Goal: Task Accomplishment & Management: Complete application form

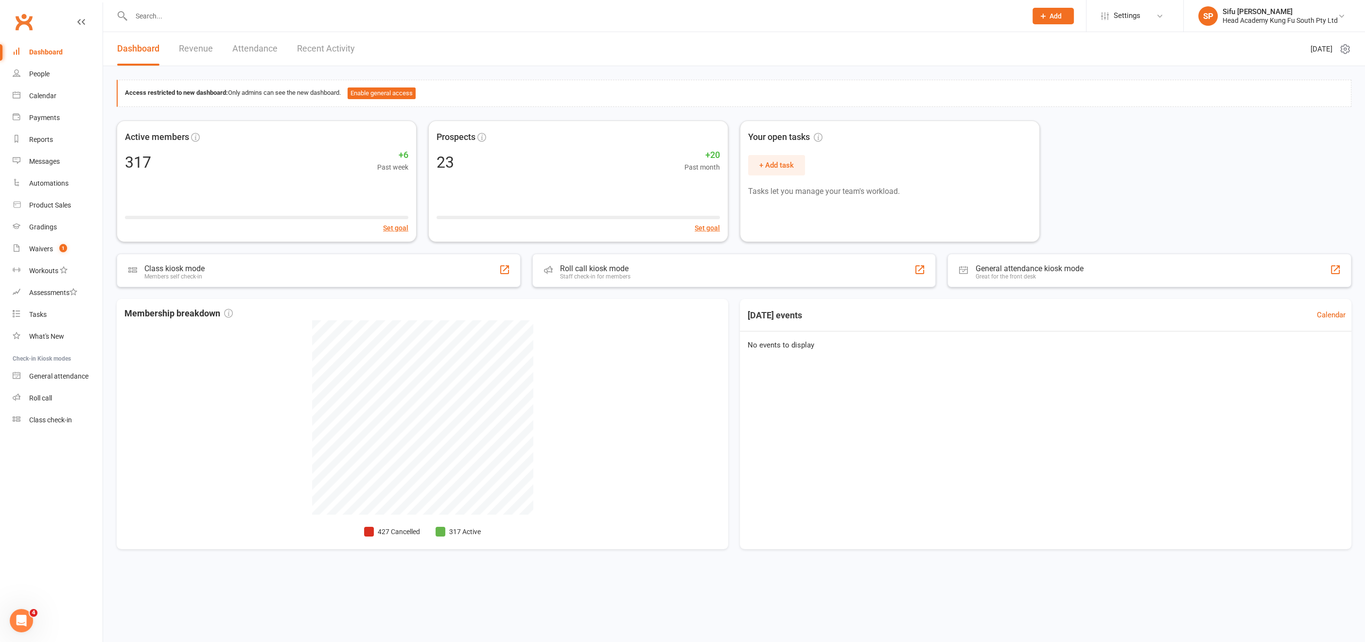
click at [141, 16] on input "text" at bounding box center [574, 16] width 892 height 14
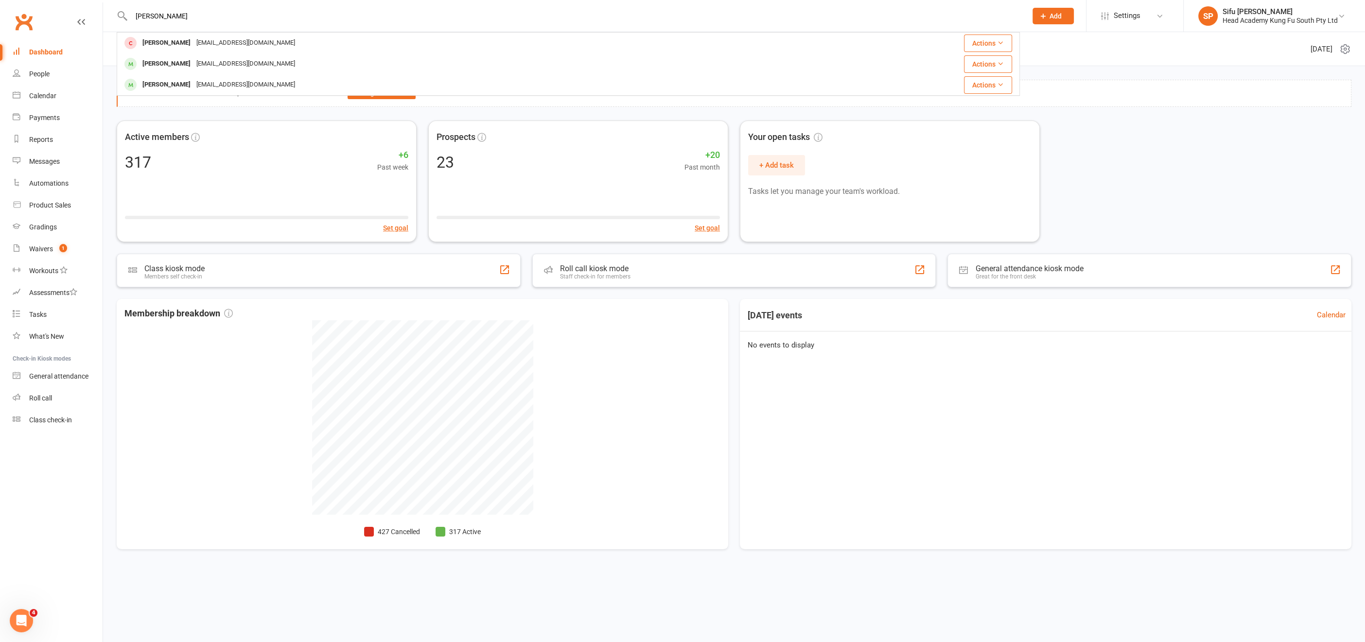
type input "lennox"
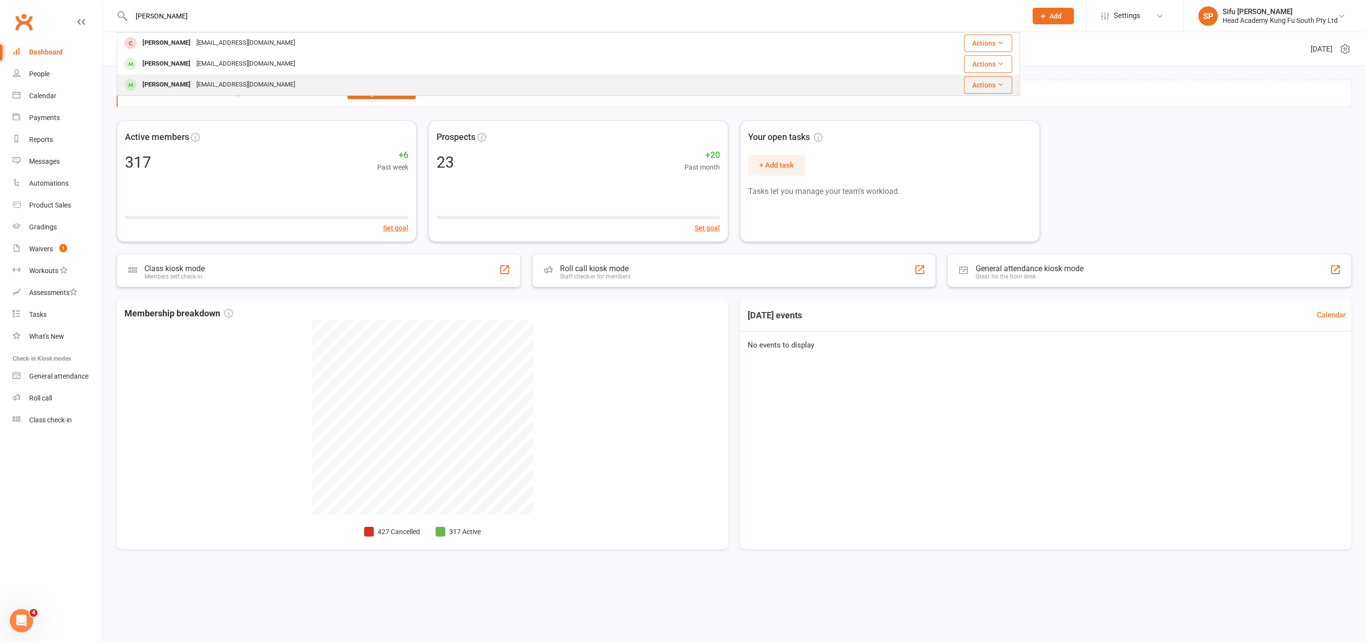
click at [153, 85] on div "[PERSON_NAME]" at bounding box center [167, 85] width 54 height 14
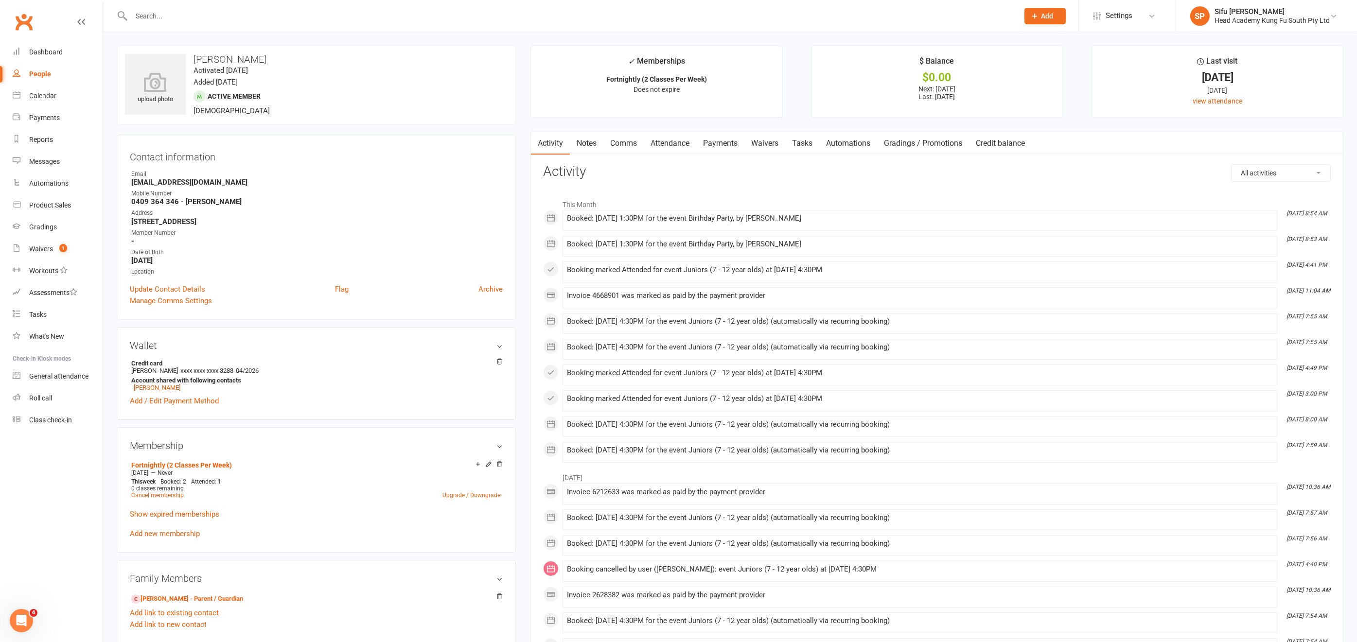
click at [720, 142] on link "Payments" at bounding box center [720, 143] width 48 height 22
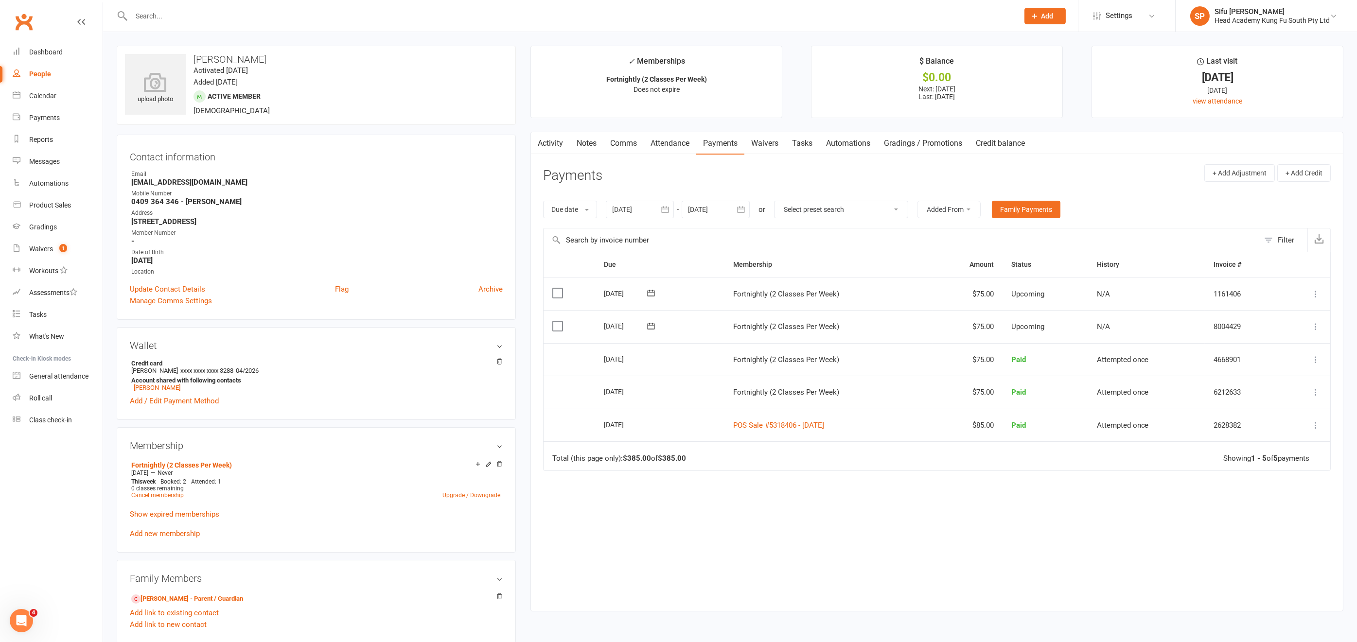
click at [41, 74] on div "People" at bounding box center [40, 74] width 22 height 8
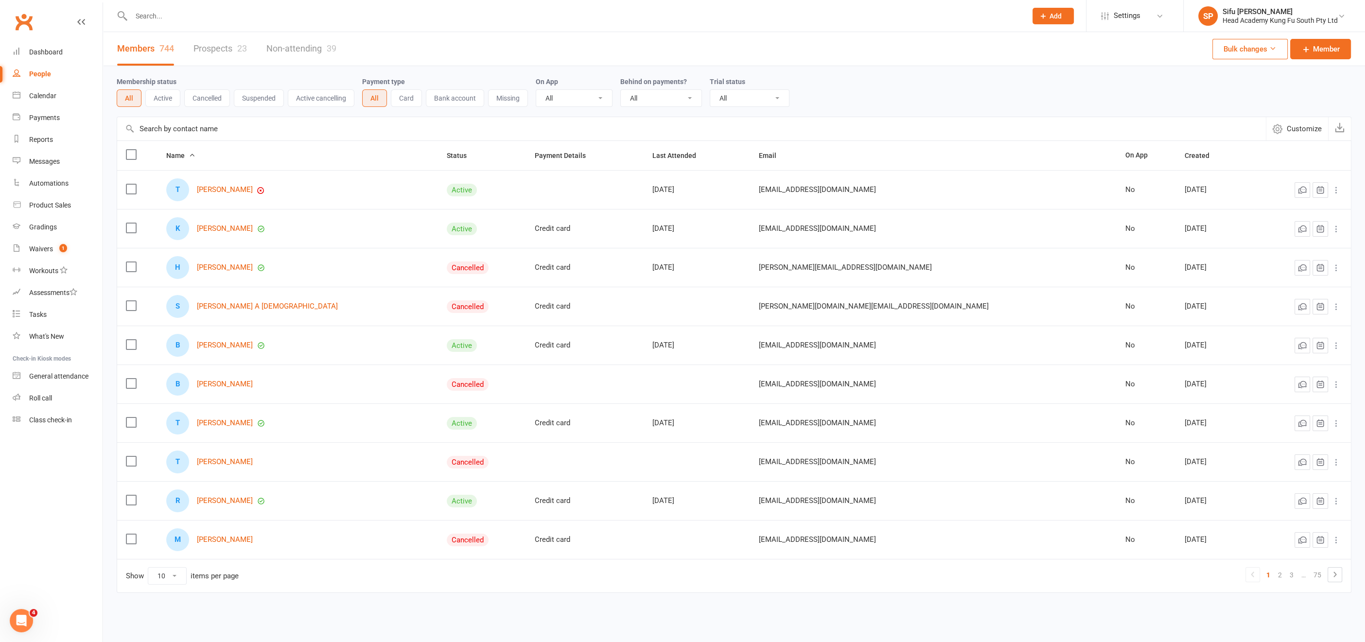
click at [211, 48] on link "Prospects 23" at bounding box center [220, 49] width 53 height 34
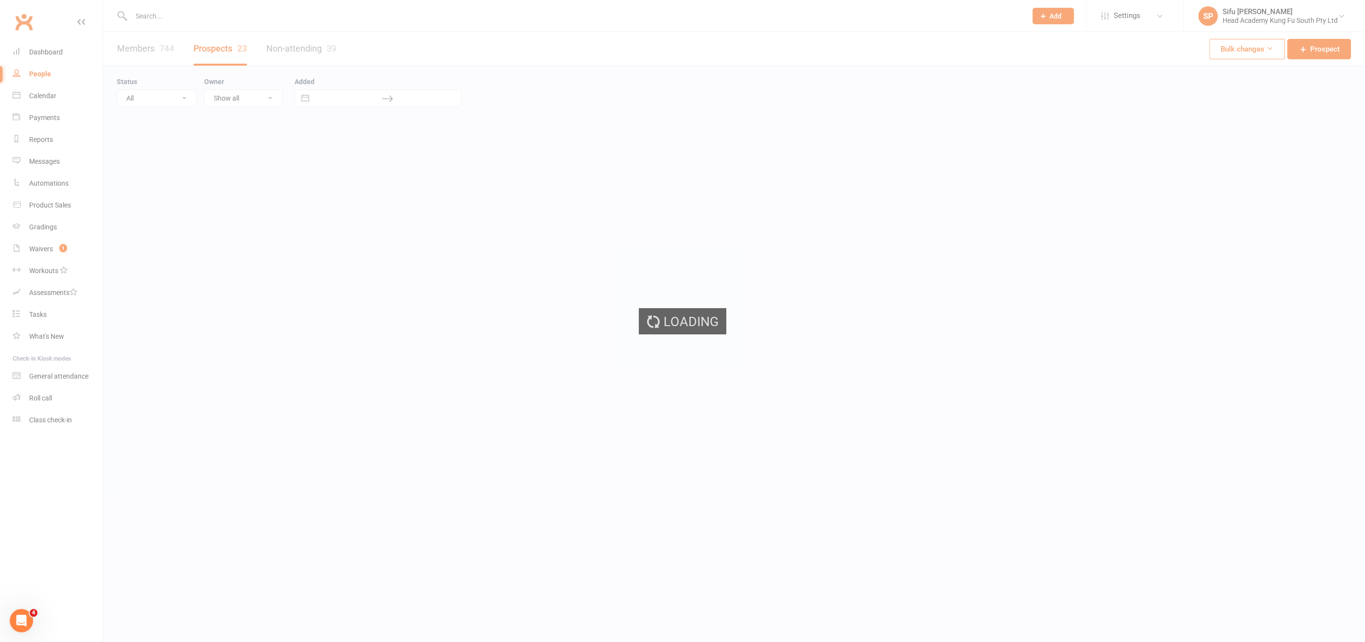
select select "25"
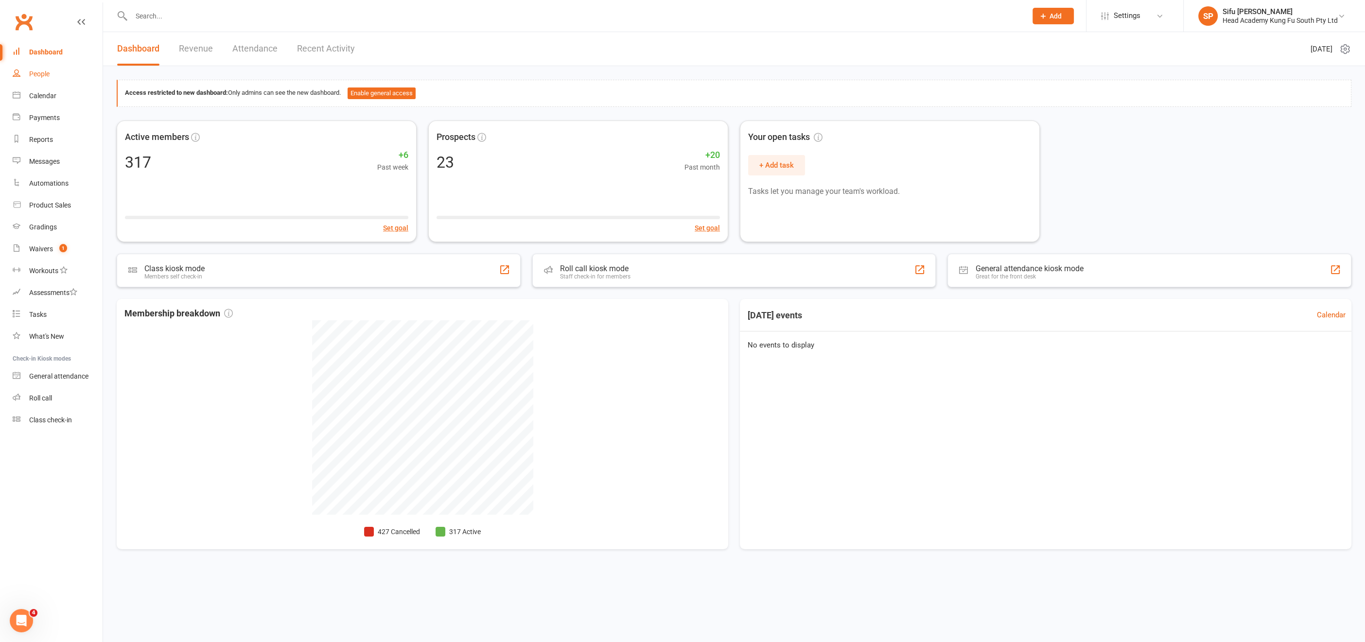
click at [36, 72] on div "People" at bounding box center [39, 74] width 20 height 8
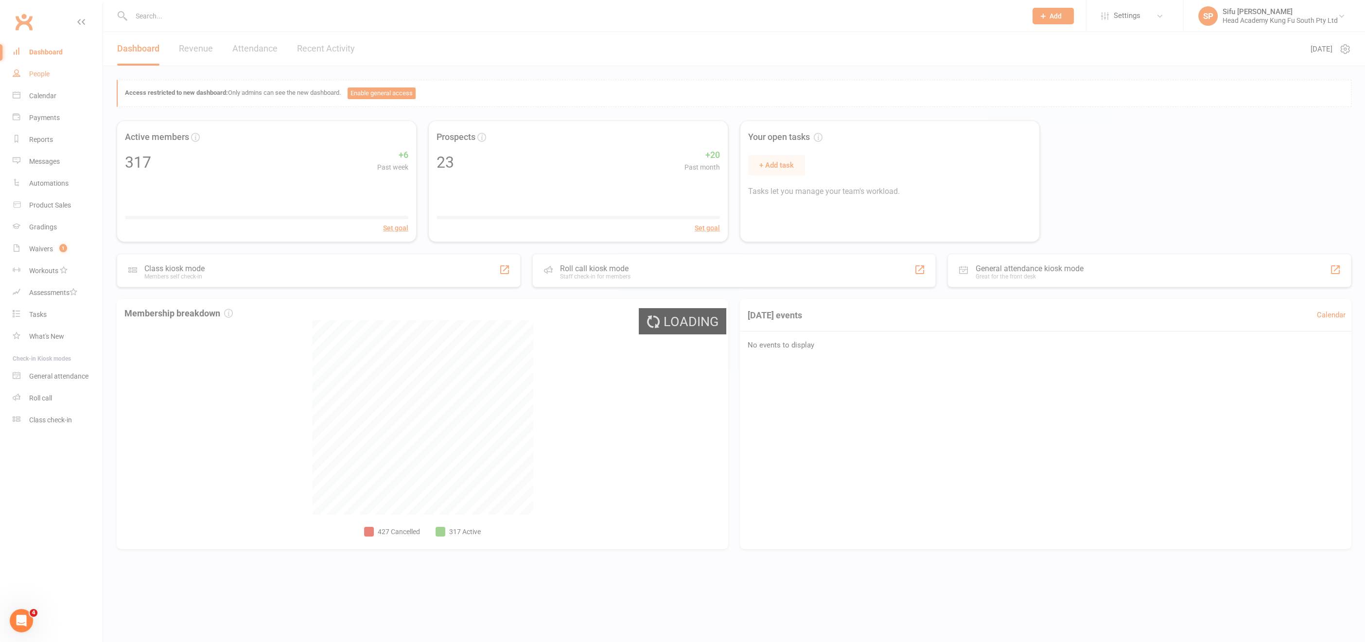
select select "25"
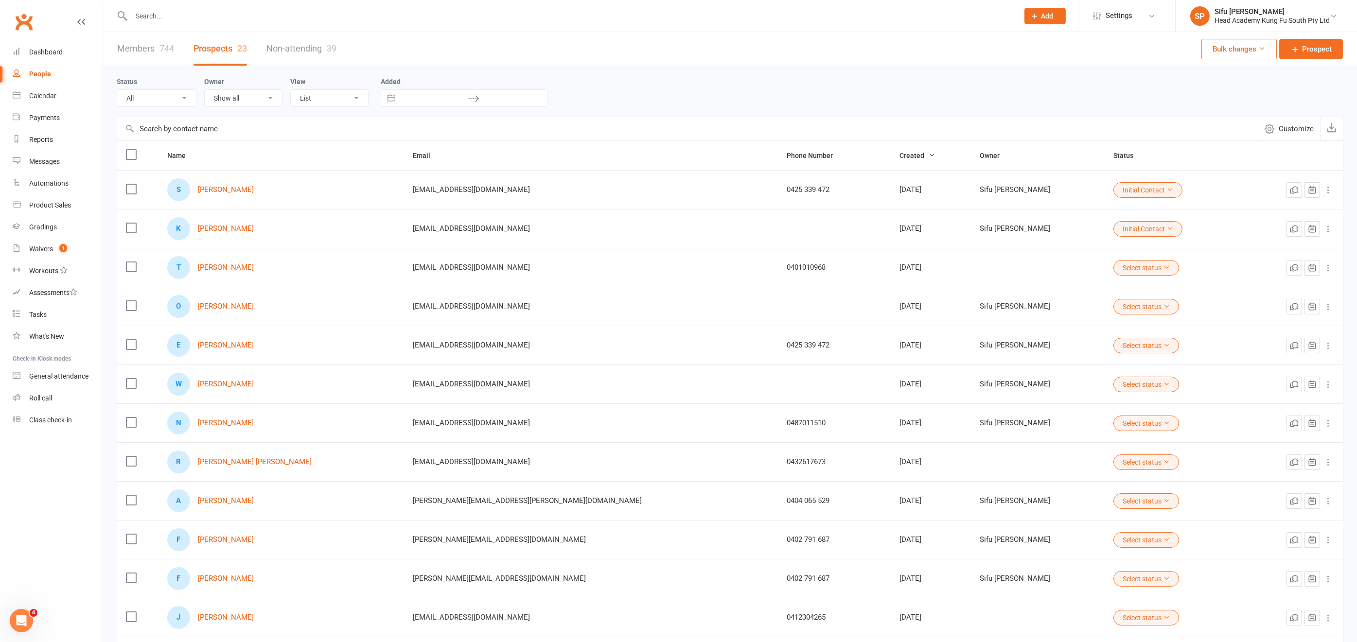
click at [217, 48] on link "Prospects 23" at bounding box center [220, 49] width 53 height 34
click at [1221, 51] on span "Prospect" at bounding box center [1317, 49] width 30 height 12
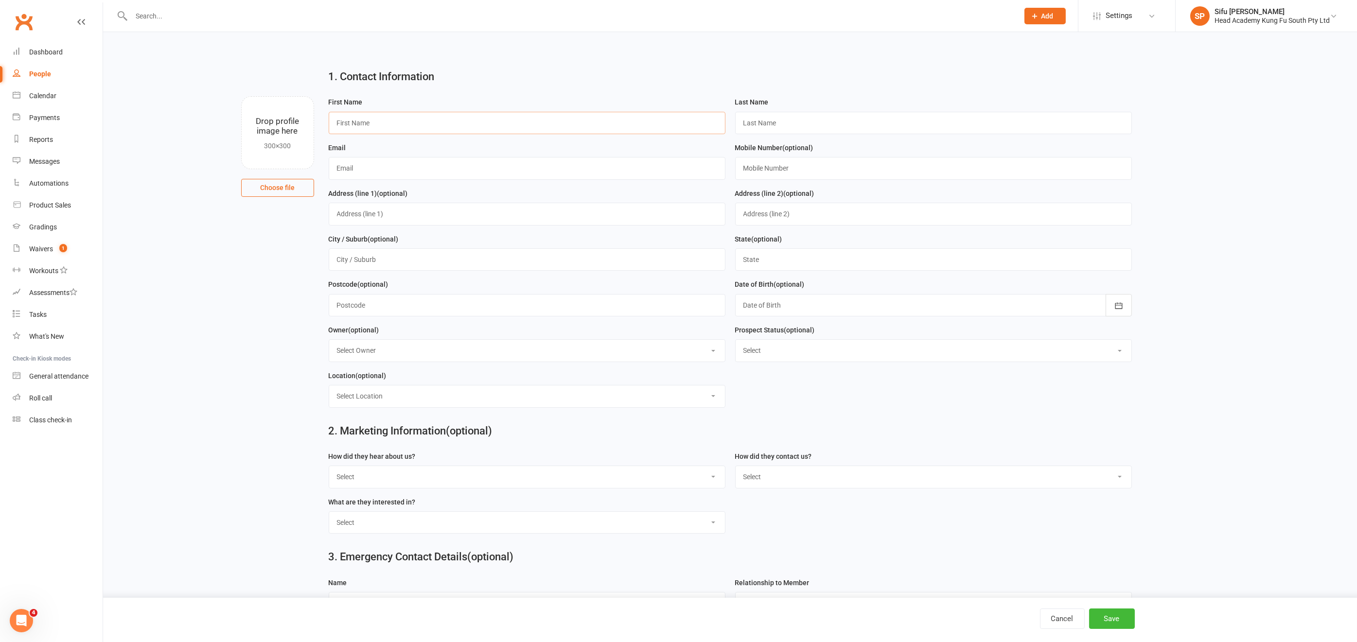
click at [457, 125] on input "text" at bounding box center [527, 123] width 397 height 22
type input "[PERSON_NAME]"
click at [762, 123] on input "text" at bounding box center [933, 123] width 397 height 22
type input "[PERSON_NAME]"
click at [380, 165] on input "text" at bounding box center [527, 168] width 397 height 22
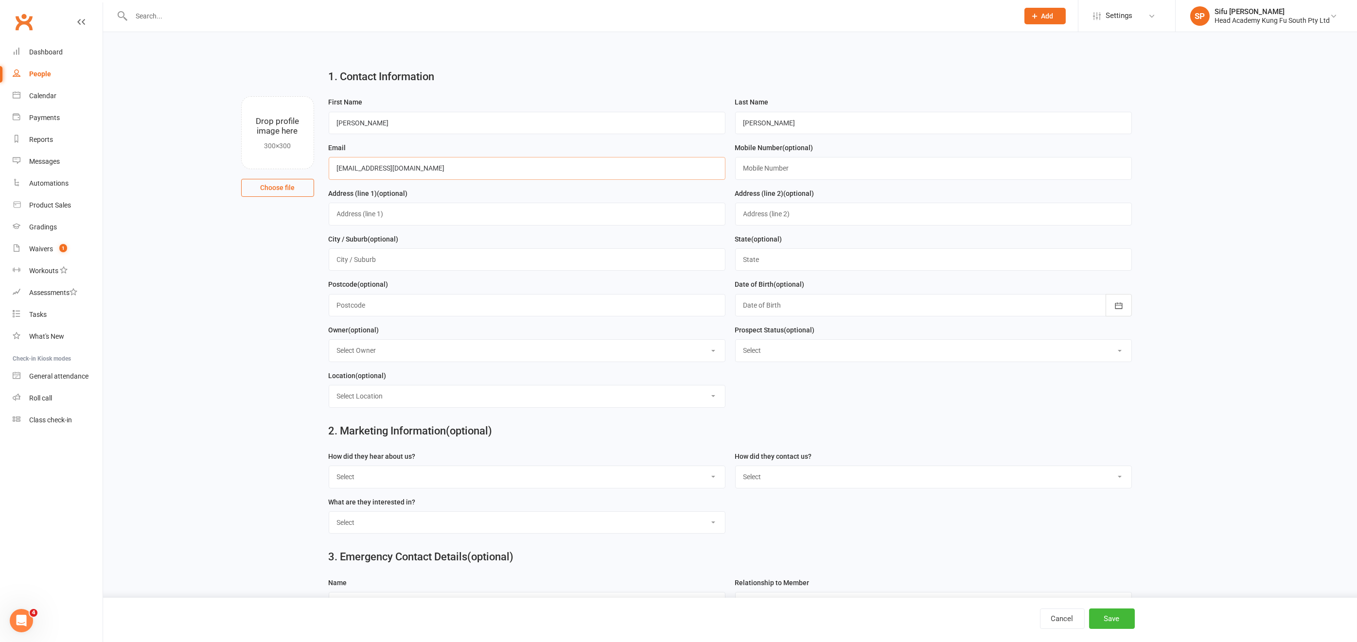
type input "[EMAIL_ADDRESS][DOMAIN_NAME]"
click at [788, 169] on input "text" at bounding box center [933, 168] width 397 height 22
type input "0431222826"
click at [1120, 305] on icon "button" at bounding box center [1119, 306] width 10 height 10
click at [753, 325] on icon "button" at bounding box center [750, 329] width 7 height 8
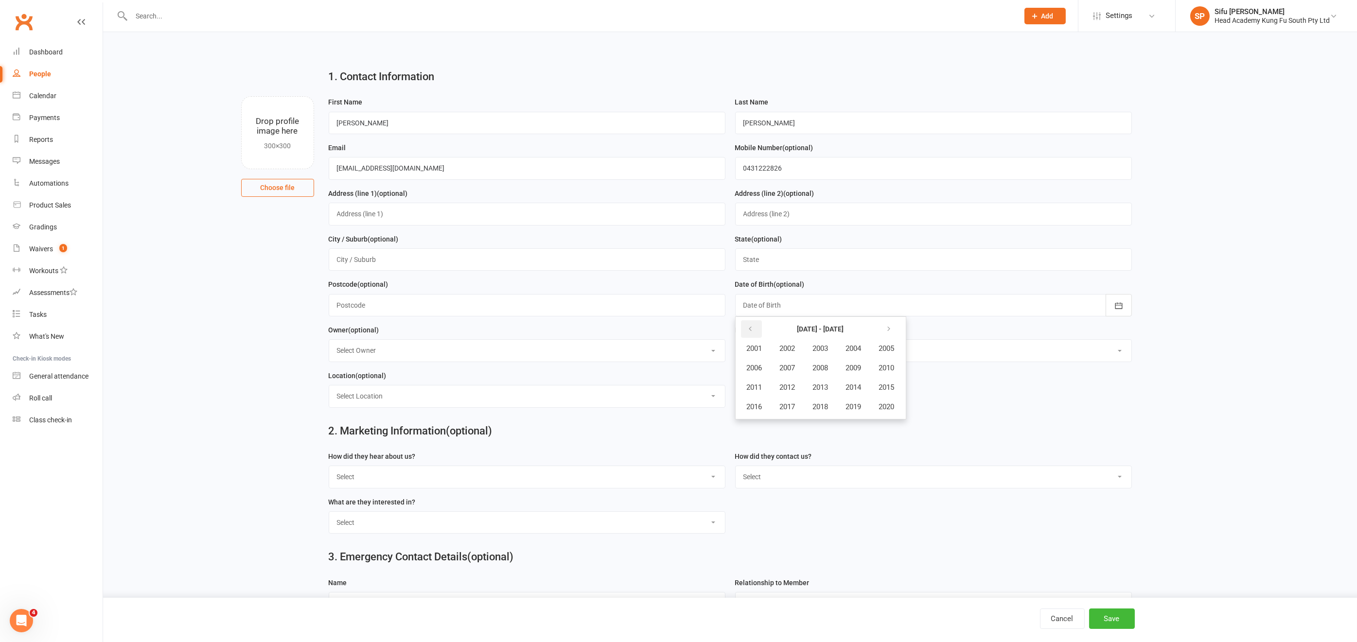
click at [753, 325] on icon "button" at bounding box center [750, 329] width 7 height 8
click at [892, 329] on icon "button" at bounding box center [889, 329] width 7 height 8
click at [758, 385] on span "2011" at bounding box center [755, 387] width 16 height 9
click at [806, 406] on span "November" at bounding box center [807, 407] width 34 height 9
click at [797, 404] on span "14" at bounding box center [796, 405] width 8 height 8
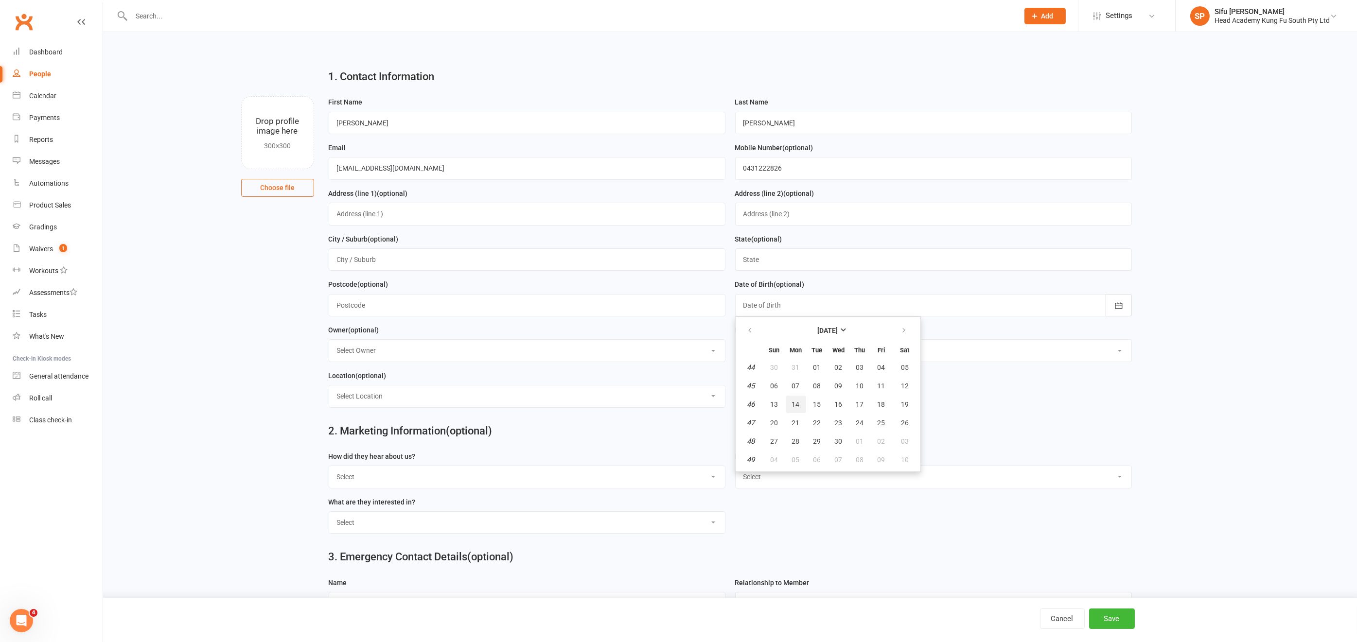
type input "[DATE]"
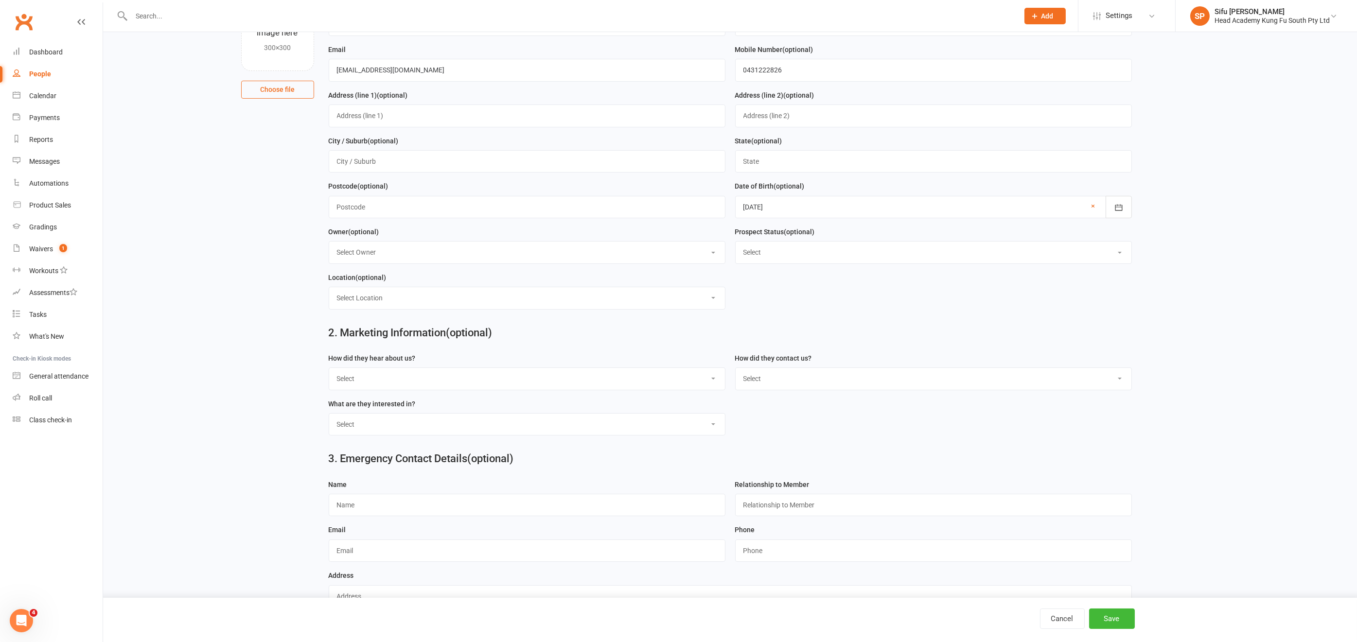
scroll to position [121, 0]
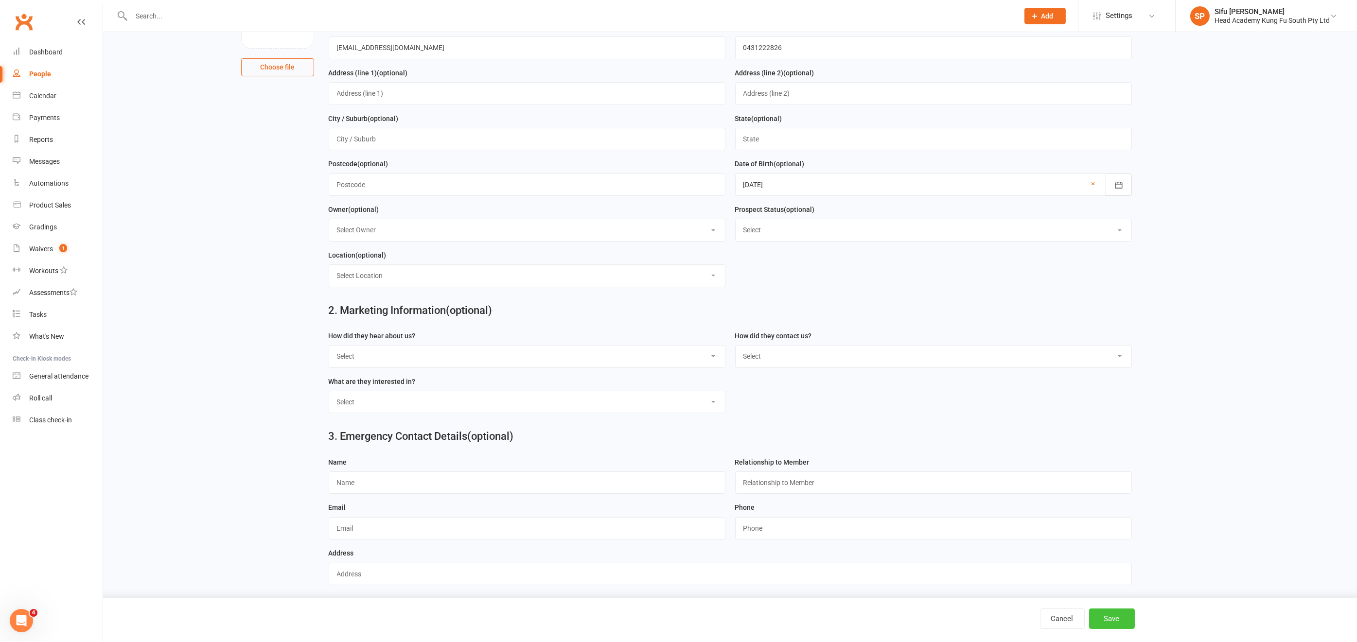
click at [1113, 561] on button "Save" at bounding box center [1112, 619] width 46 height 20
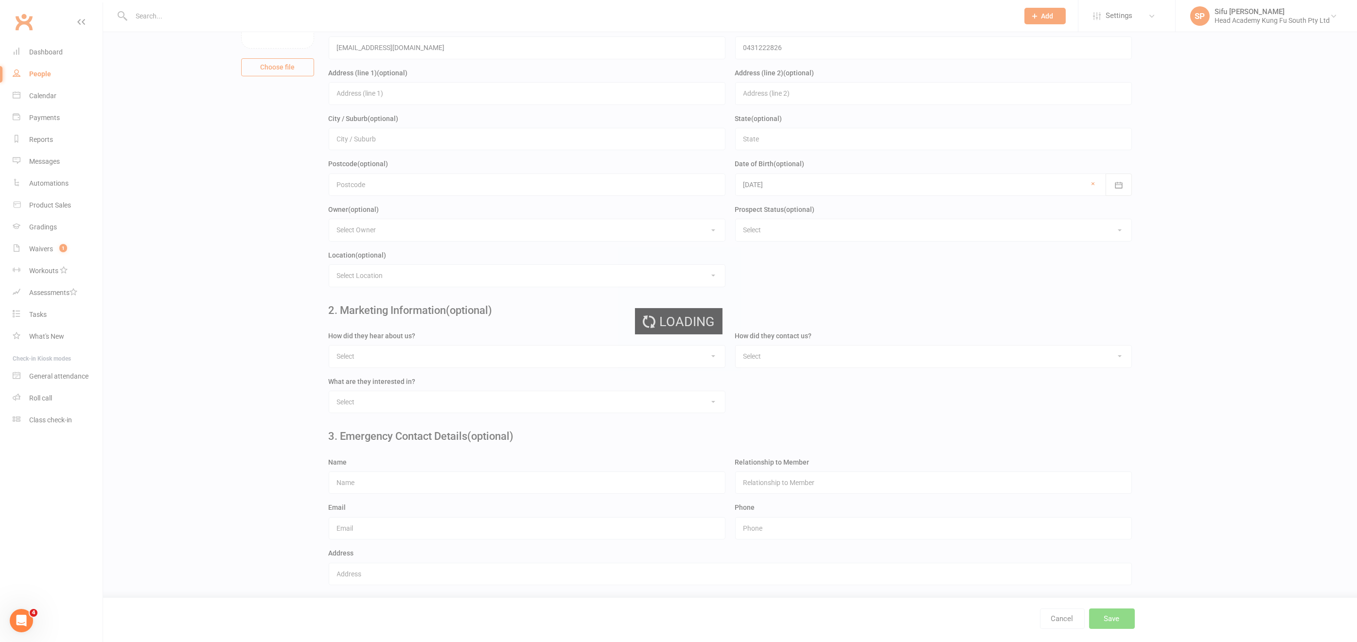
scroll to position [0, 0]
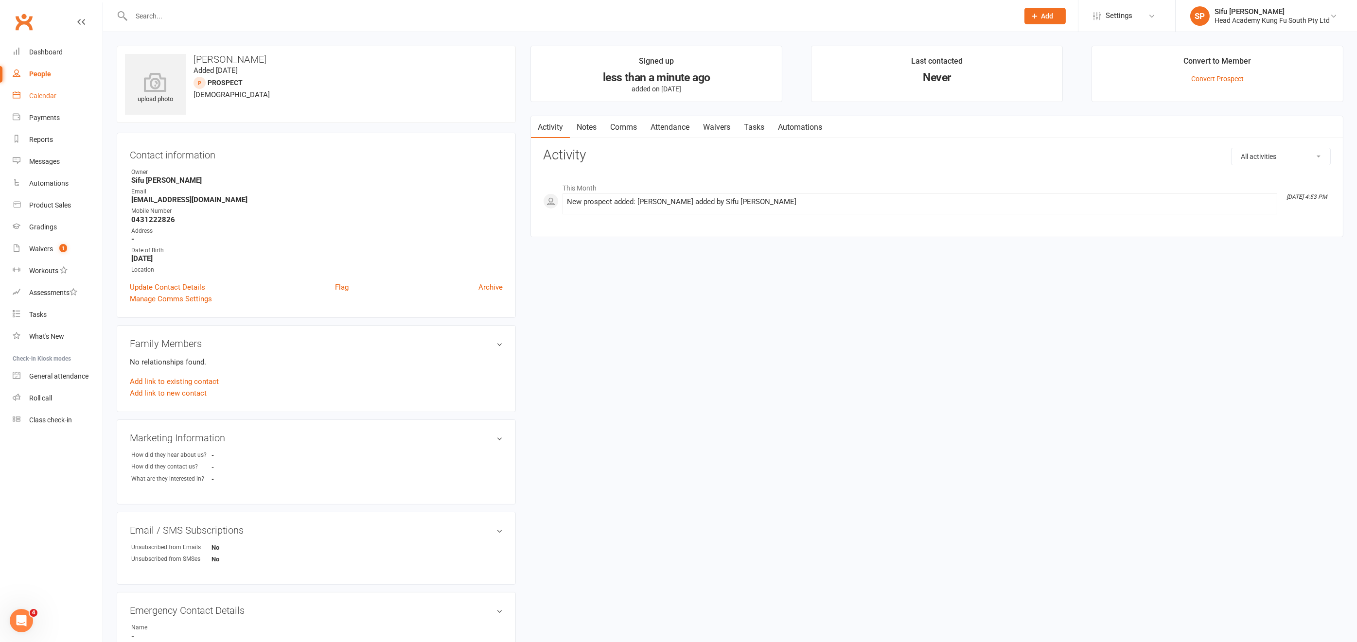
click at [50, 95] on div "Calendar" at bounding box center [42, 96] width 27 height 8
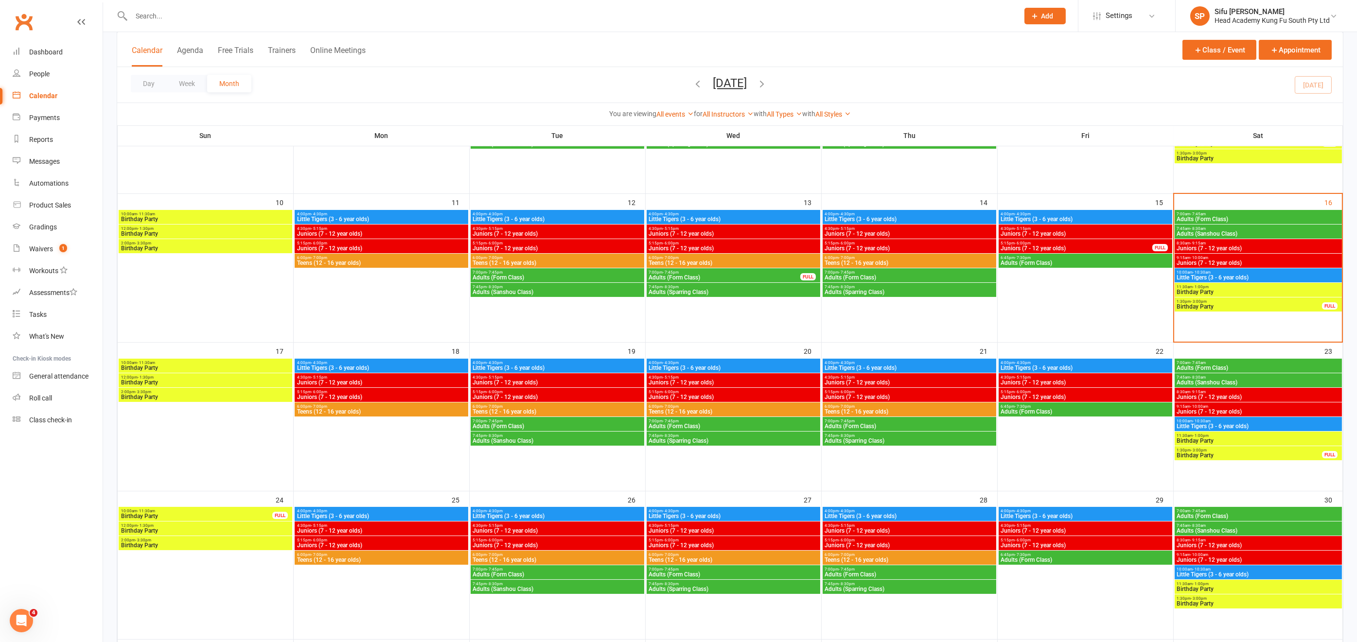
scroll to position [336, 0]
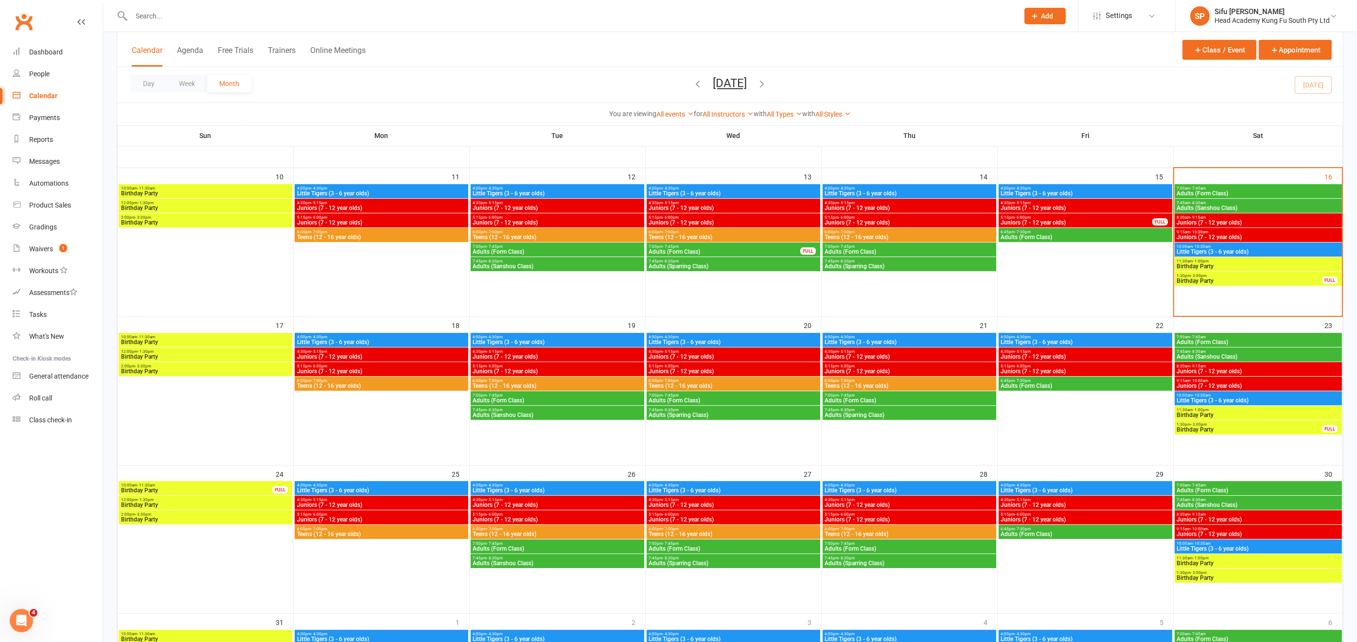
click at [358, 384] on span "Teens (12 - 16 year olds)" at bounding box center [382, 386] width 170 height 6
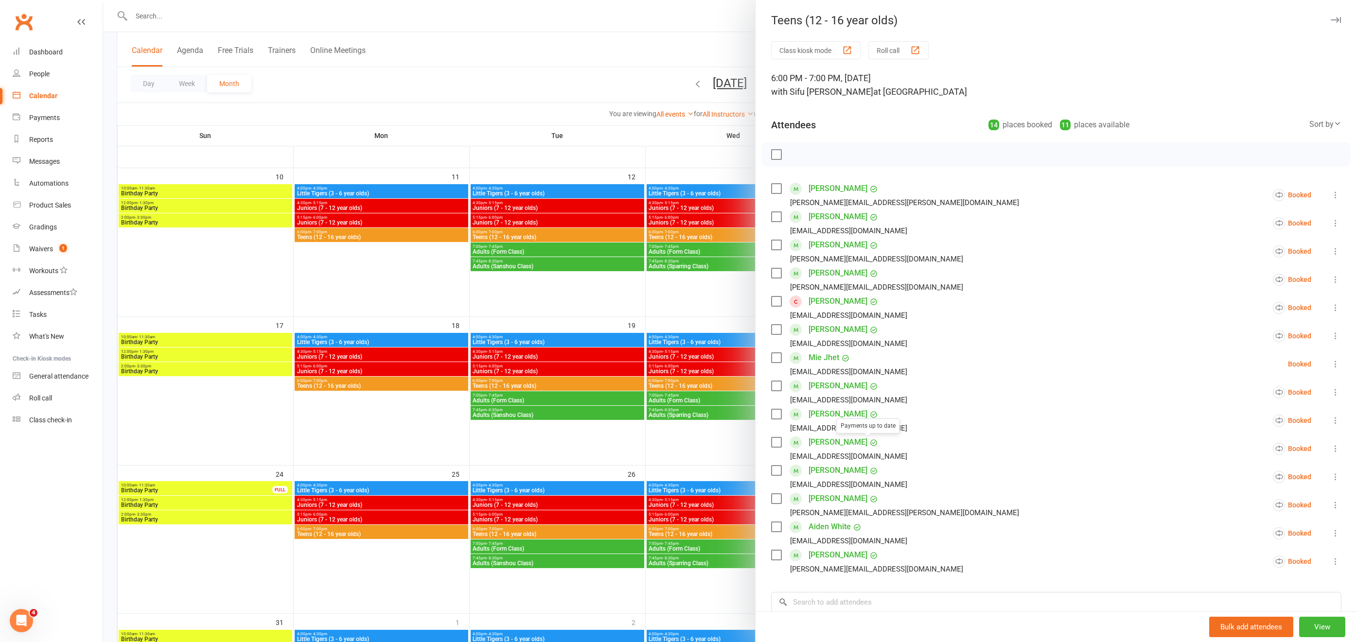
scroll to position [137, 0]
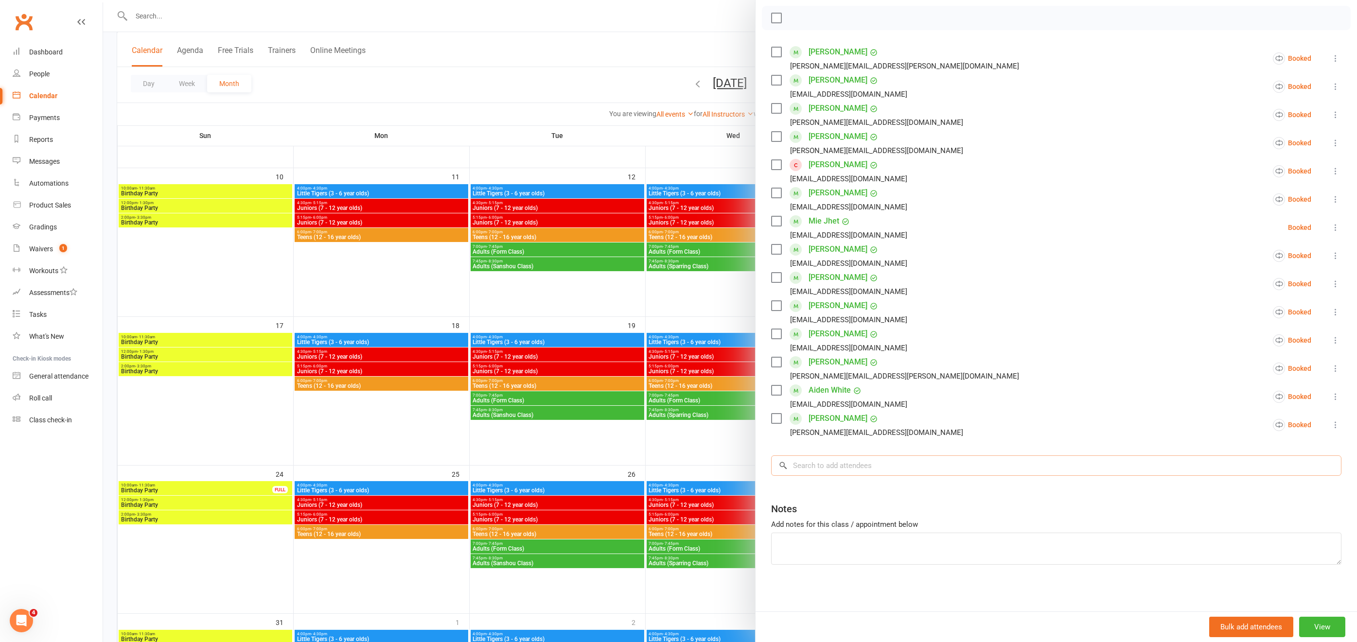
click at [831, 466] on input "search" at bounding box center [1056, 466] width 570 height 20
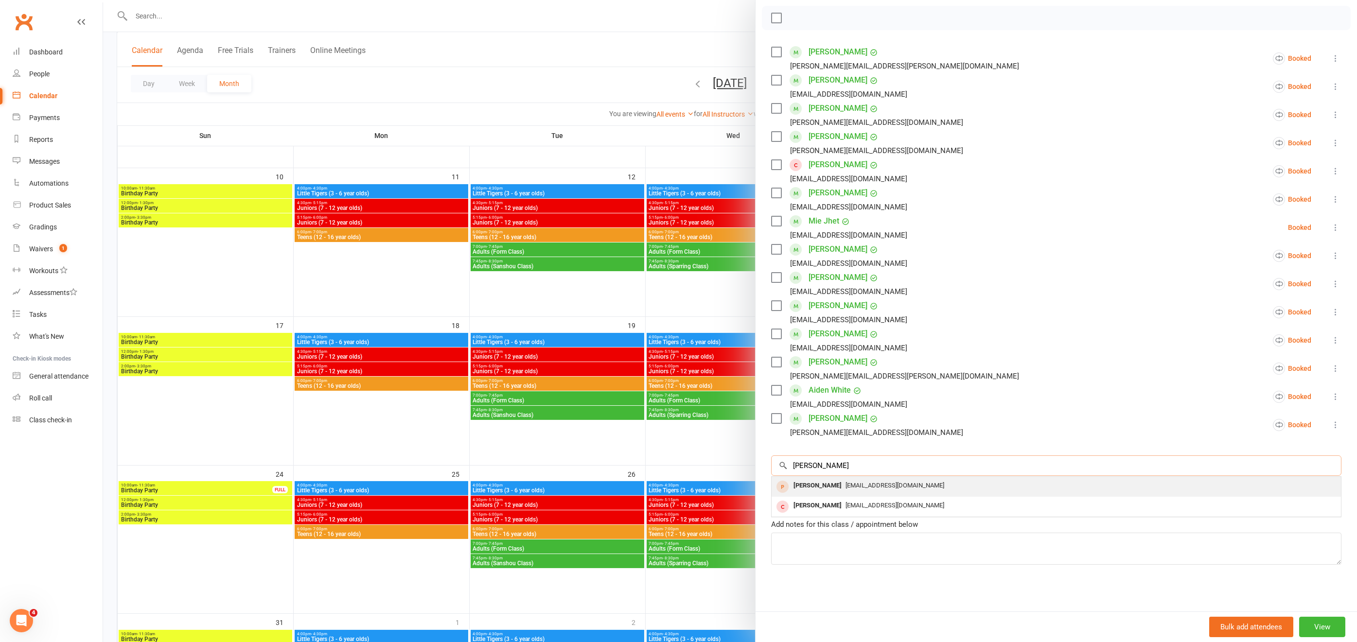
type input "[PERSON_NAME]"
click at [871, 487] on span "[EMAIL_ADDRESS][DOMAIN_NAME]" at bounding box center [895, 485] width 99 height 7
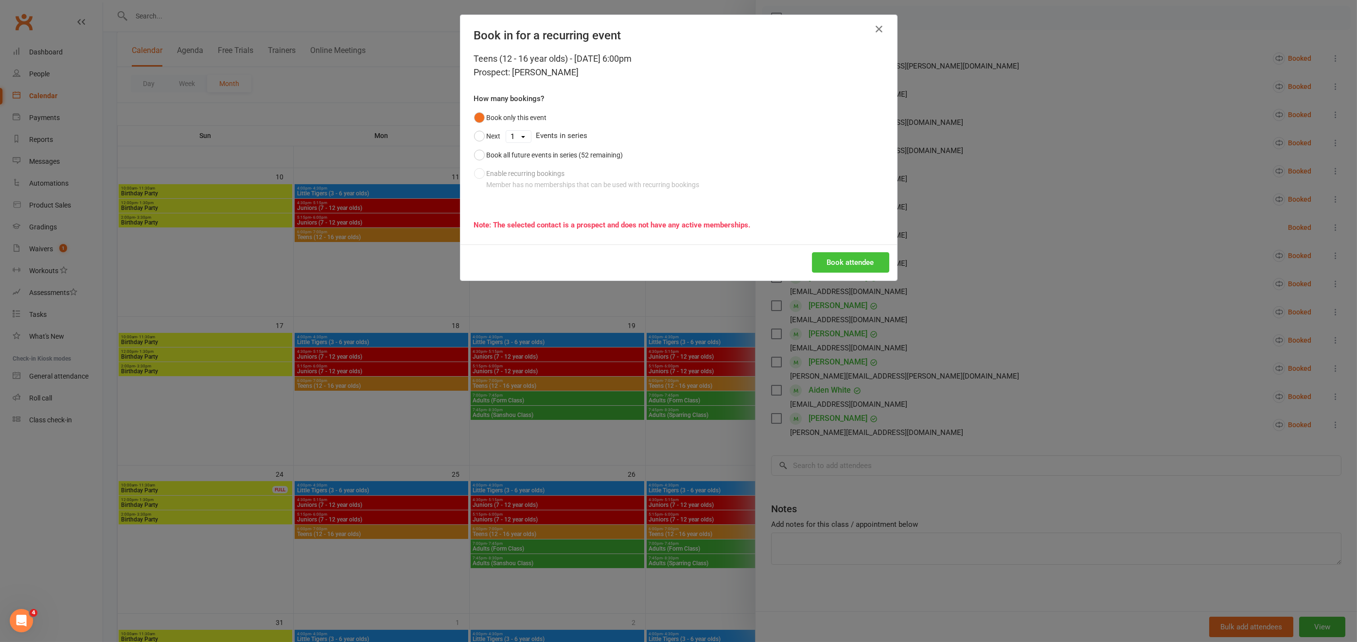
click at [848, 264] on button "Book attendee" at bounding box center [850, 262] width 77 height 20
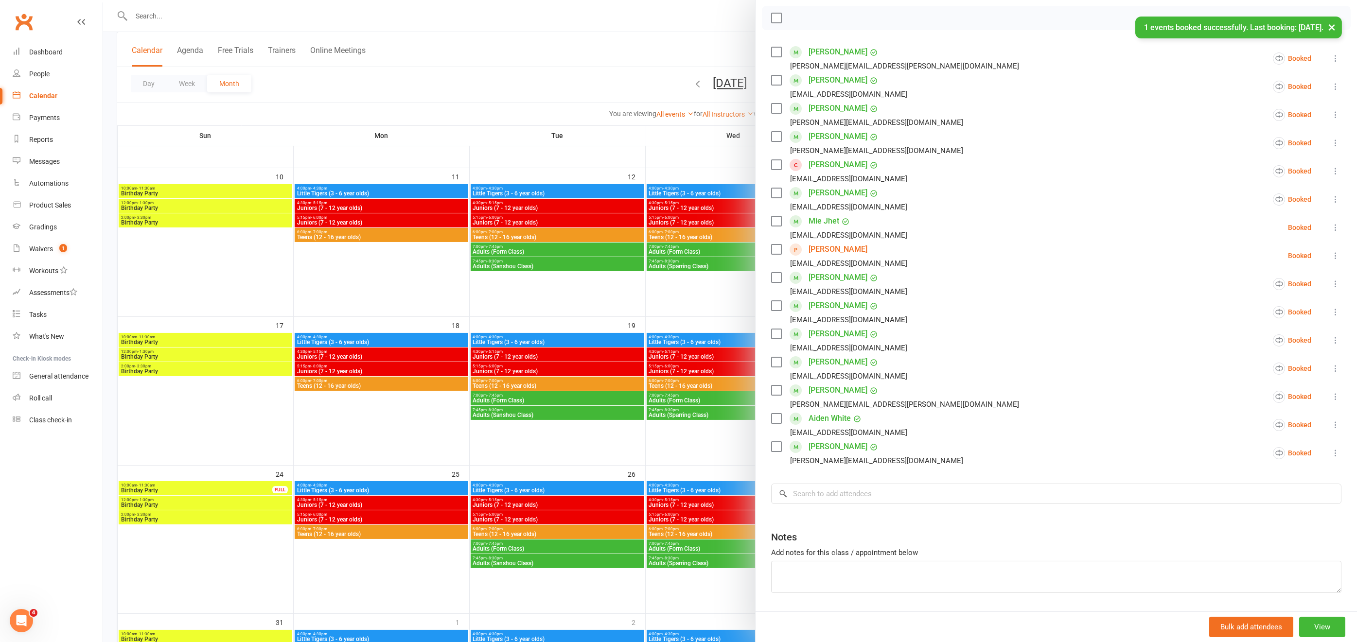
click at [427, 291] on div at bounding box center [730, 321] width 1254 height 642
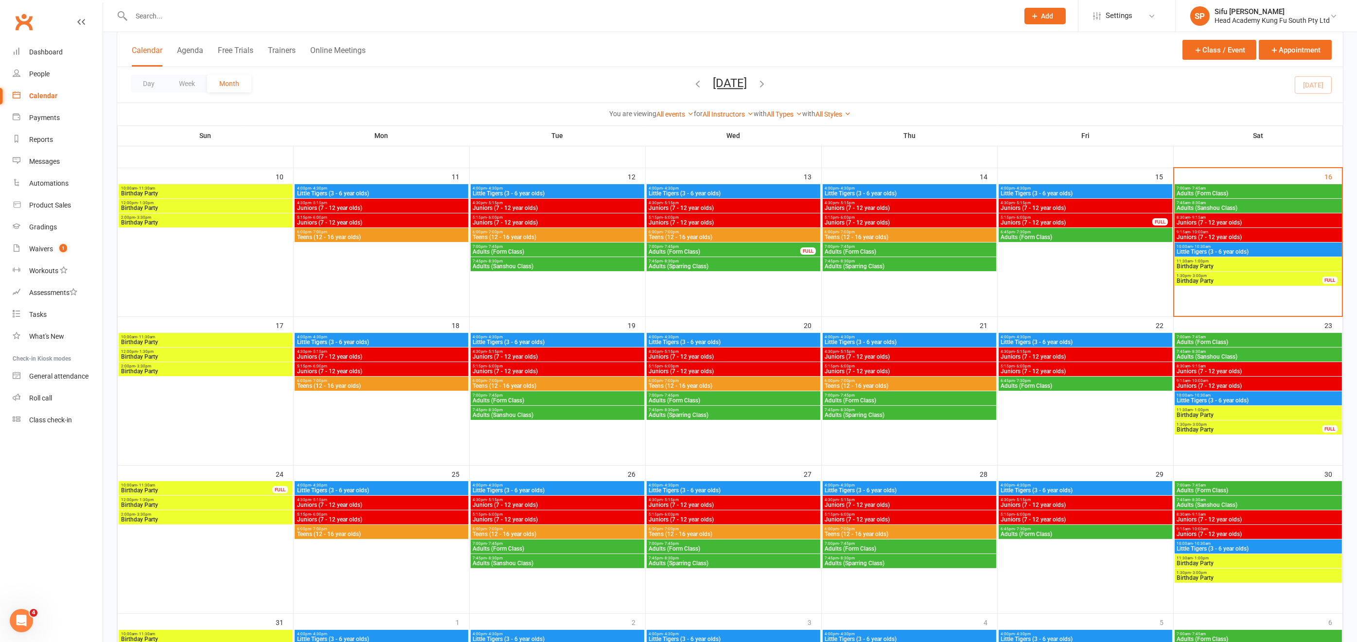
click at [533, 383] on span "Teens (12 - 16 year olds)" at bounding box center [558, 386] width 170 height 6
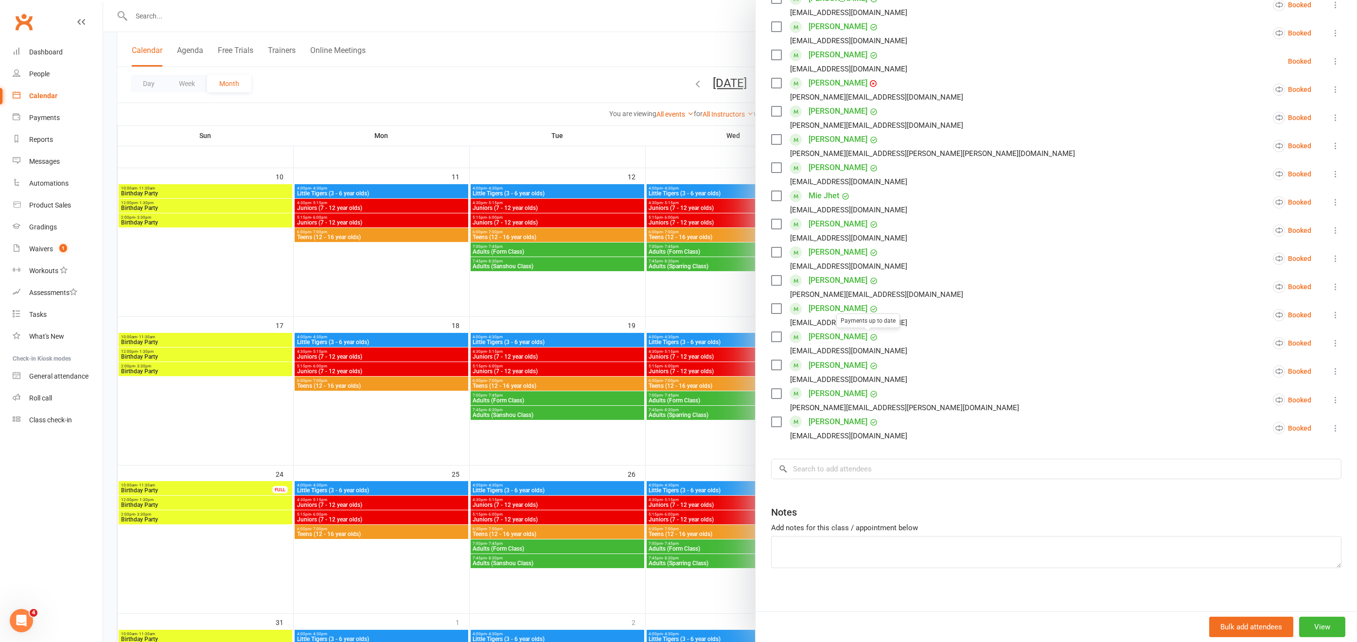
scroll to position [249, 0]
click at [833, 466] on input "search" at bounding box center [1056, 466] width 570 height 20
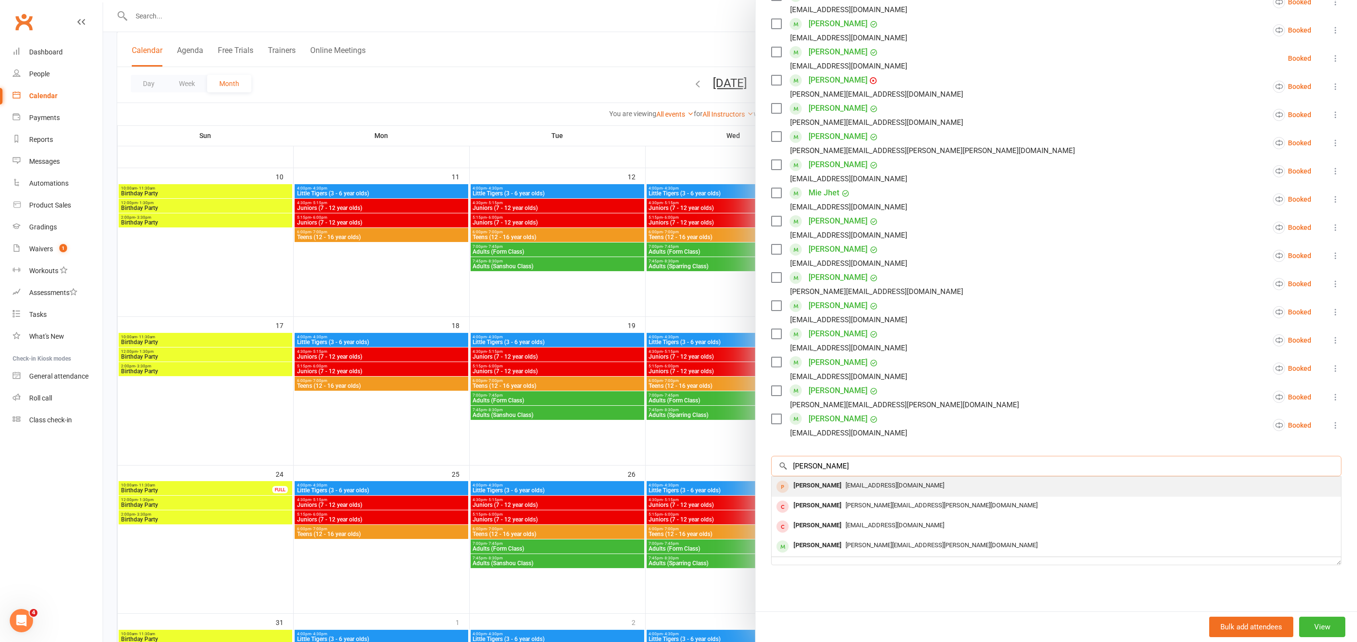
type input "[PERSON_NAME]"
click at [859, 487] on span "[EMAIL_ADDRESS][DOMAIN_NAME]" at bounding box center [895, 485] width 99 height 7
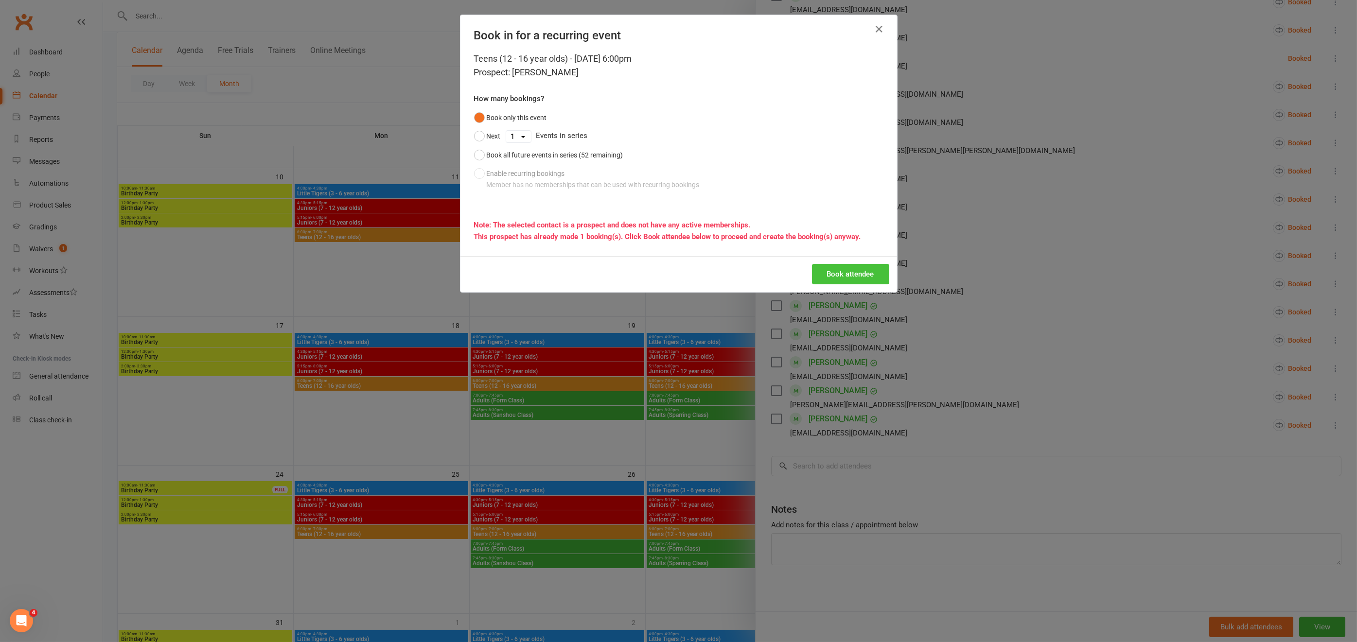
click at [863, 270] on button "Book attendee" at bounding box center [850, 274] width 77 height 20
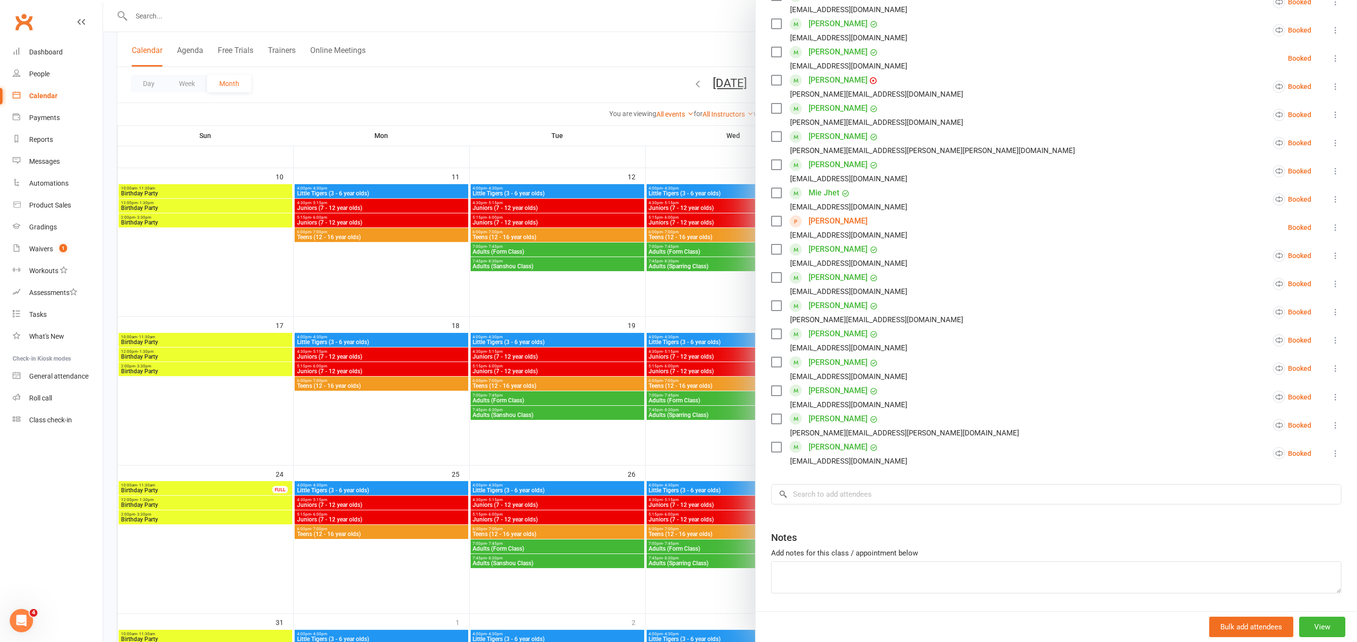
click at [183, 11] on div at bounding box center [730, 321] width 1254 height 642
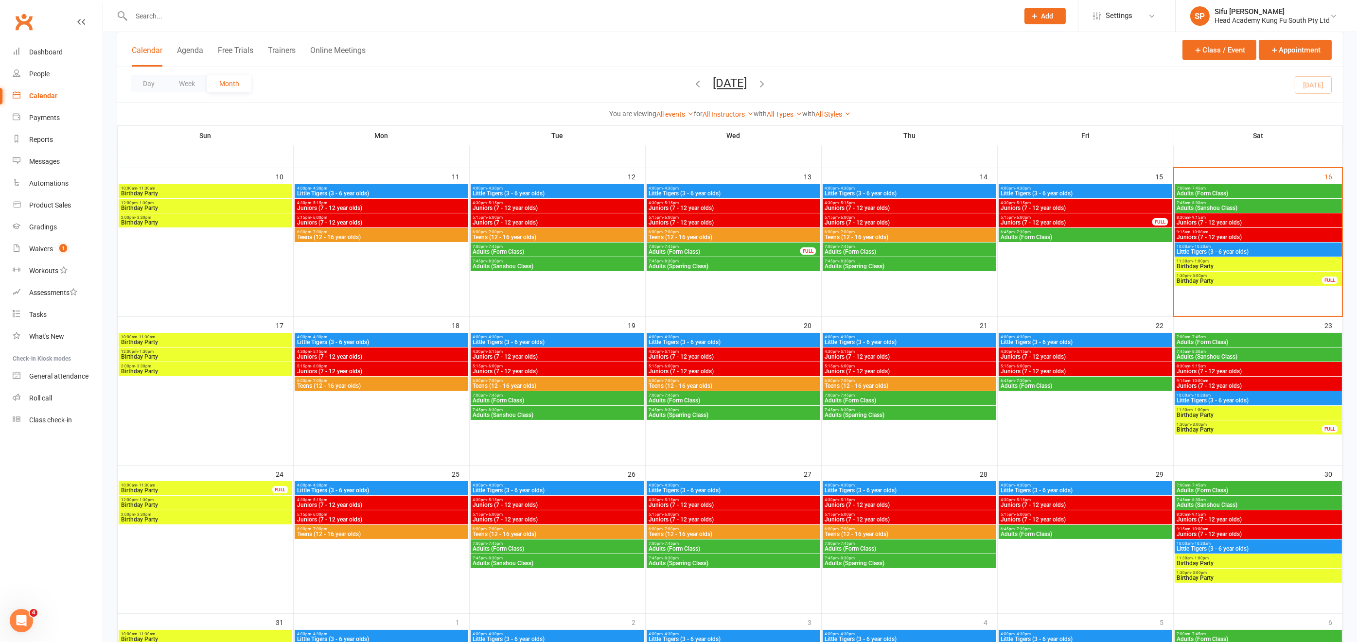
click at [184, 17] on input "text" at bounding box center [570, 16] width 884 height 14
click at [187, 14] on input "text" at bounding box center [570, 16] width 884 height 14
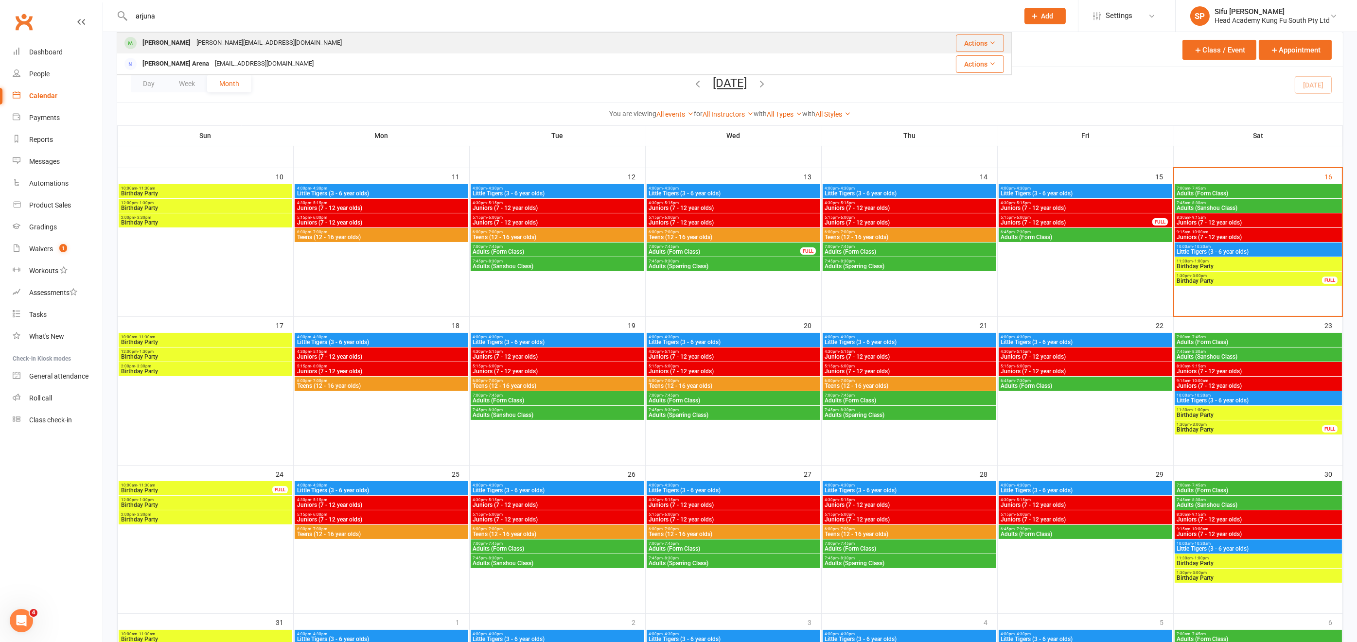
type input "arjuna"
click at [225, 45] on div "[PERSON_NAME][EMAIL_ADDRESS][DOMAIN_NAME]" at bounding box center [269, 43] width 151 height 14
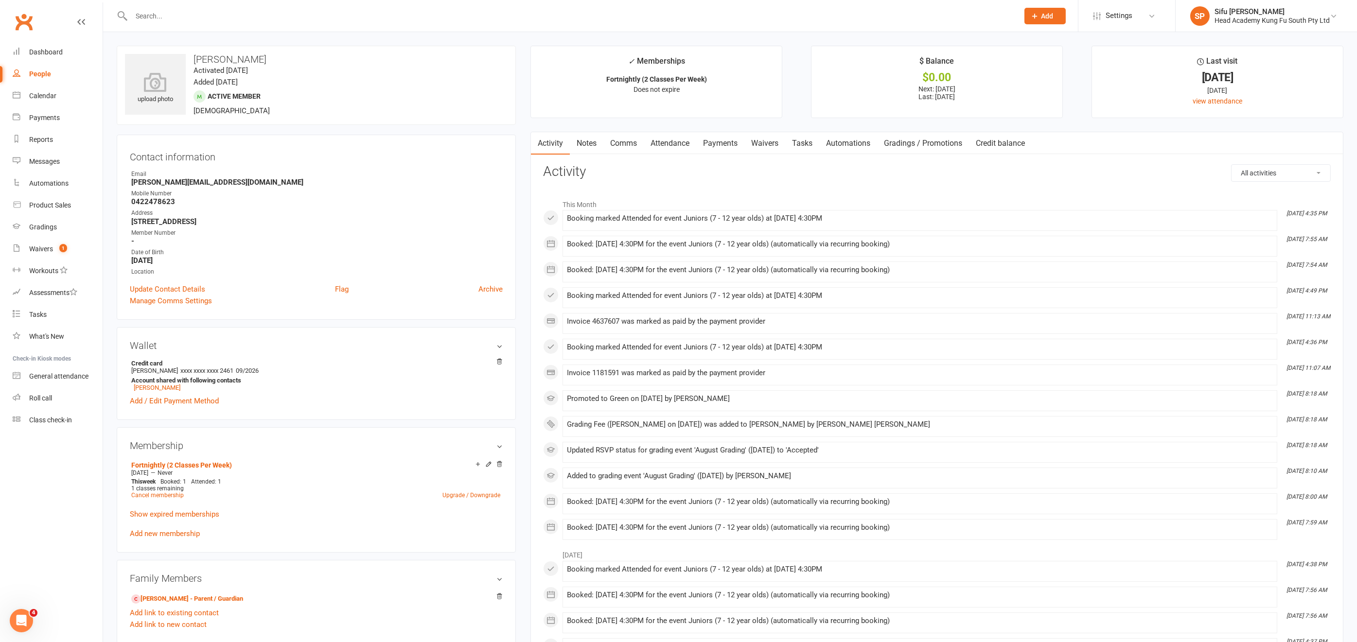
click at [734, 142] on link "Payments" at bounding box center [720, 143] width 48 height 22
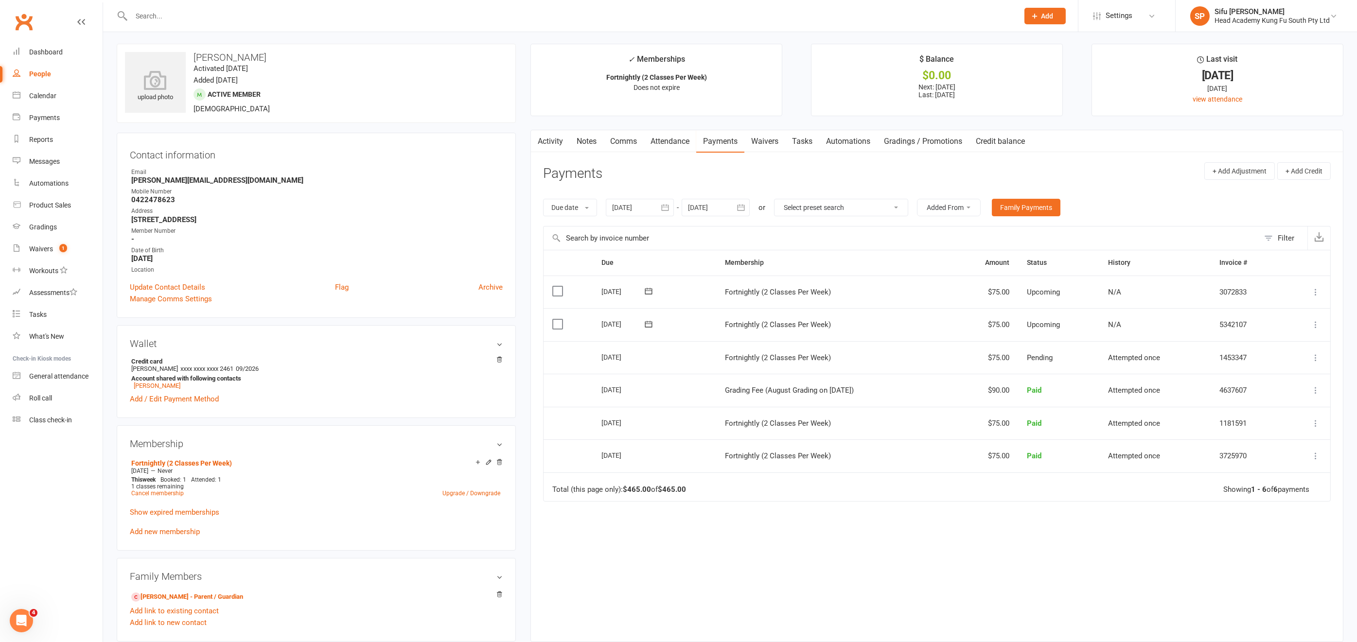
scroll to position [2, 0]
click at [500, 461] on icon at bounding box center [499, 461] width 5 height 5
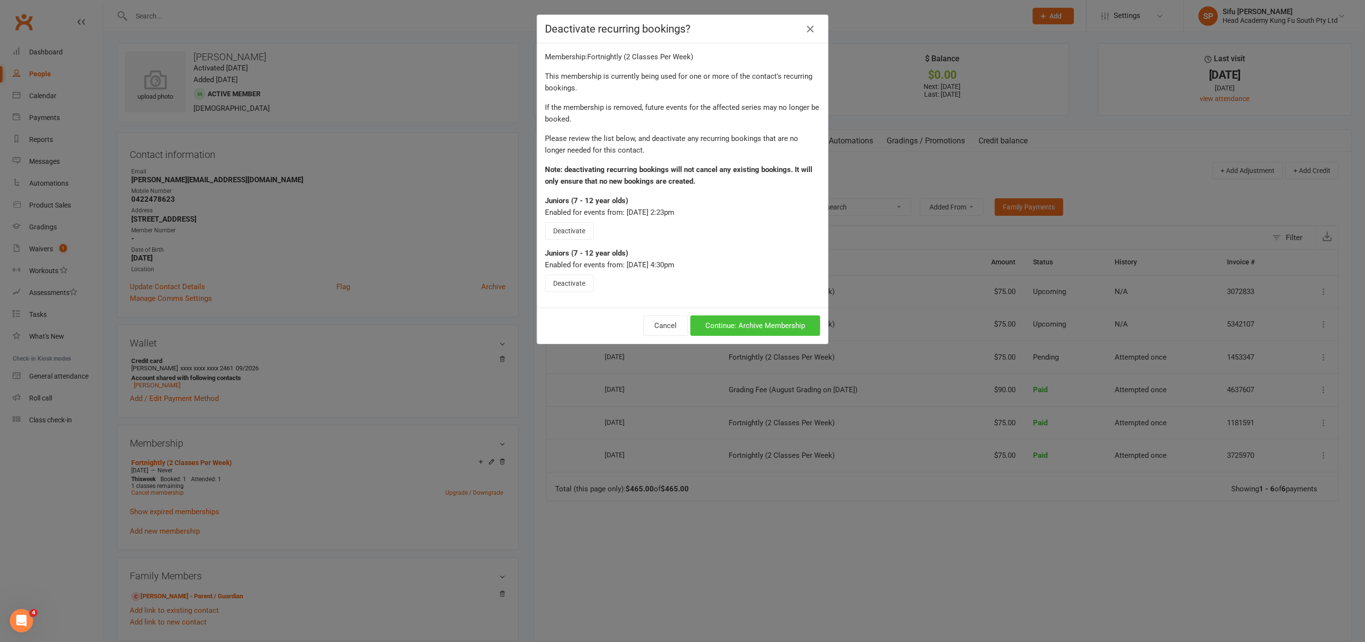
click at [743, 323] on button "Continue: Archive Membership" at bounding box center [756, 326] width 130 height 20
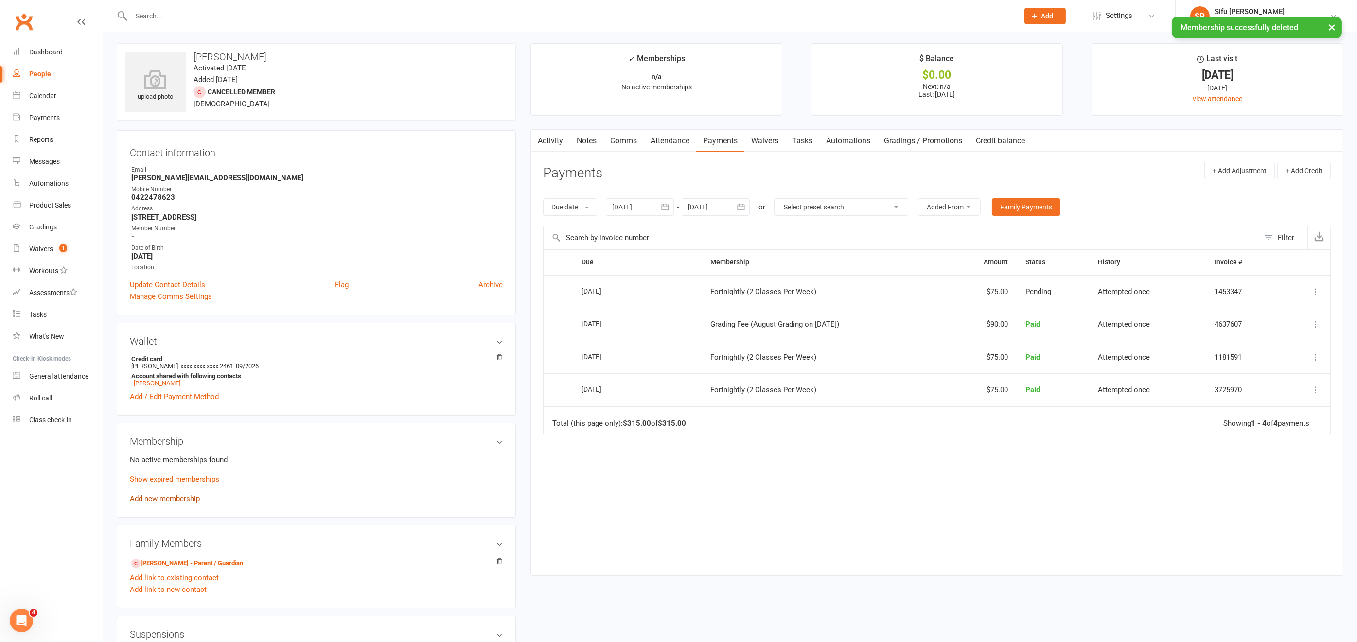
click at [182, 498] on link "Add new membership" at bounding box center [165, 499] width 70 height 9
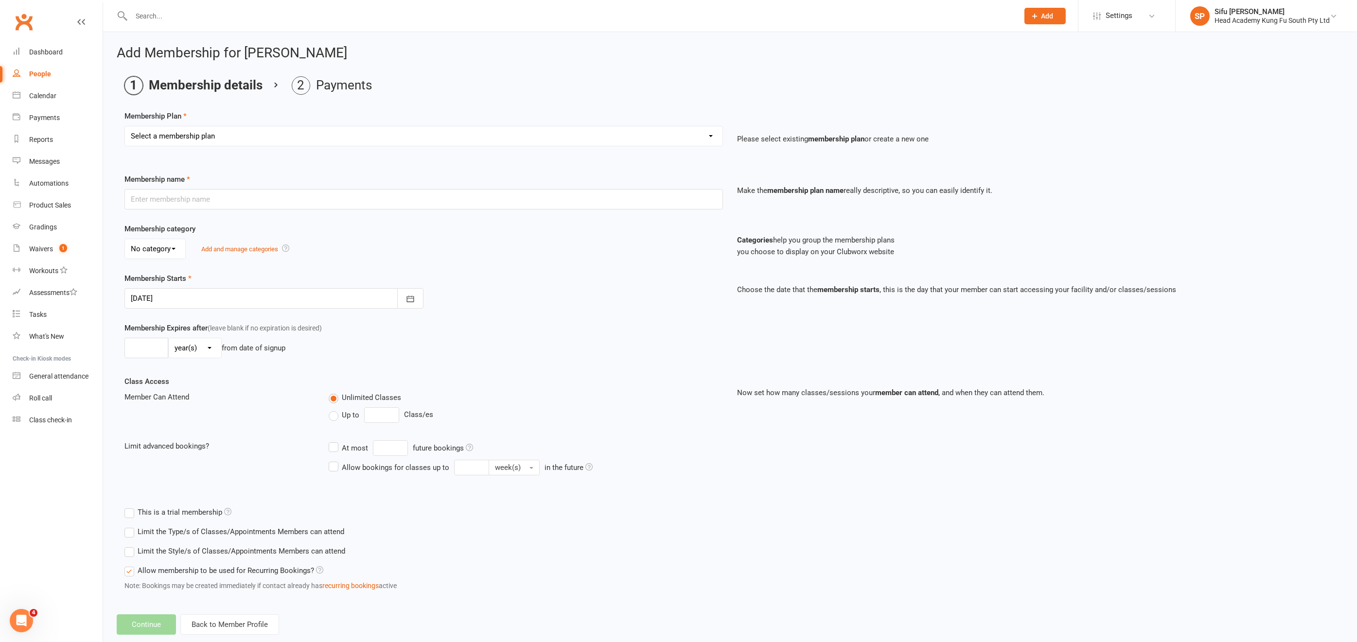
click at [484, 133] on select "Select a membership plan Create new Membership Plan Fortnightly (Unlimited Clas…" at bounding box center [424, 135] width 598 height 19
select select "6"
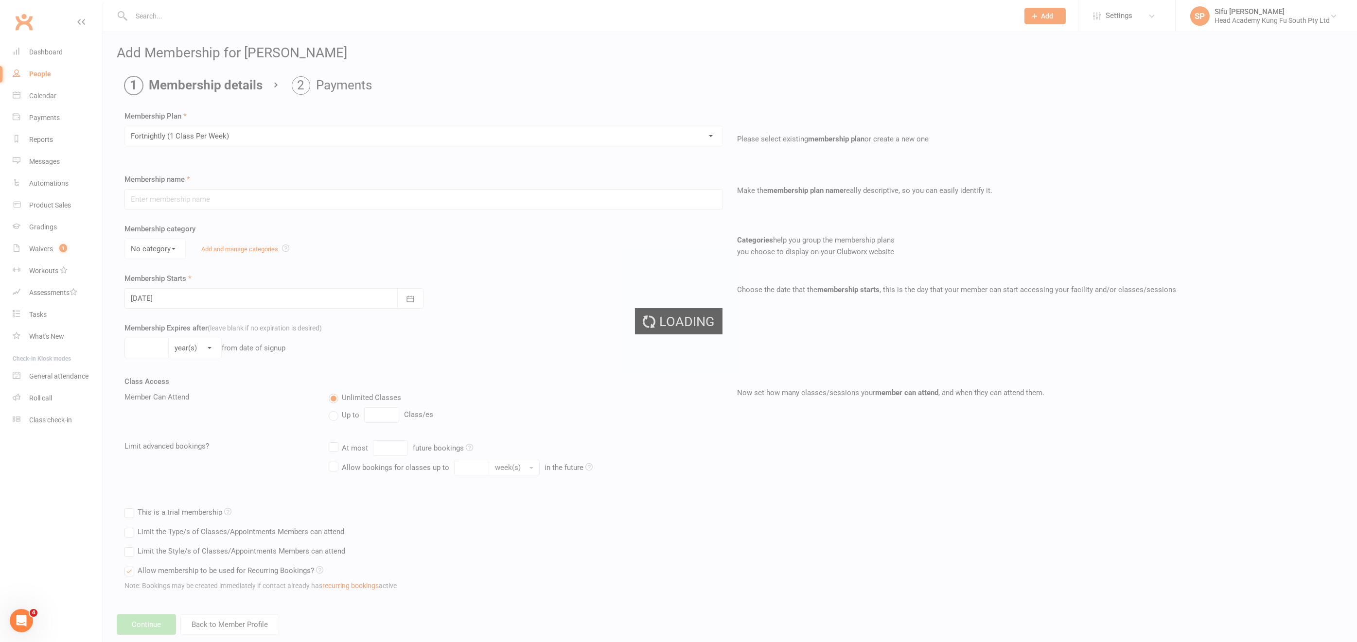
type input "Fortnightly (1 Class Per Week)"
select select "0"
type input "0"
type input "1"
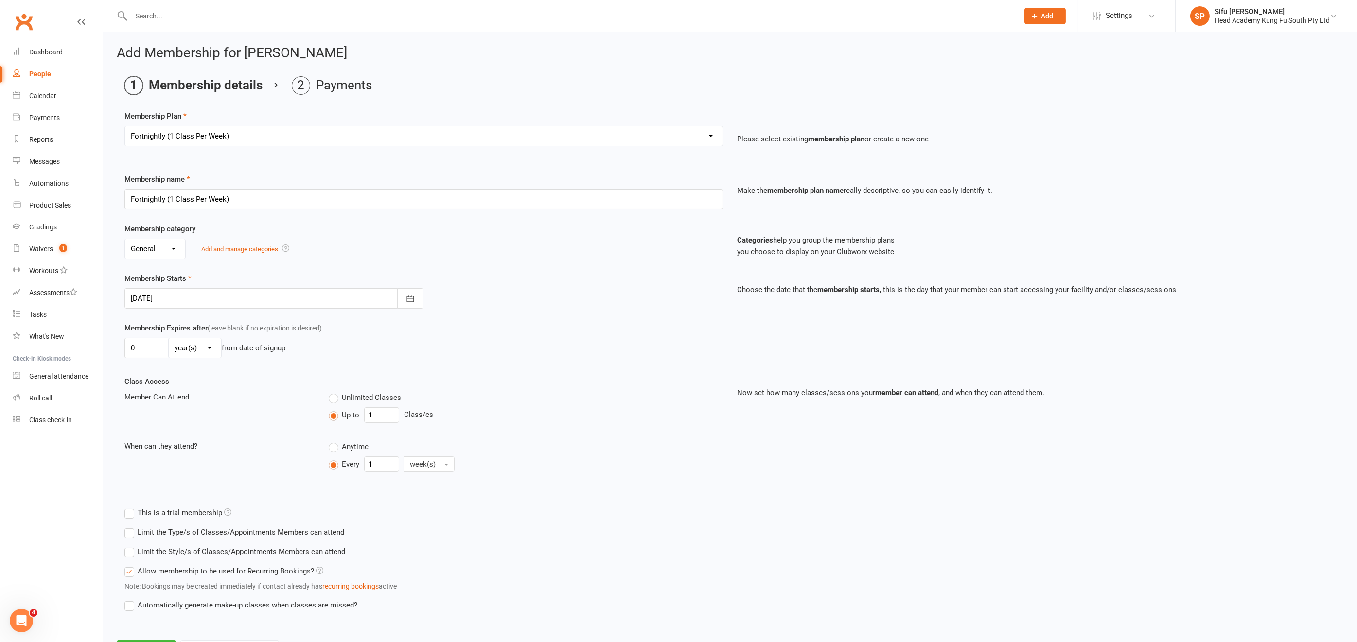
scroll to position [42, 0]
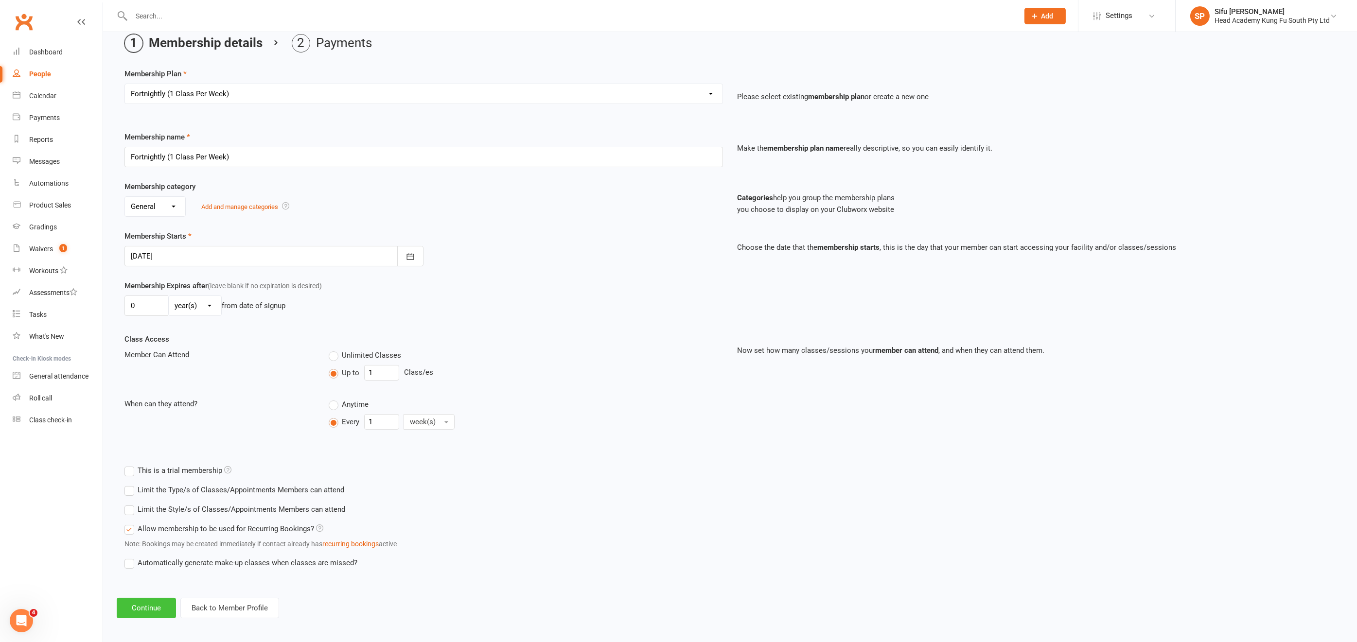
click at [161, 561] on button "Continue" at bounding box center [146, 608] width 59 height 20
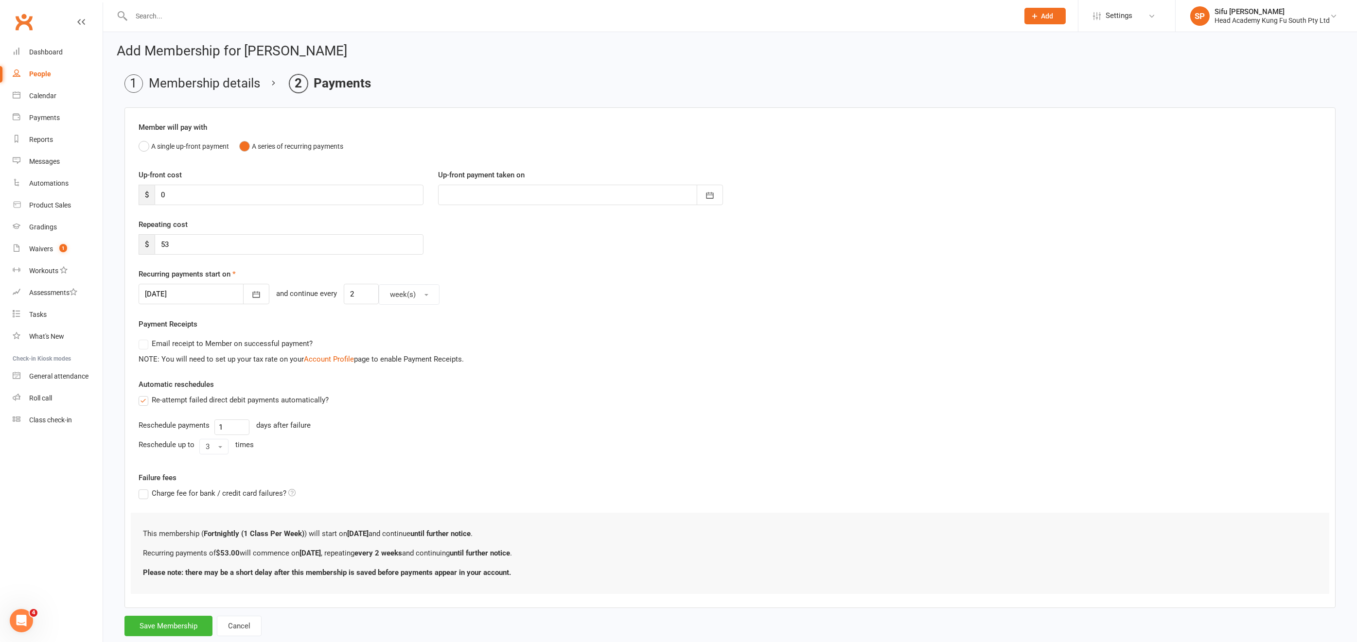
scroll to position [2, 0]
click at [251, 291] on icon "button" at bounding box center [256, 294] width 10 height 10
click at [282, 425] on span "29" at bounding box center [285, 429] width 8 height 8
type input "[DATE]"
click at [161, 561] on button "Save Membership" at bounding box center [168, 626] width 88 height 20
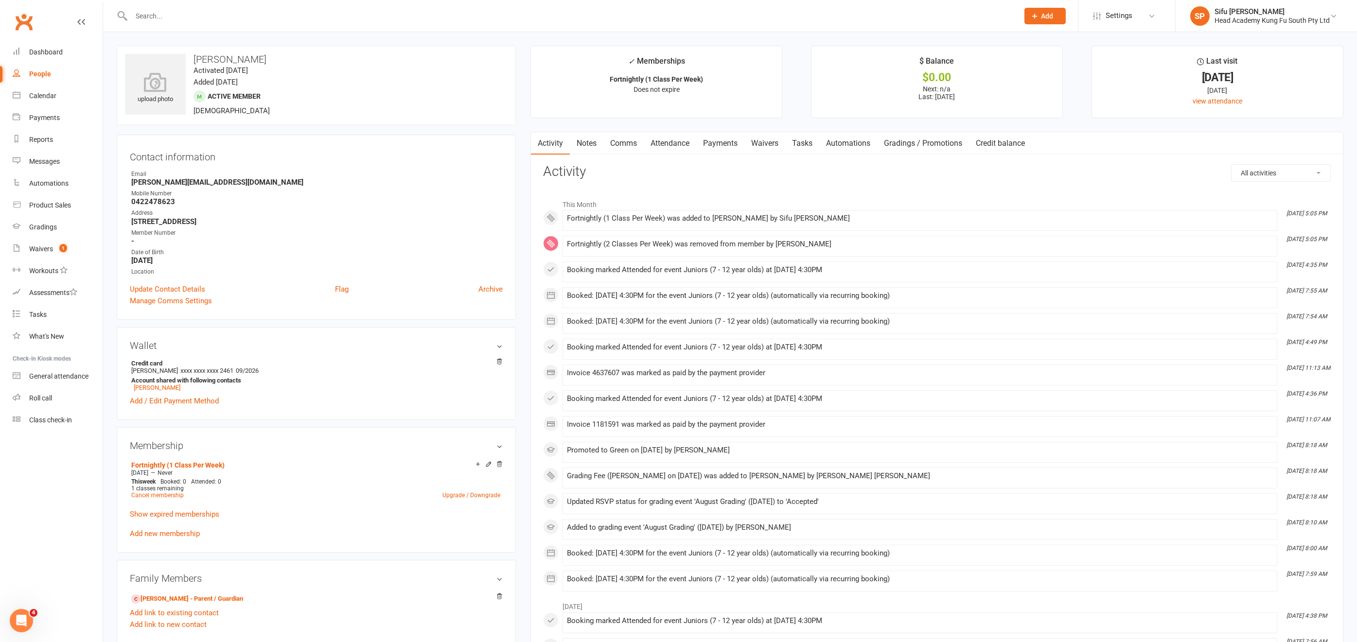
click at [166, 16] on input "text" at bounding box center [570, 16] width 884 height 14
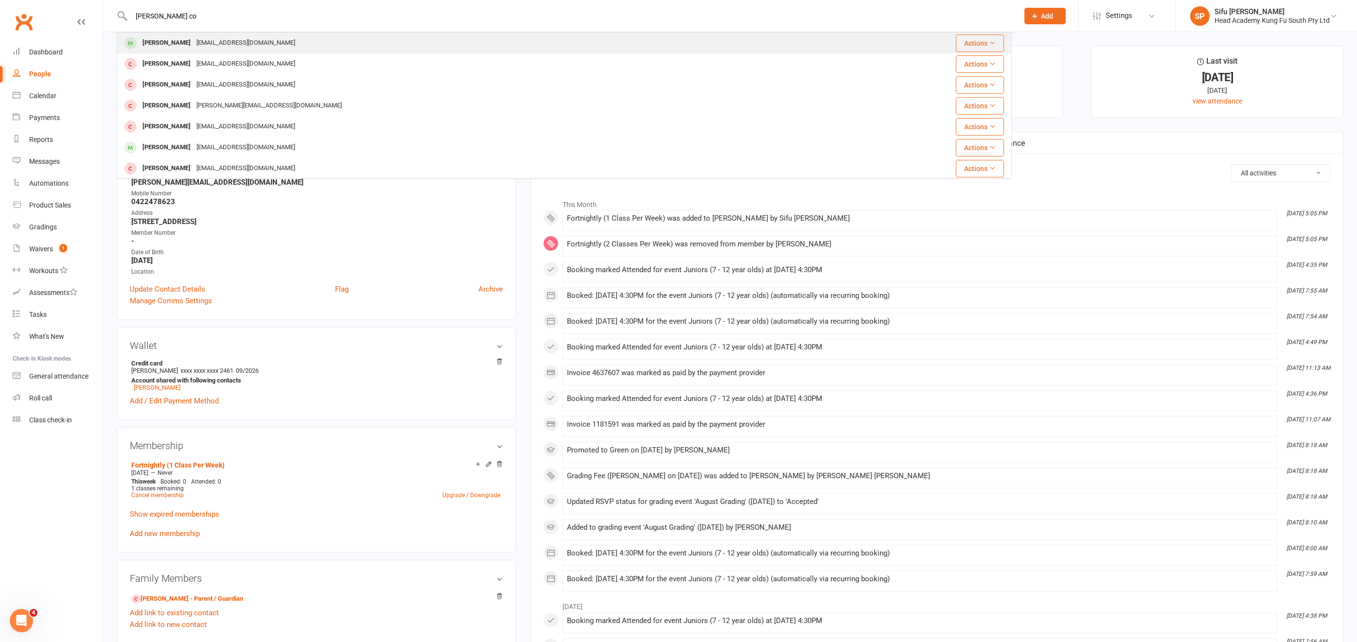
type input "[PERSON_NAME] co"
click at [244, 50] on div "[PERSON_NAME] [EMAIL_ADDRESS][DOMAIN_NAME]" at bounding box center [490, 43] width 744 height 20
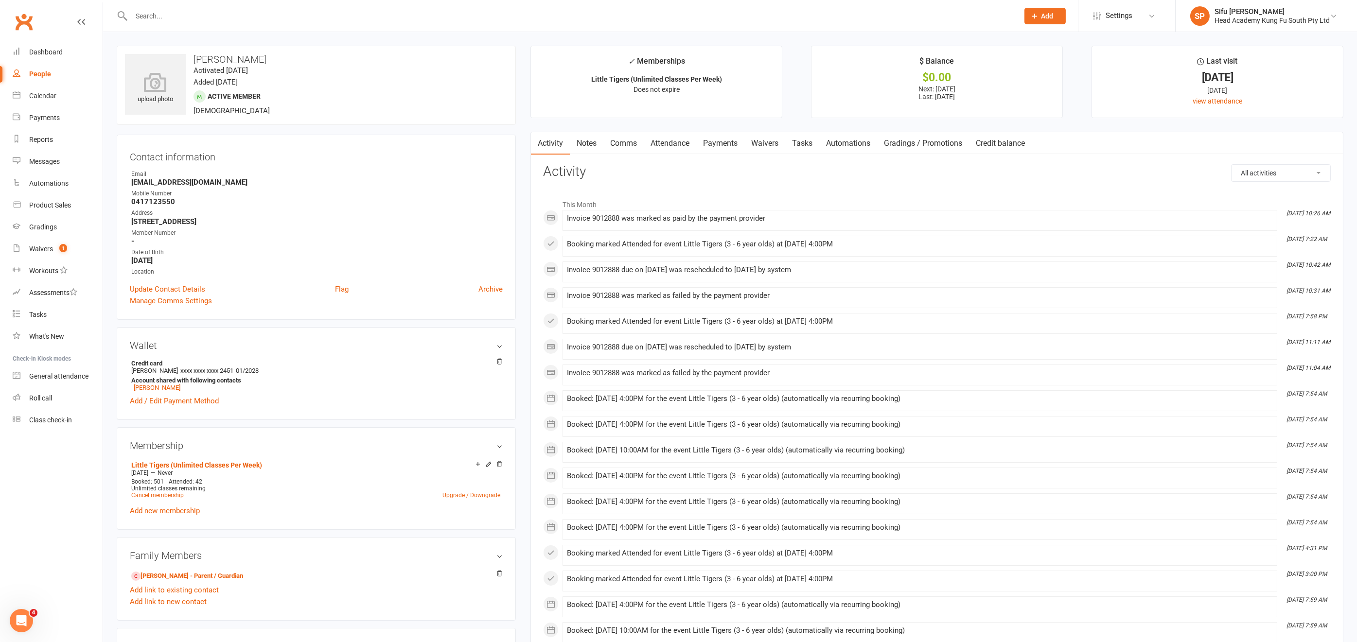
click at [727, 143] on link "Payments" at bounding box center [720, 143] width 48 height 22
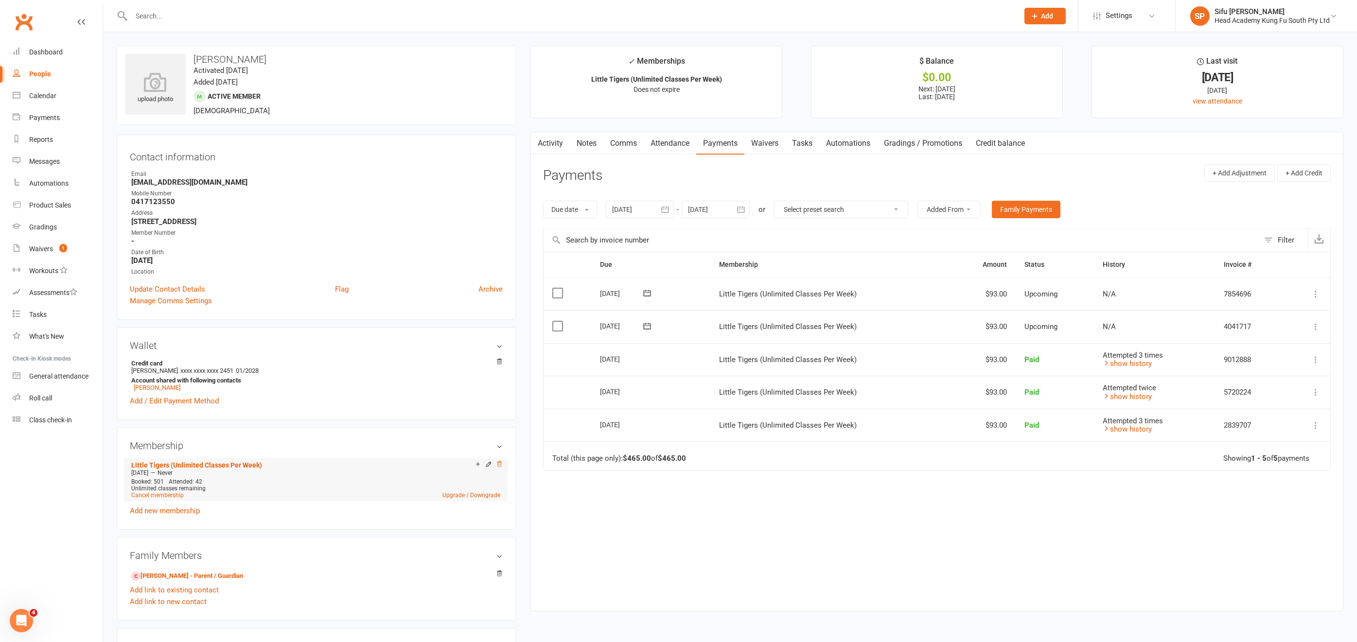
click at [501, 462] on icon at bounding box center [499, 463] width 5 height 5
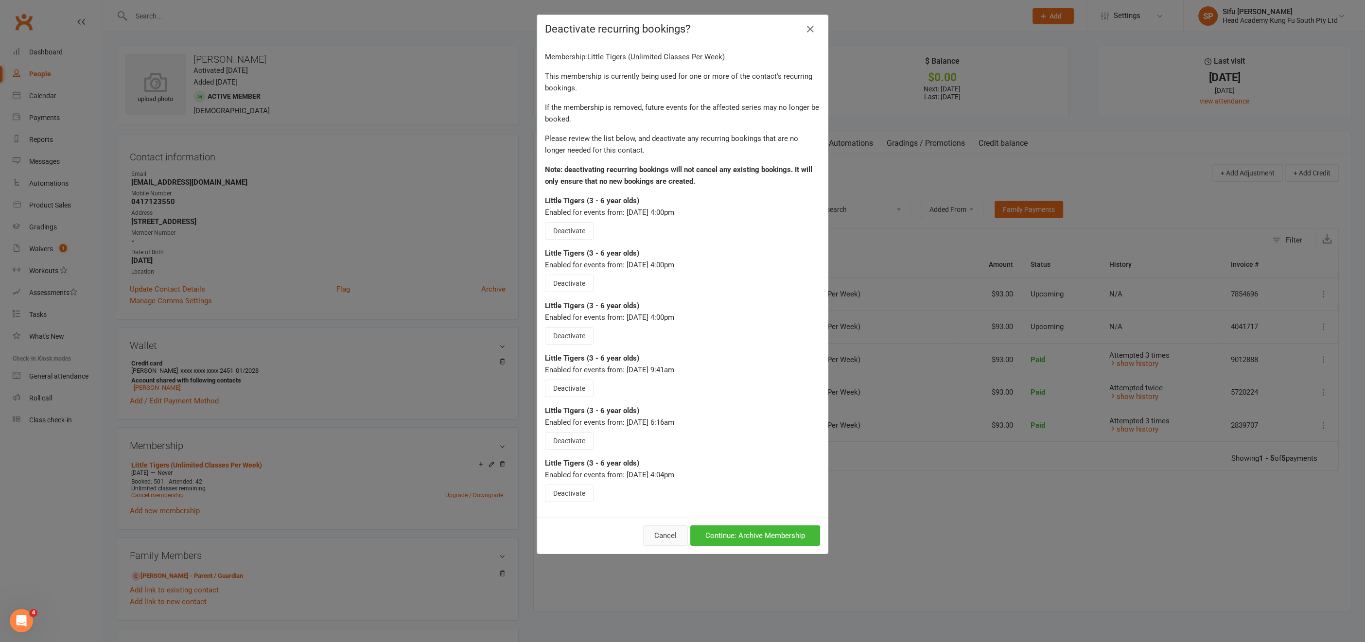
click at [671, 535] on button "Cancel" at bounding box center [665, 536] width 45 height 20
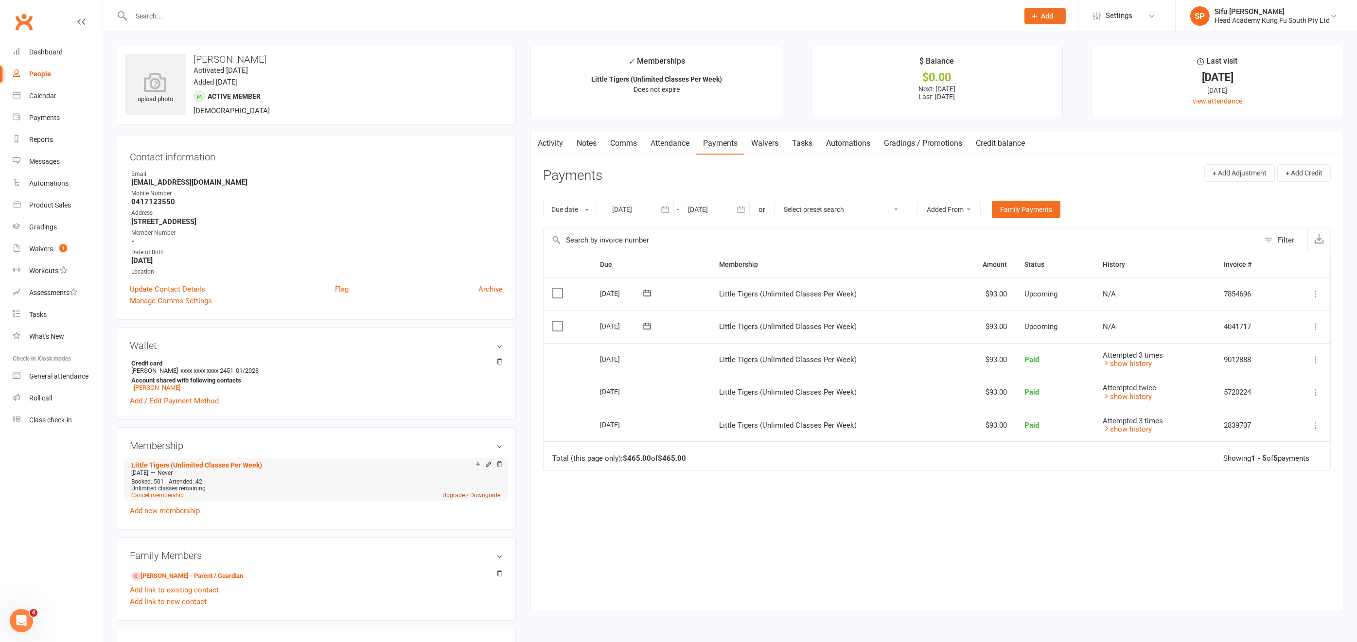
click at [491, 494] on link "Upgrade / Downgrade" at bounding box center [472, 495] width 58 height 7
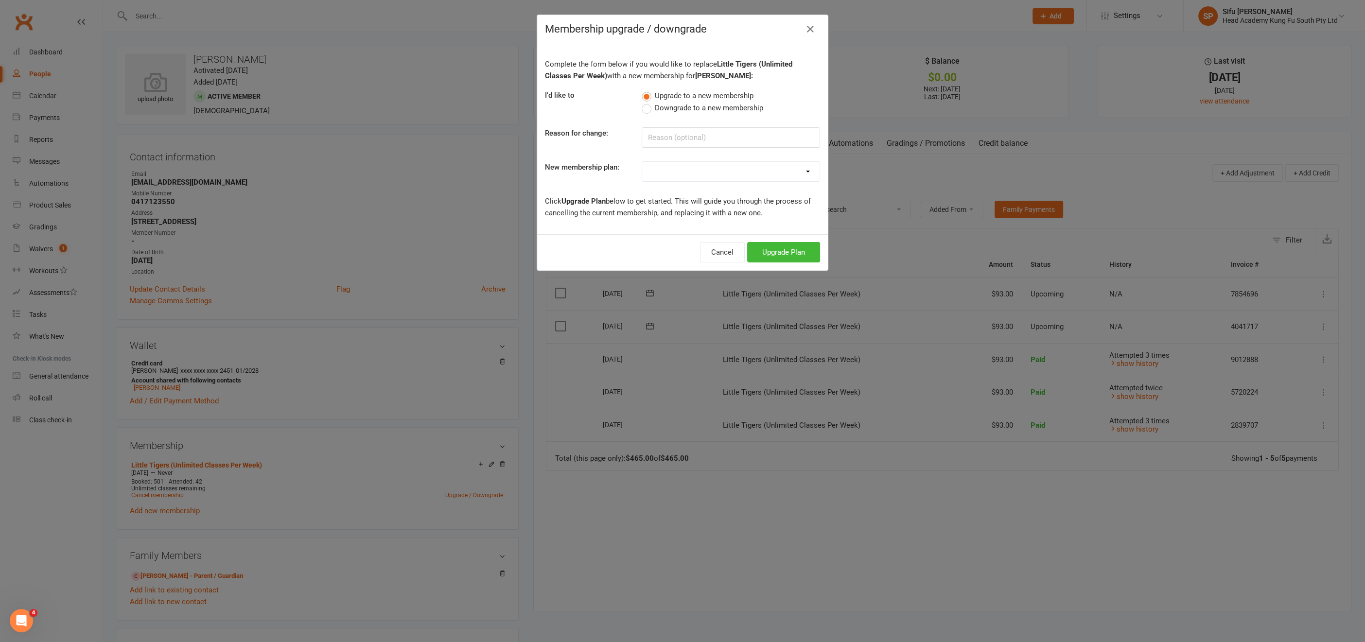
click at [642, 106] on label "Downgrade to a new membership" at bounding box center [703, 108] width 122 height 12
click at [642, 102] on input "Downgrade to a new membership" at bounding box center [645, 102] width 6 height 0
click at [776, 252] on button "Downgrade Plan" at bounding box center [779, 252] width 83 height 20
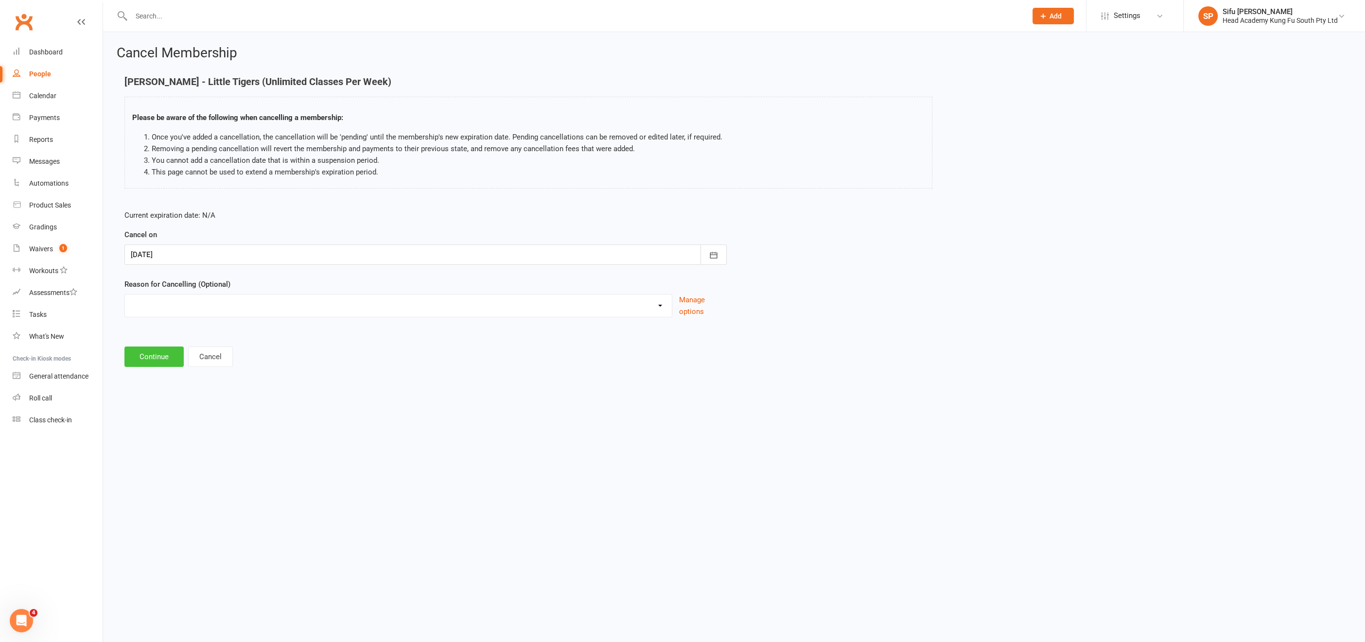
click at [153, 356] on button "Continue" at bounding box center [153, 357] width 59 height 20
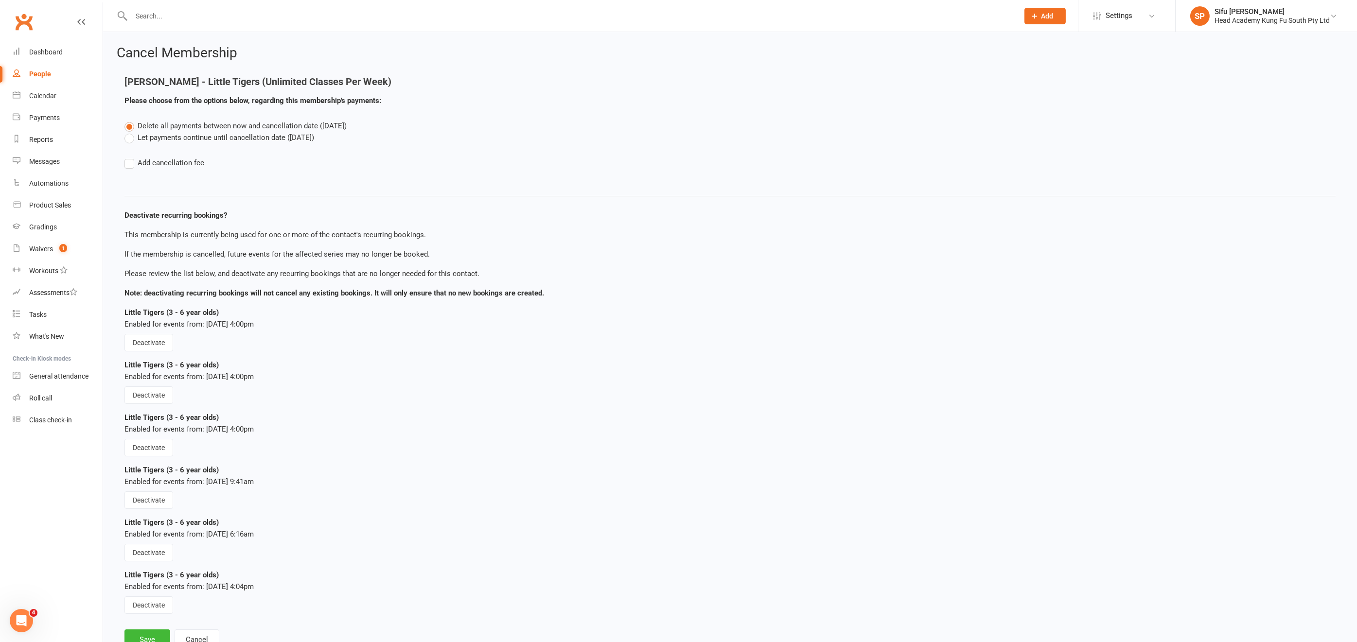
scroll to position [36, 0]
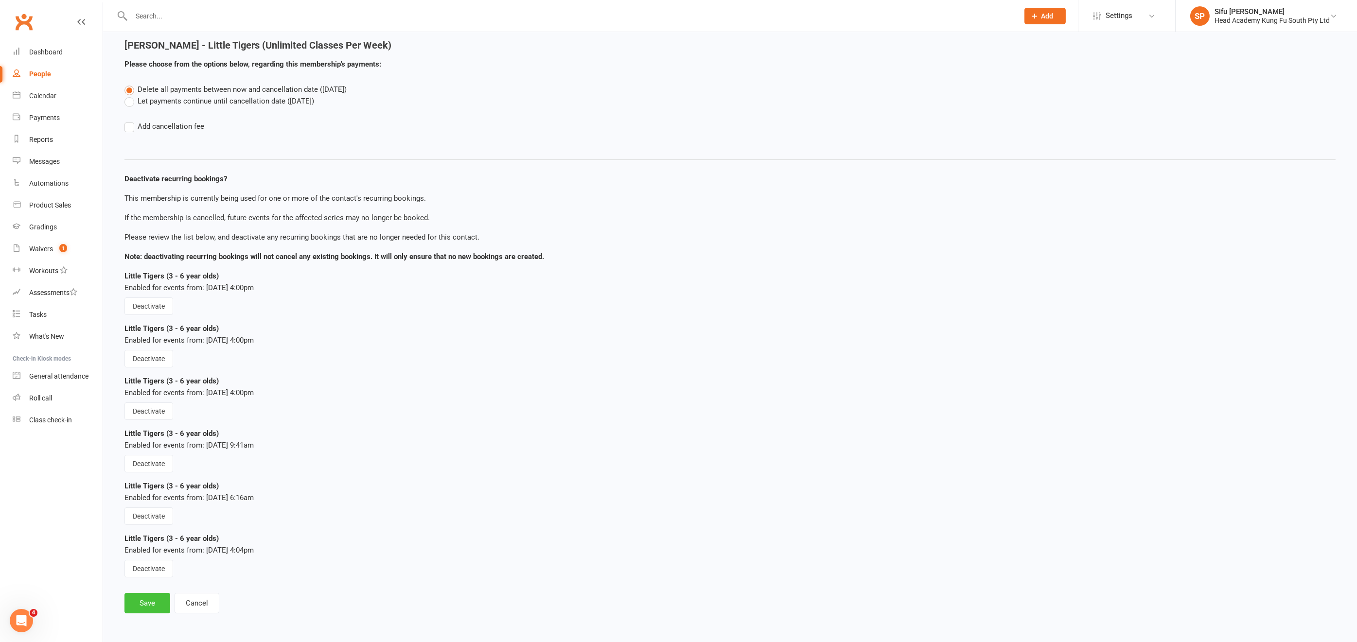
click at [149, 561] on button "Save" at bounding box center [147, 603] width 46 height 20
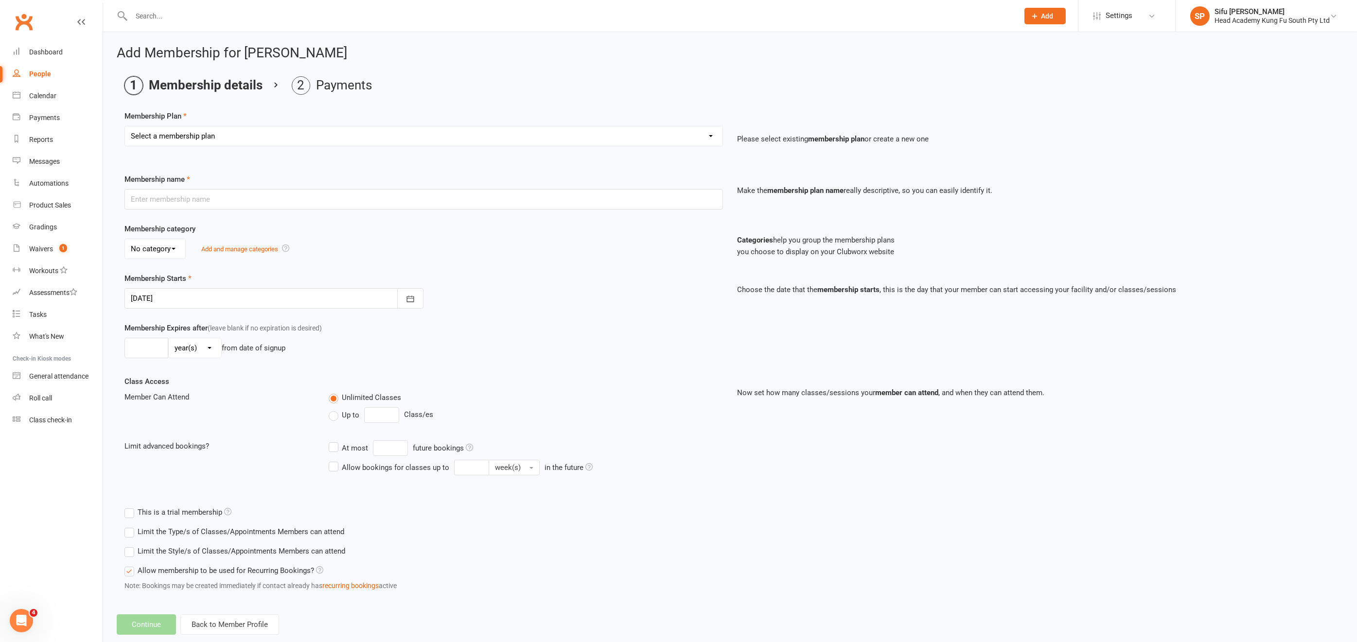
click at [357, 133] on select "Select a membership plan Create new Membership Plan Fortnightly (Unlimited Clas…" at bounding box center [424, 135] width 598 height 19
select select "3"
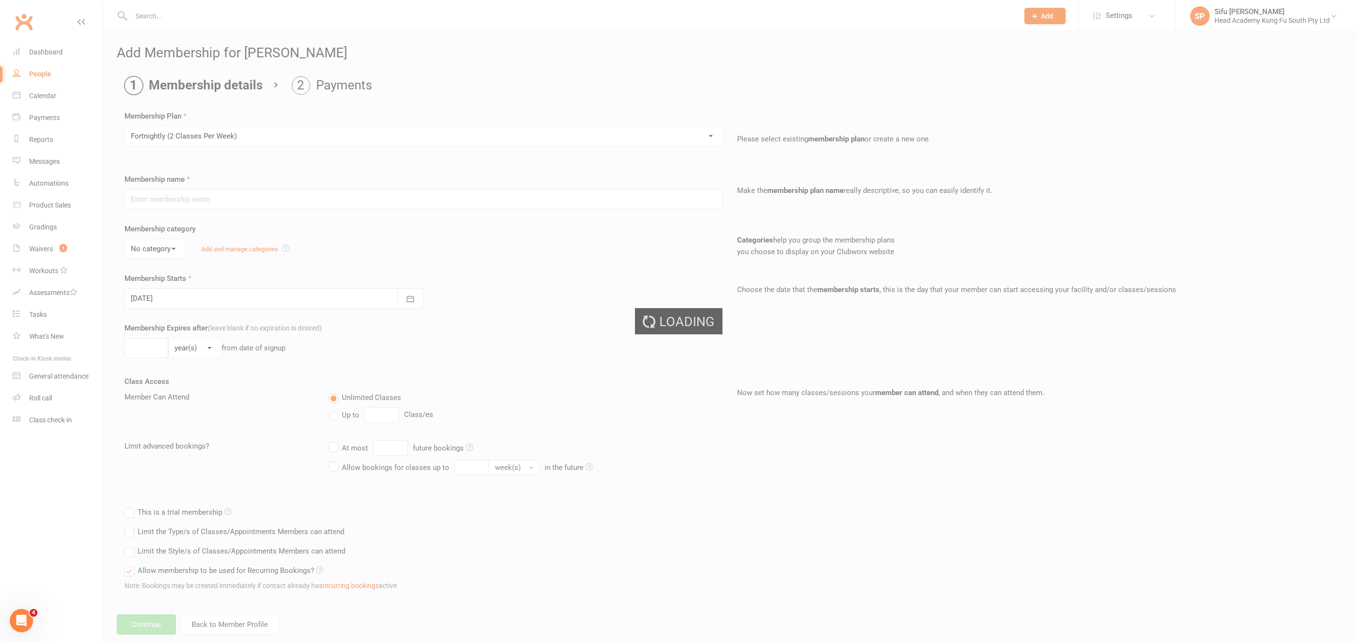
type input "Fortnightly (2 Classes Per Week)"
select select "0"
type input "0"
type input "2"
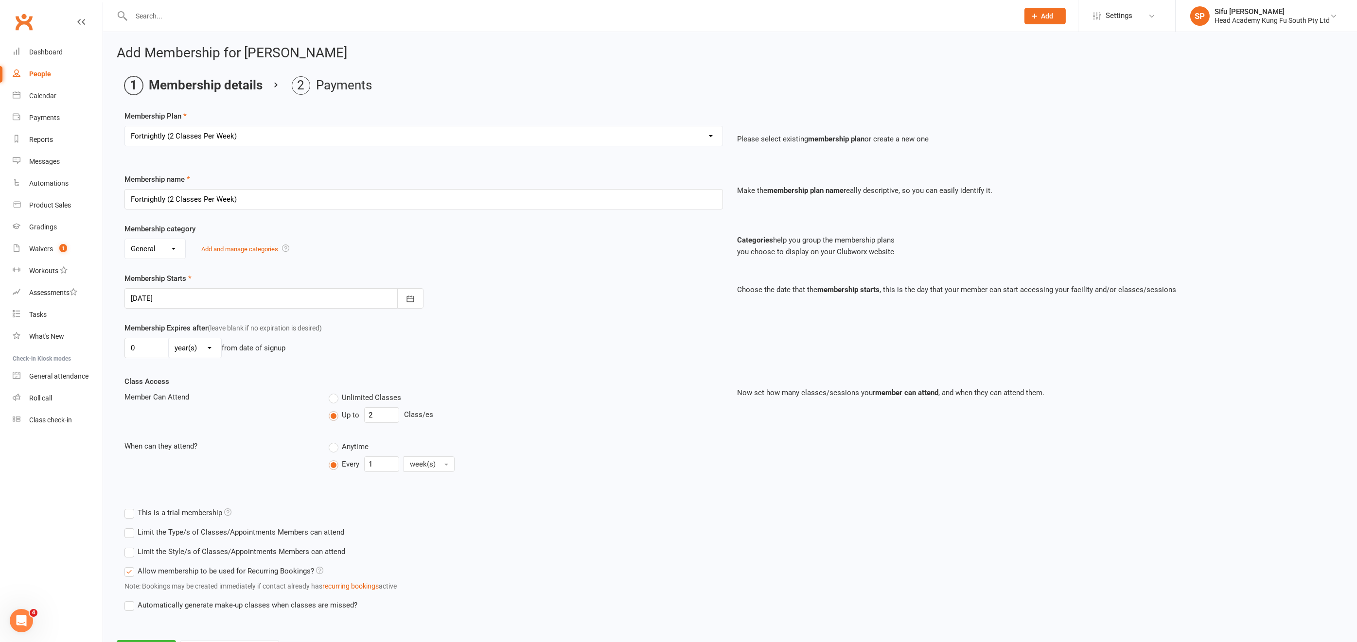
click at [353, 133] on select "Select a membership plan Create new Membership Plan Fortnightly (Unlimited Clas…" at bounding box center [424, 135] width 598 height 19
select select "15"
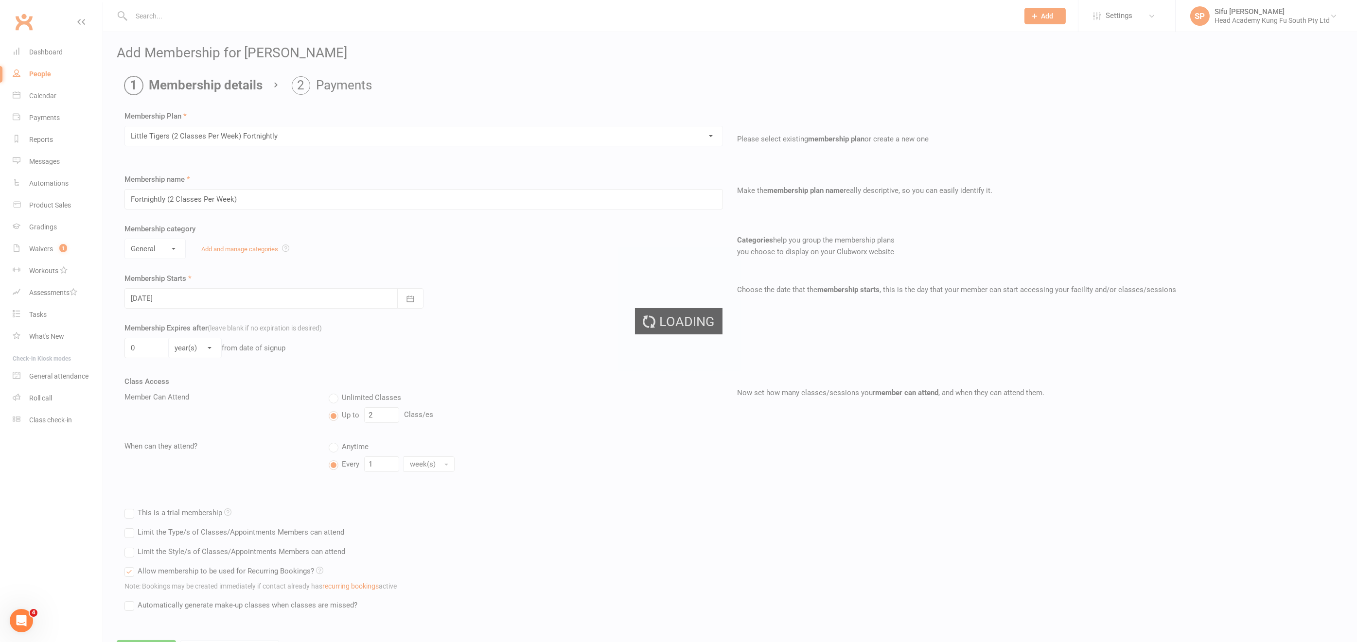
type input "Little Tigers (2 Classes Per Week) Fortnightly"
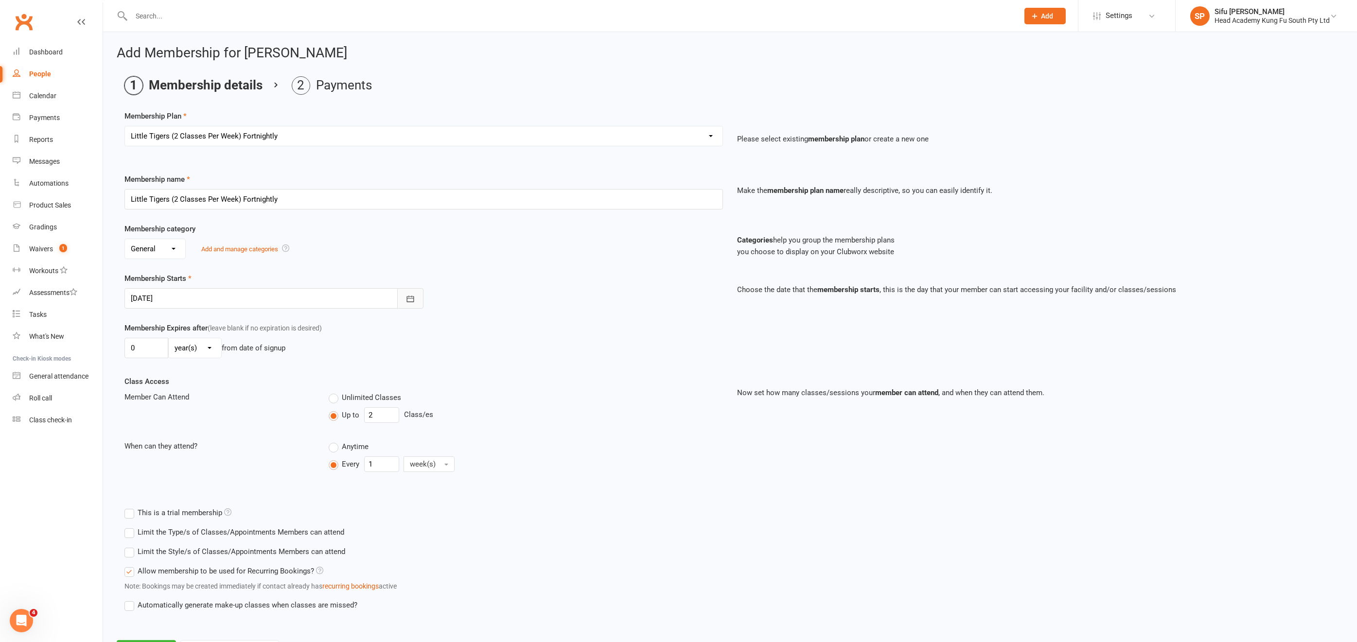
click at [409, 299] on icon "button" at bounding box center [411, 299] width 10 height 10
click at [184, 433] on span "25" at bounding box center [185, 434] width 8 height 8
type input "[DATE]"
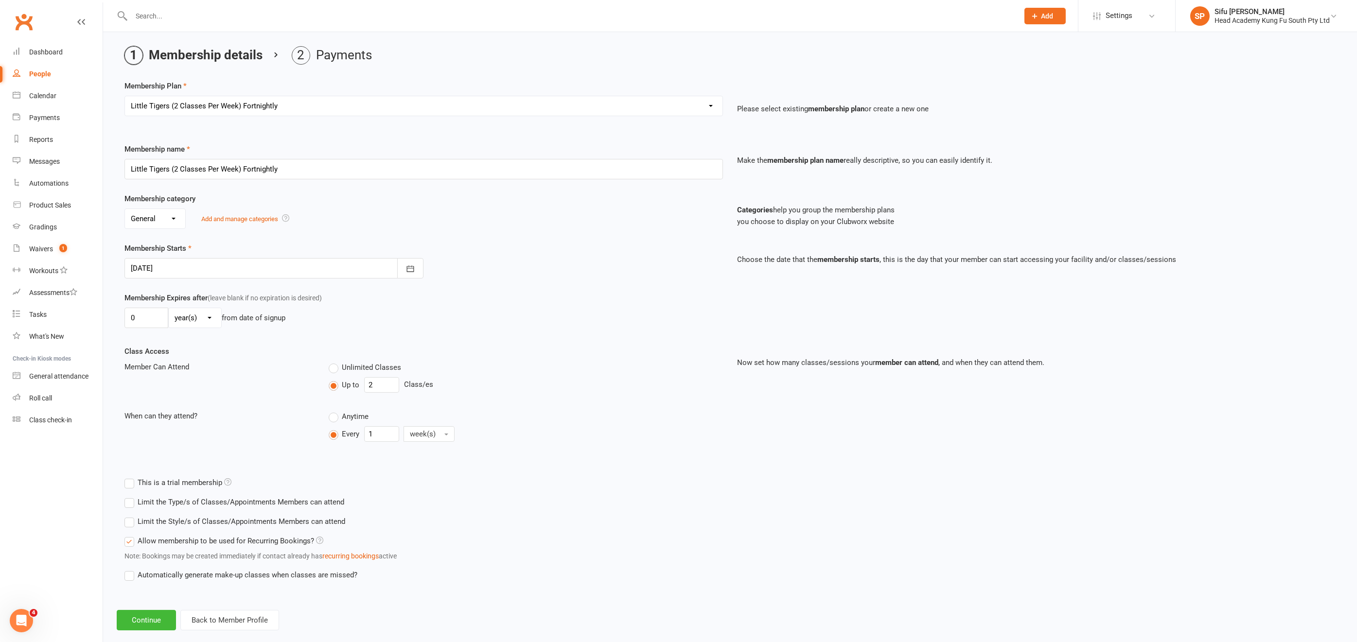
scroll to position [42, 0]
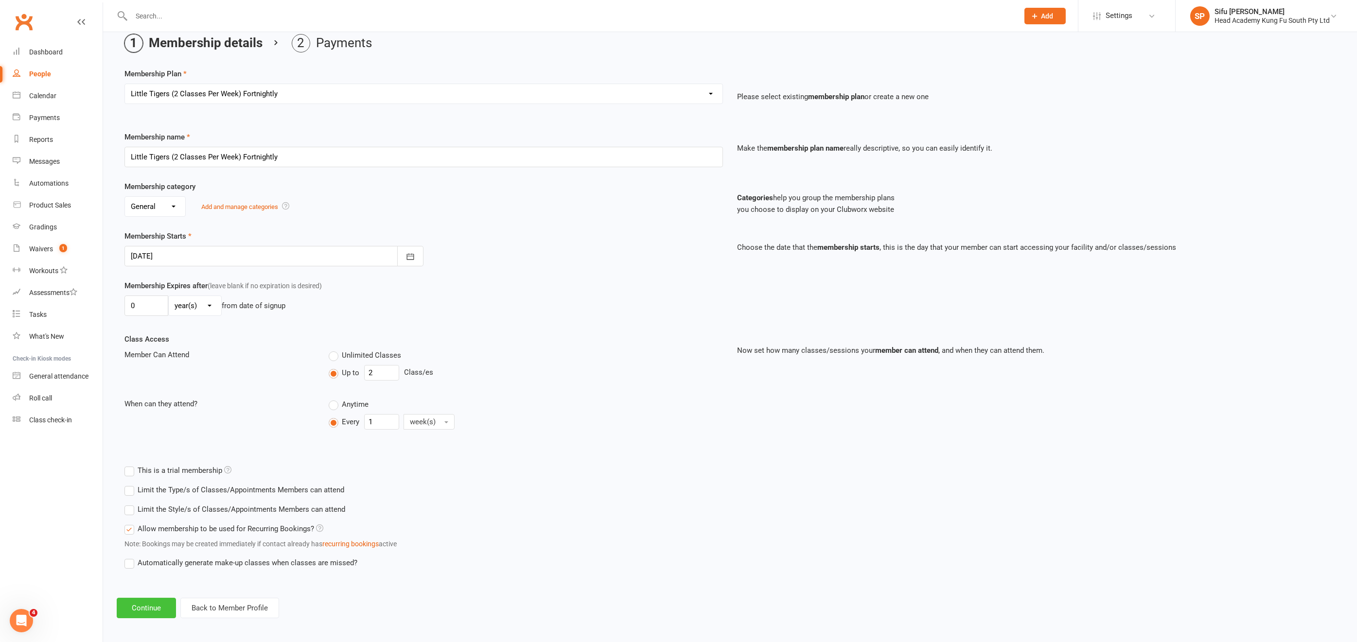
click at [152, 561] on button "Continue" at bounding box center [146, 608] width 59 height 20
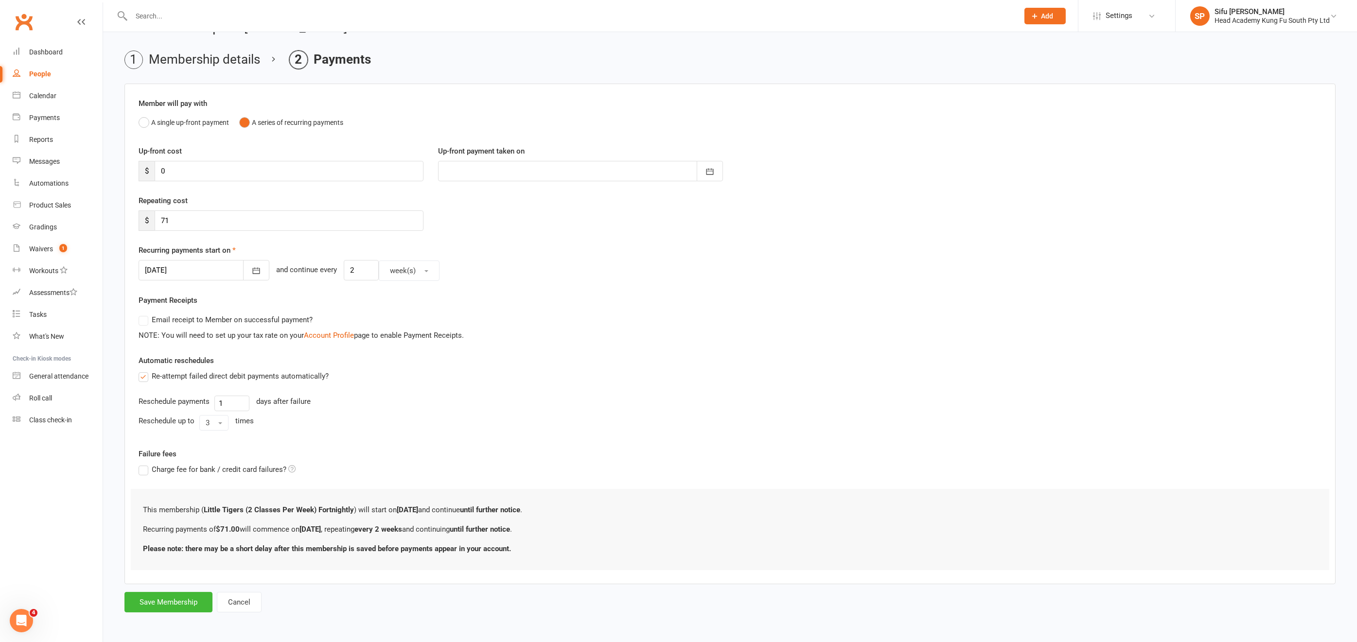
scroll to position [0, 0]
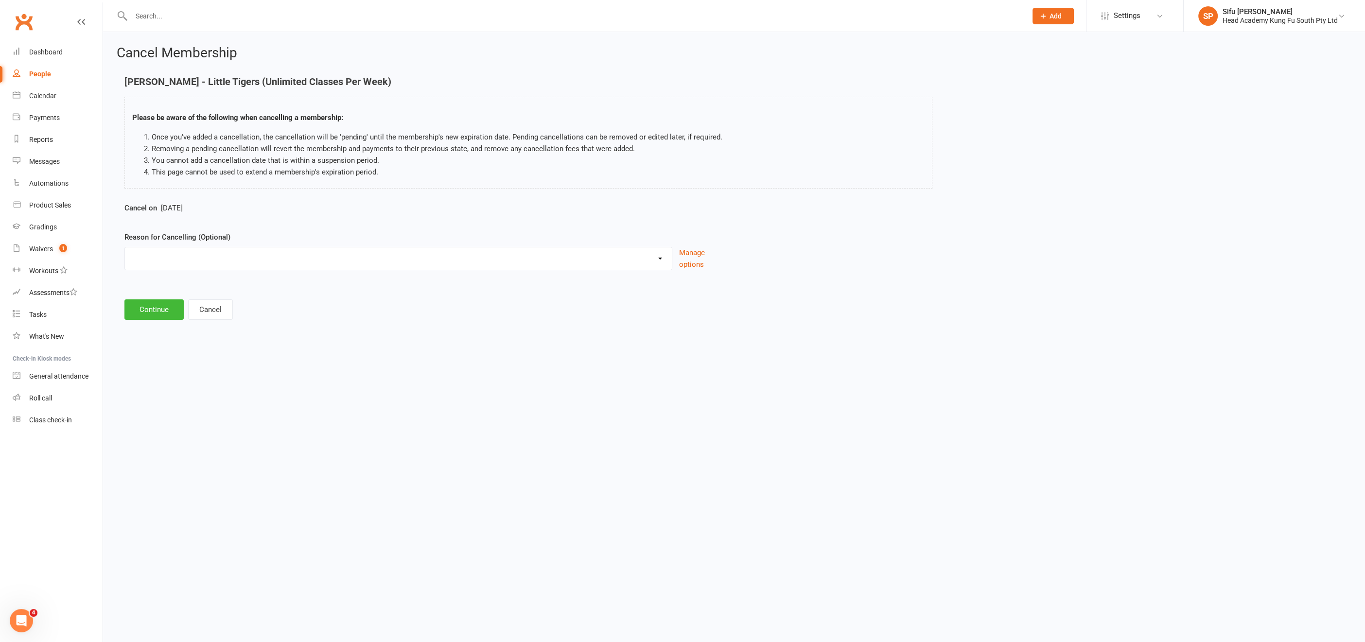
click at [38, 74] on div "People" at bounding box center [40, 74] width 22 height 8
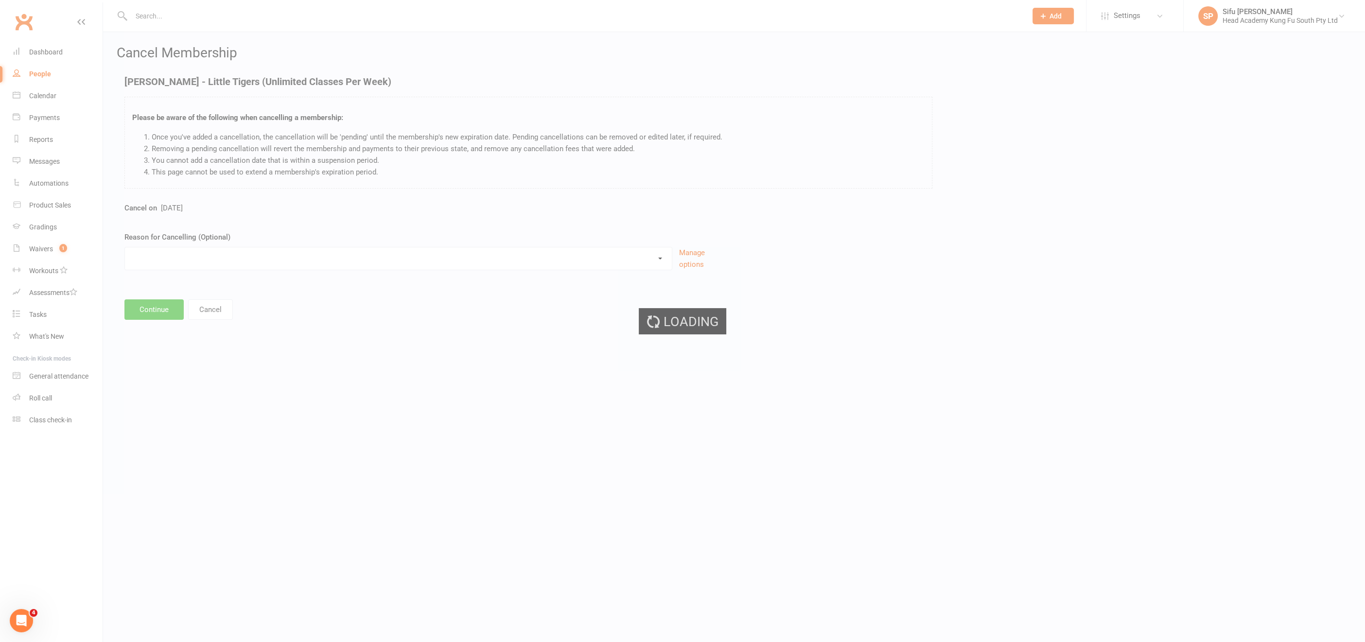
select select "25"
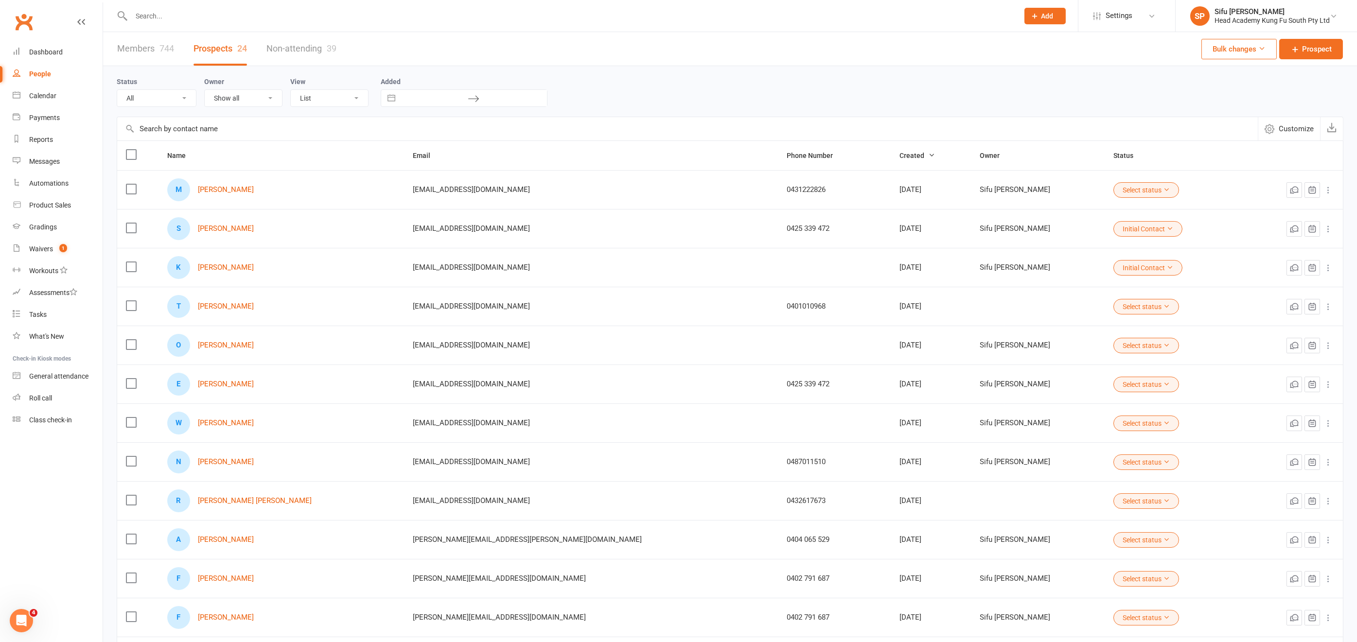
click at [179, 19] on input "text" at bounding box center [570, 16] width 884 height 14
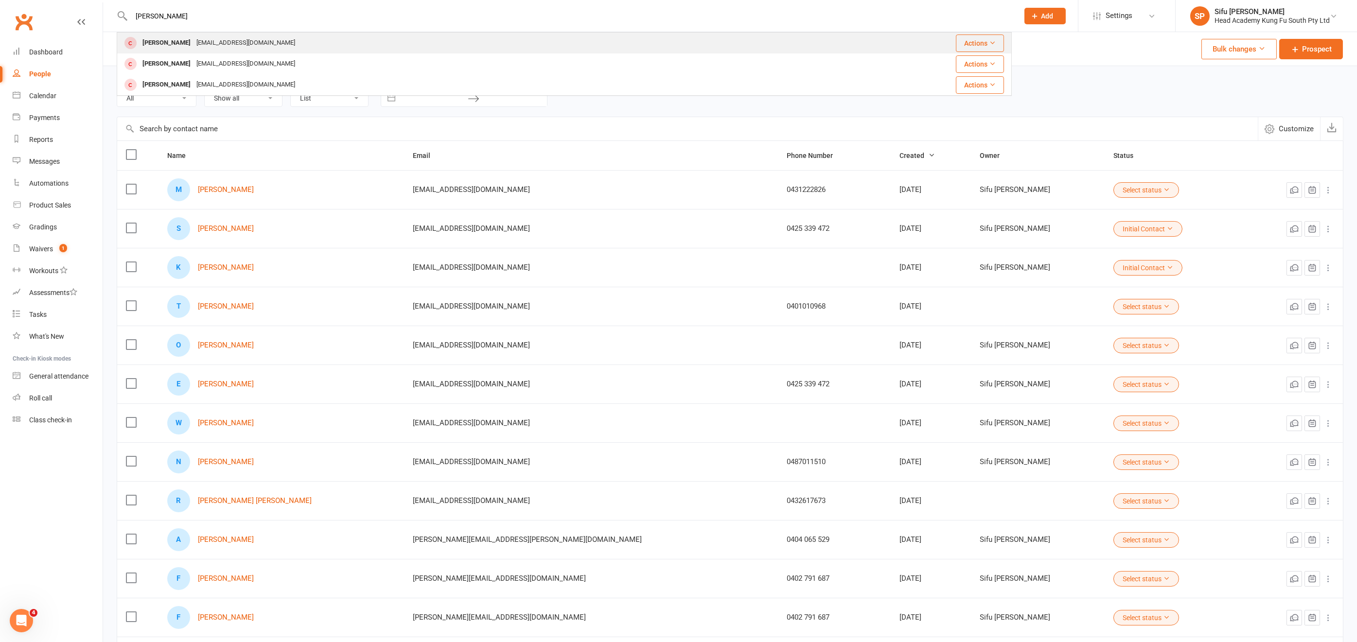
type input "[PERSON_NAME]"
click at [252, 45] on div "[EMAIL_ADDRESS][DOMAIN_NAME]" at bounding box center [246, 43] width 105 height 14
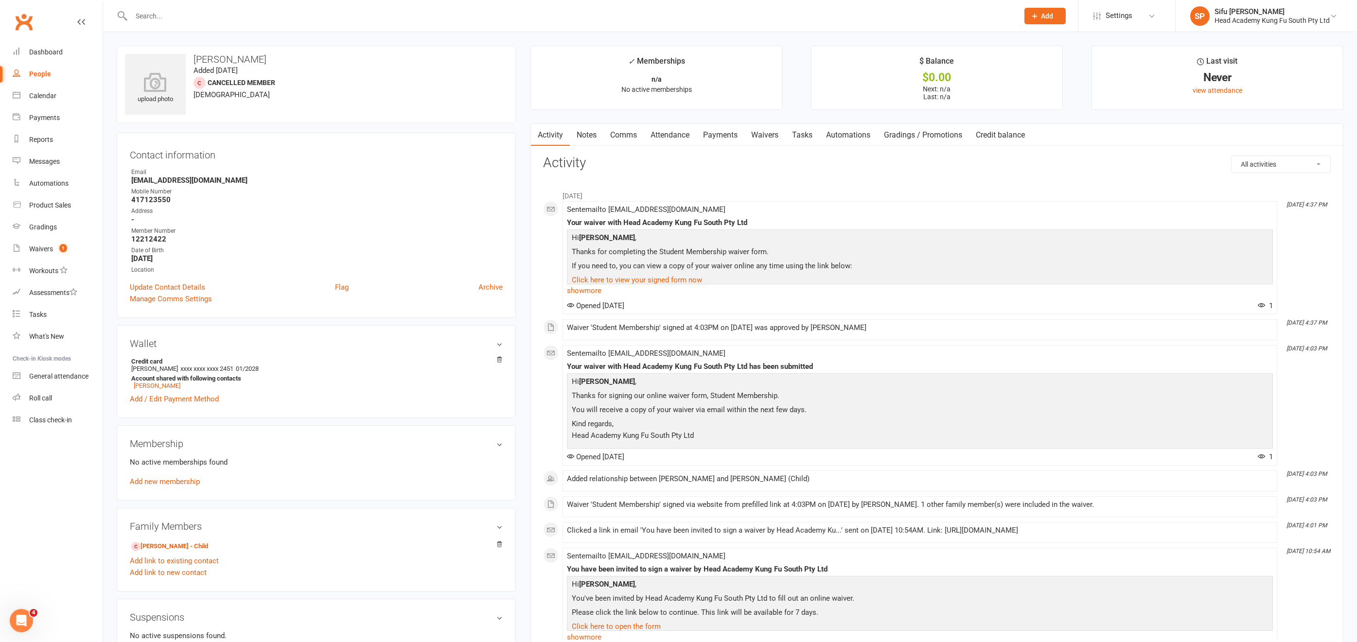
click at [719, 130] on link "Payments" at bounding box center [720, 135] width 48 height 22
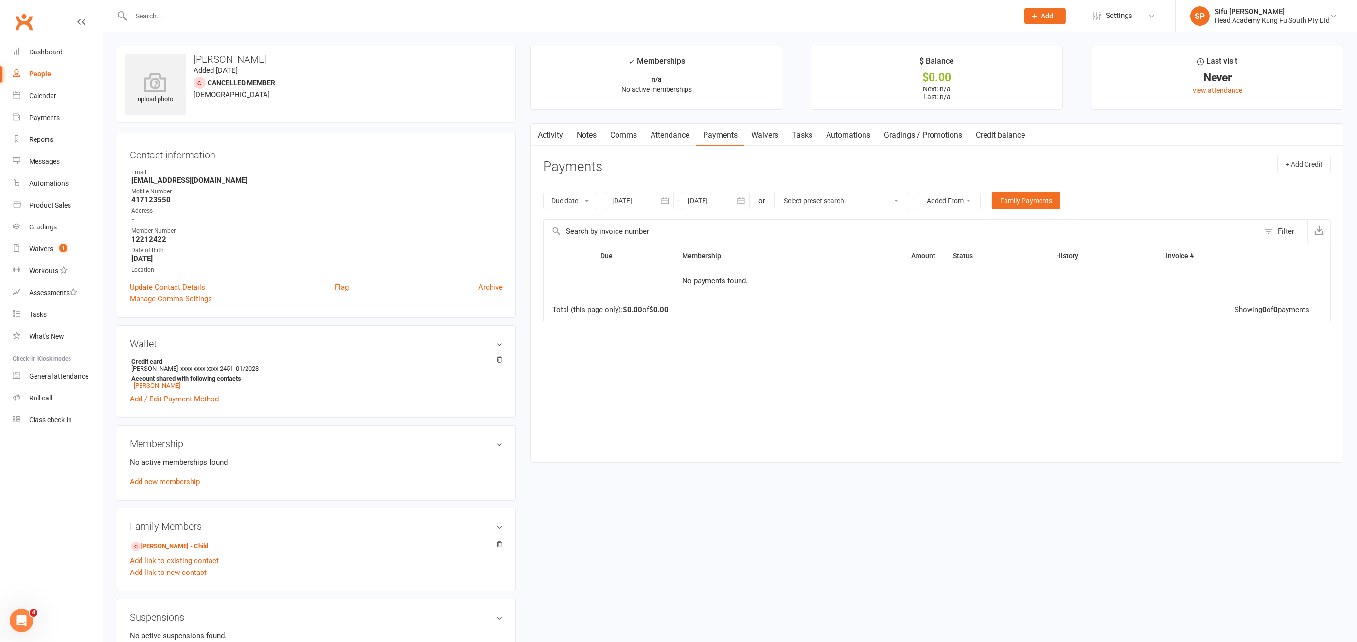
click at [175, 4] on div at bounding box center [564, 16] width 895 height 32
click at [172, 12] on input "text" at bounding box center [570, 16] width 884 height 14
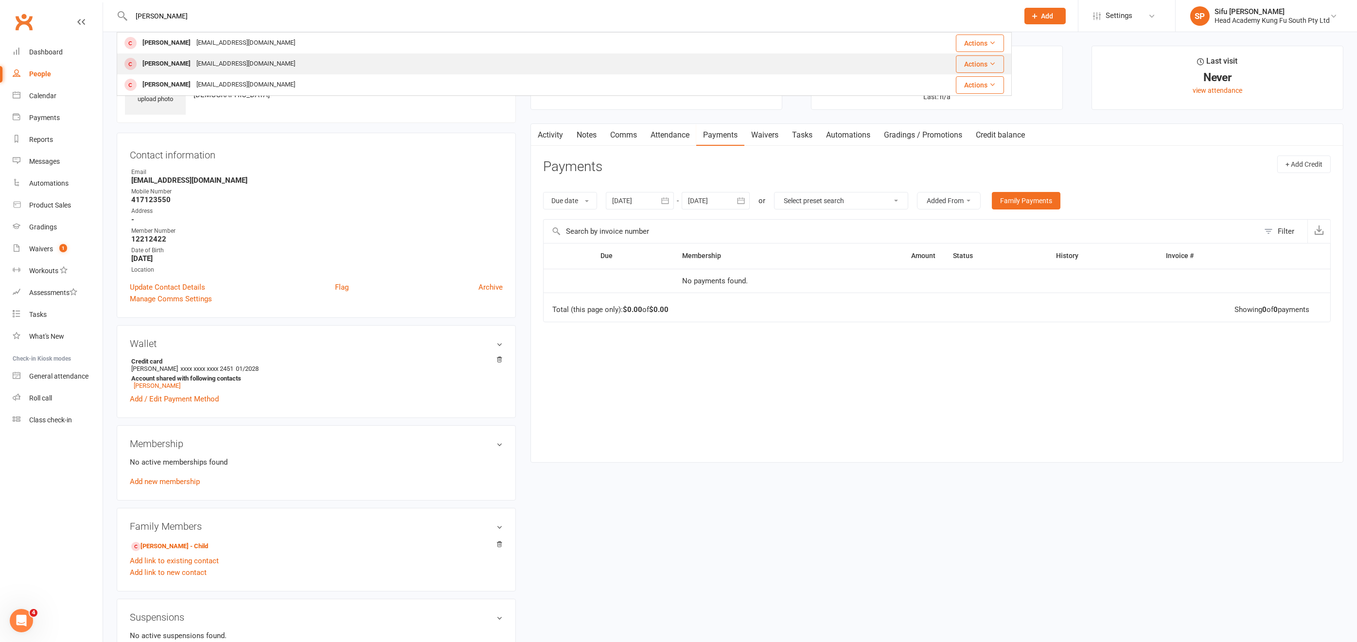
type input "[PERSON_NAME]"
click at [194, 65] on div "[EMAIL_ADDRESS][DOMAIN_NAME]" at bounding box center [246, 64] width 105 height 14
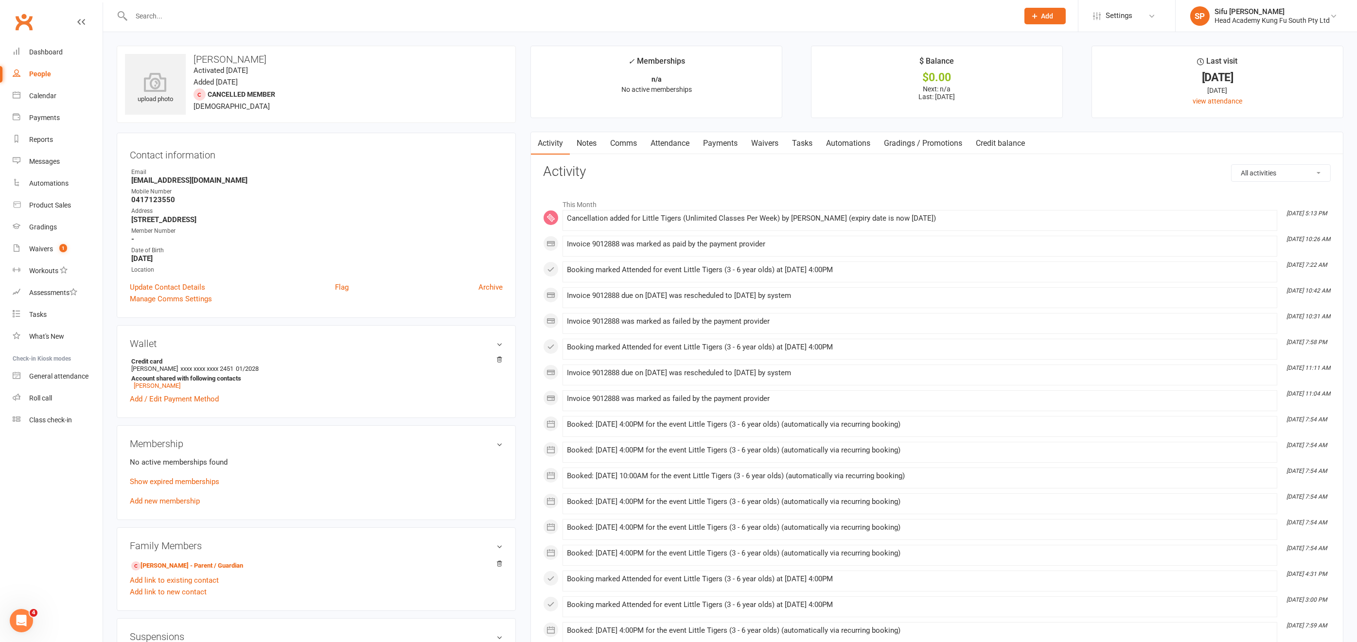
click at [722, 138] on link "Payments" at bounding box center [720, 143] width 48 height 22
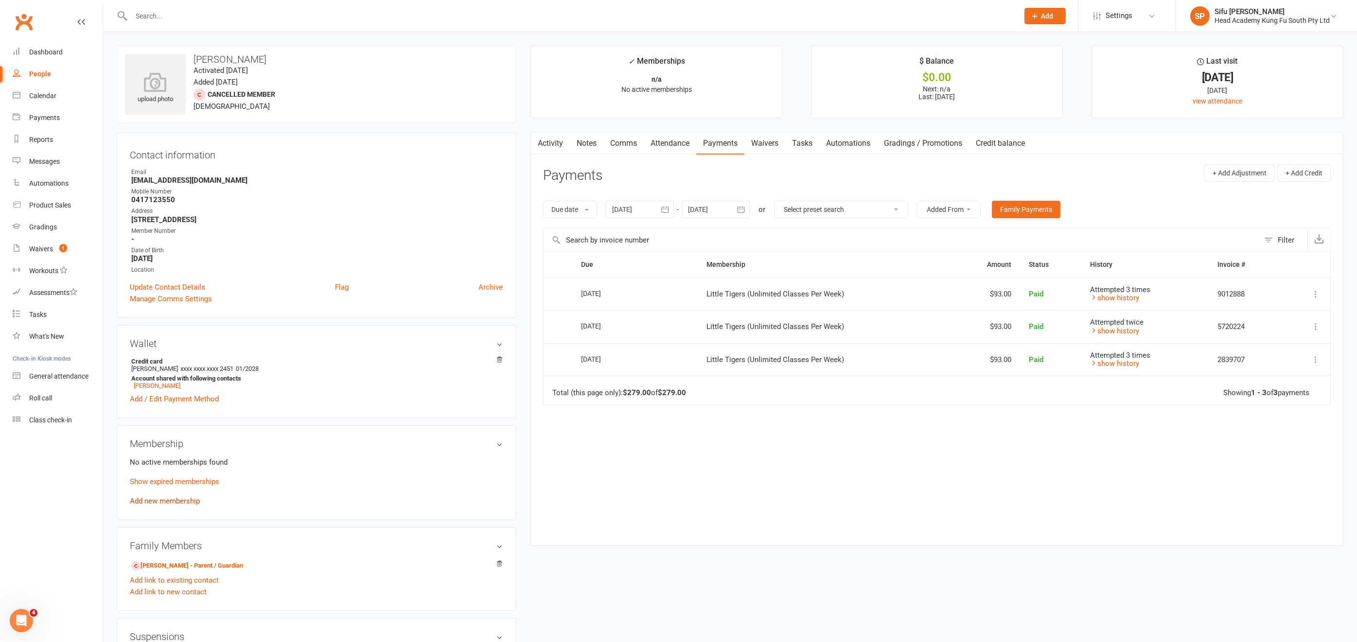
click at [175, 503] on link "Add new membership" at bounding box center [165, 501] width 70 height 9
click at [178, 502] on link "Add new membership" at bounding box center [165, 501] width 70 height 9
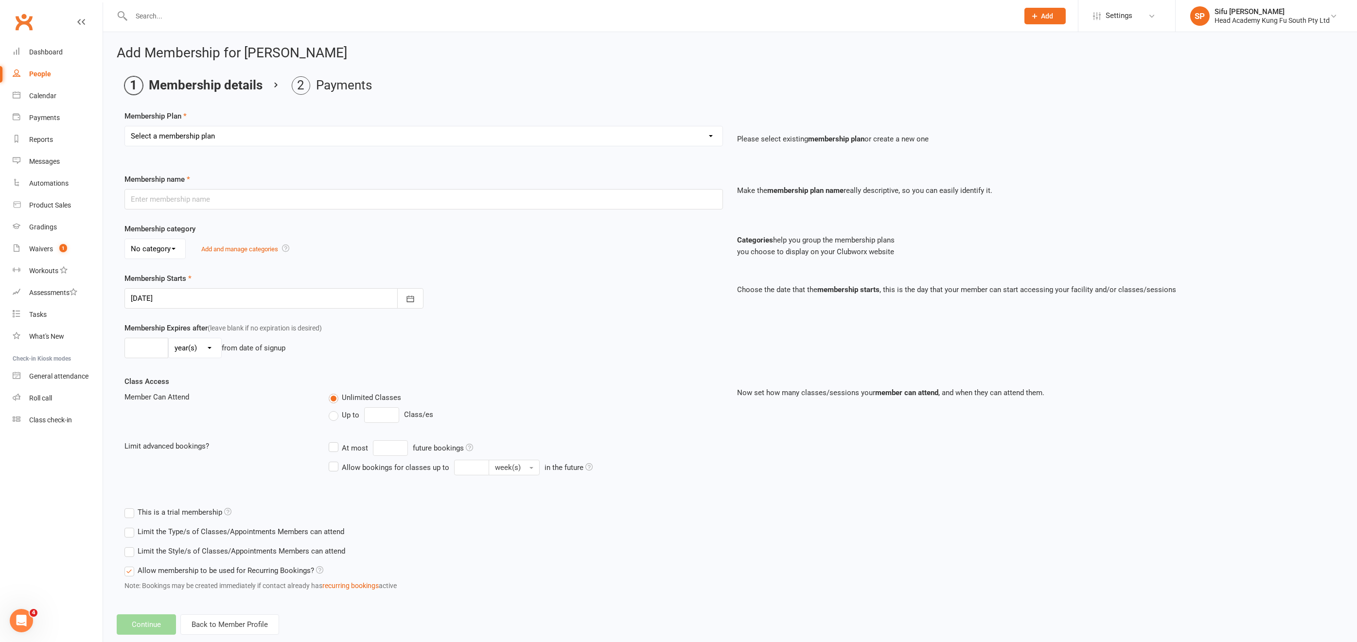
click at [431, 135] on select "Select a membership plan Create new Membership Plan Fortnightly (Unlimited Clas…" at bounding box center [424, 135] width 598 height 19
select select "15"
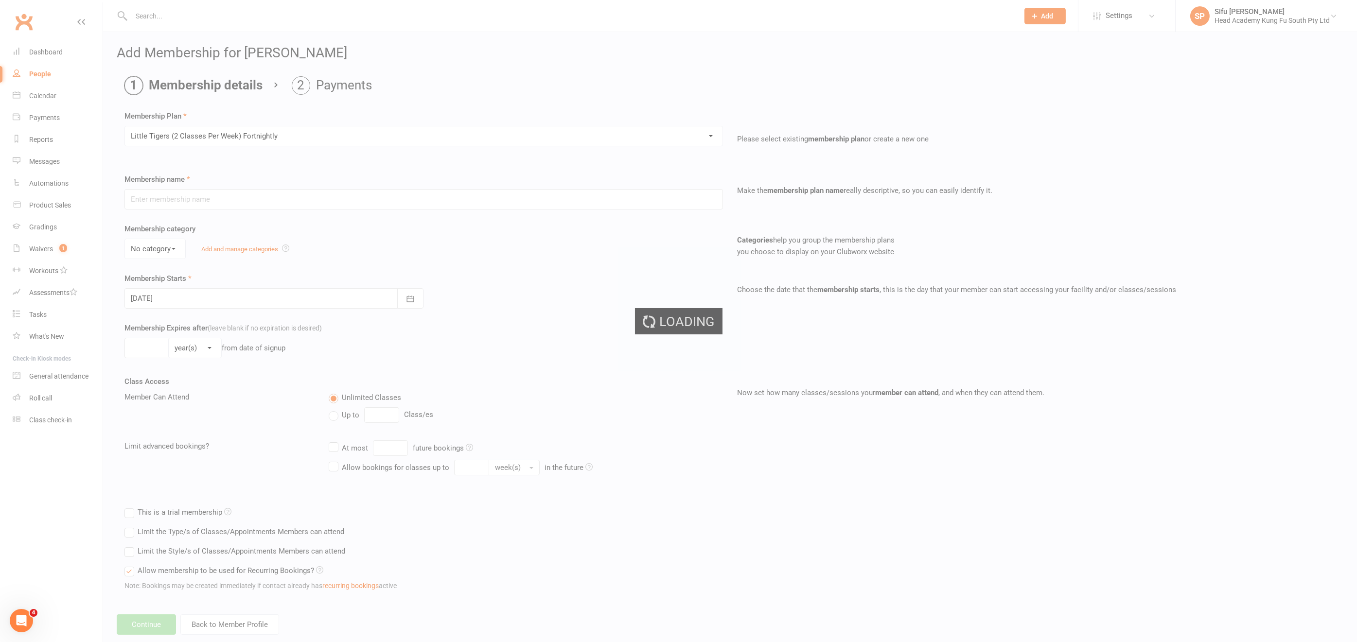
type input "Little Tigers (2 Classes Per Week) Fortnightly"
select select "0"
type input "0"
type input "2"
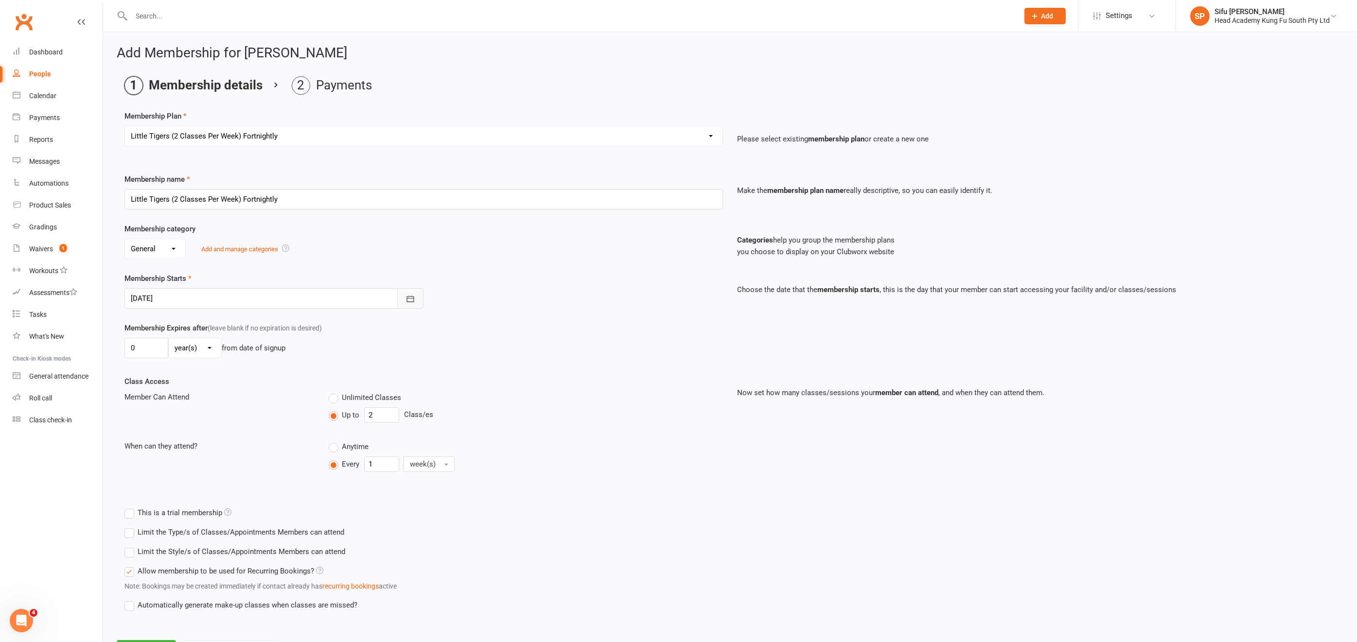
scroll to position [42, 0]
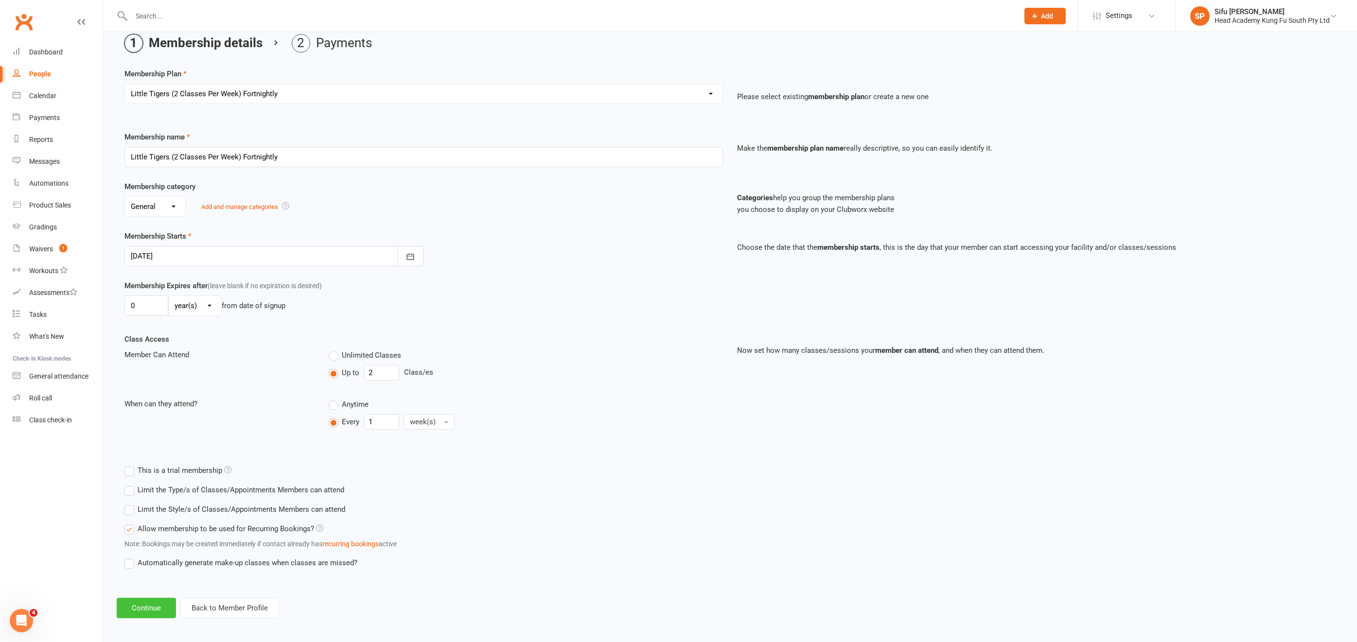
click at [139, 561] on button "Continue" at bounding box center [146, 608] width 59 height 20
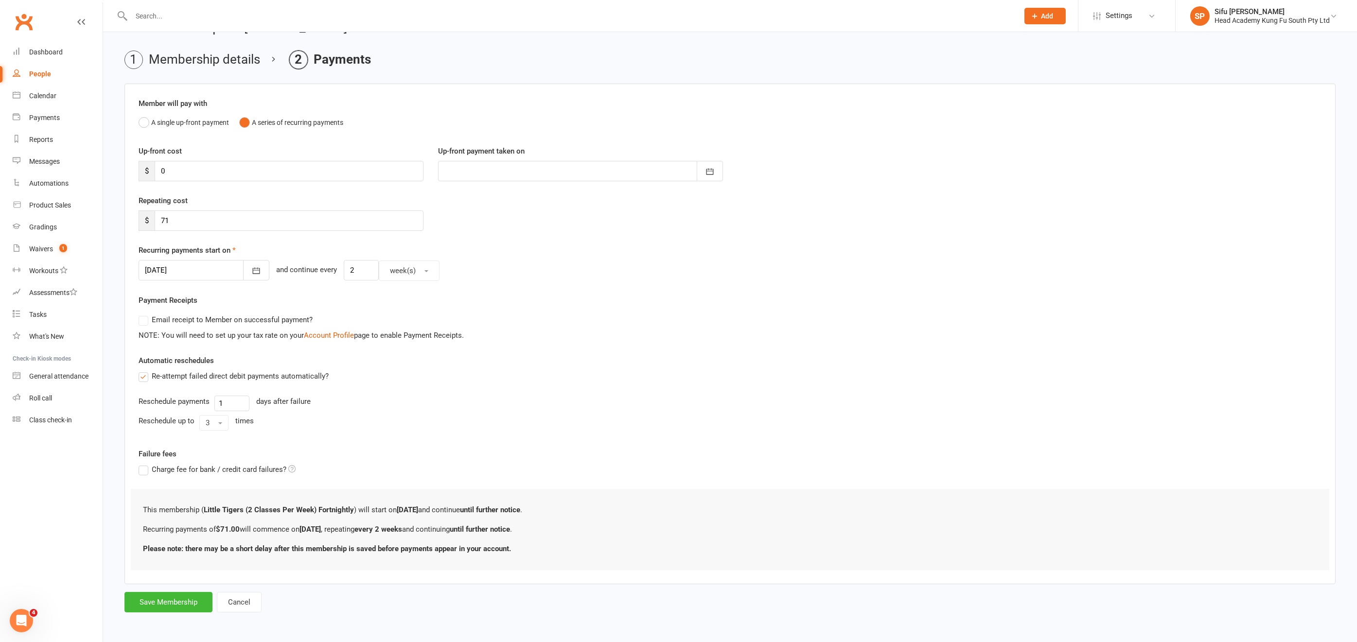
scroll to position [0, 0]
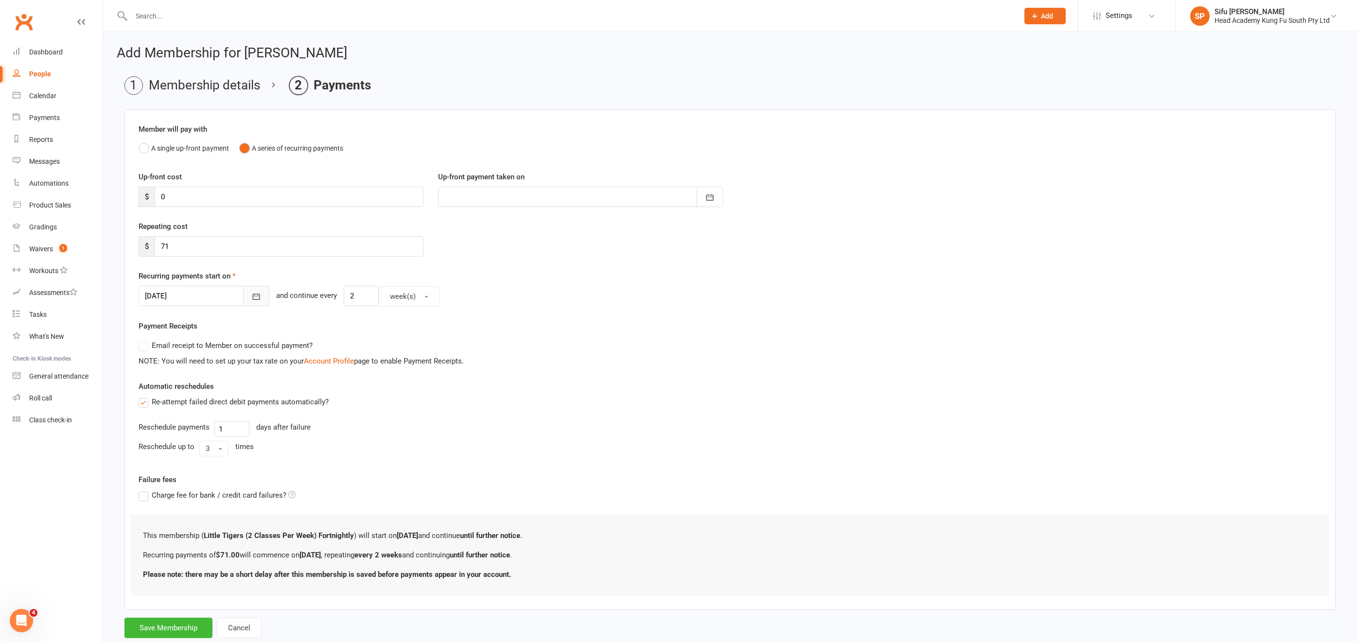
click at [251, 295] on icon "button" at bounding box center [256, 297] width 10 height 10
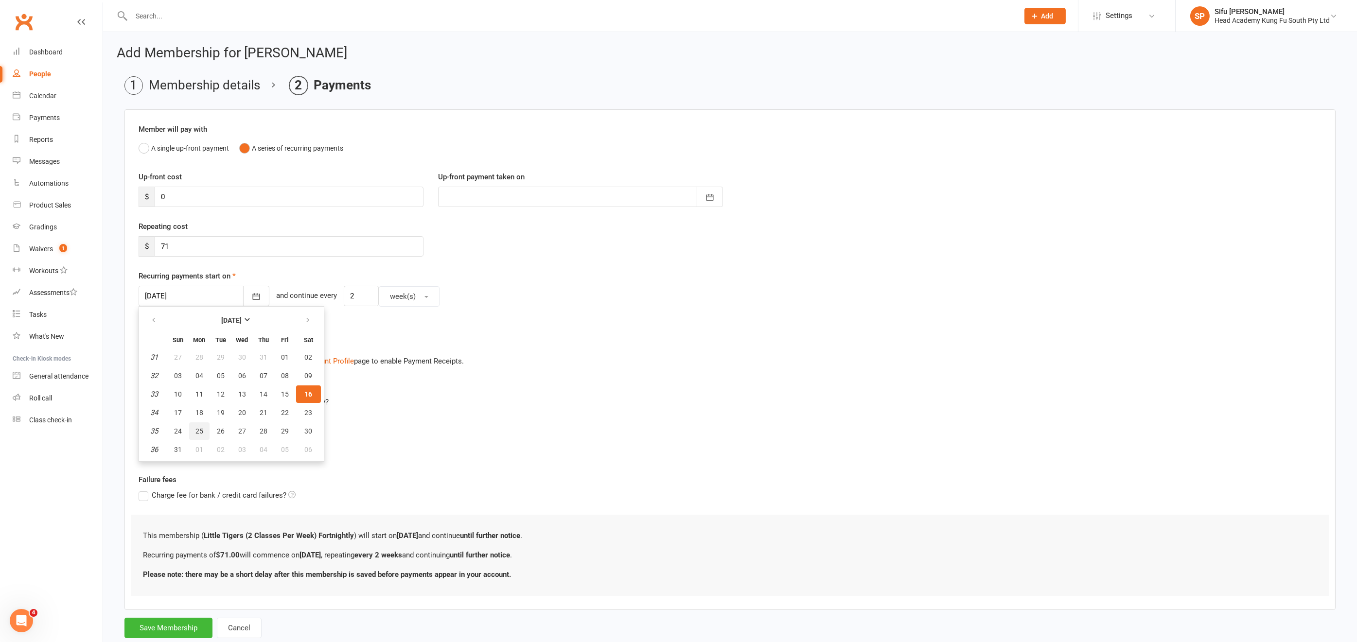
click at [200, 427] on span "25" at bounding box center [199, 431] width 8 height 8
type input "[DATE]"
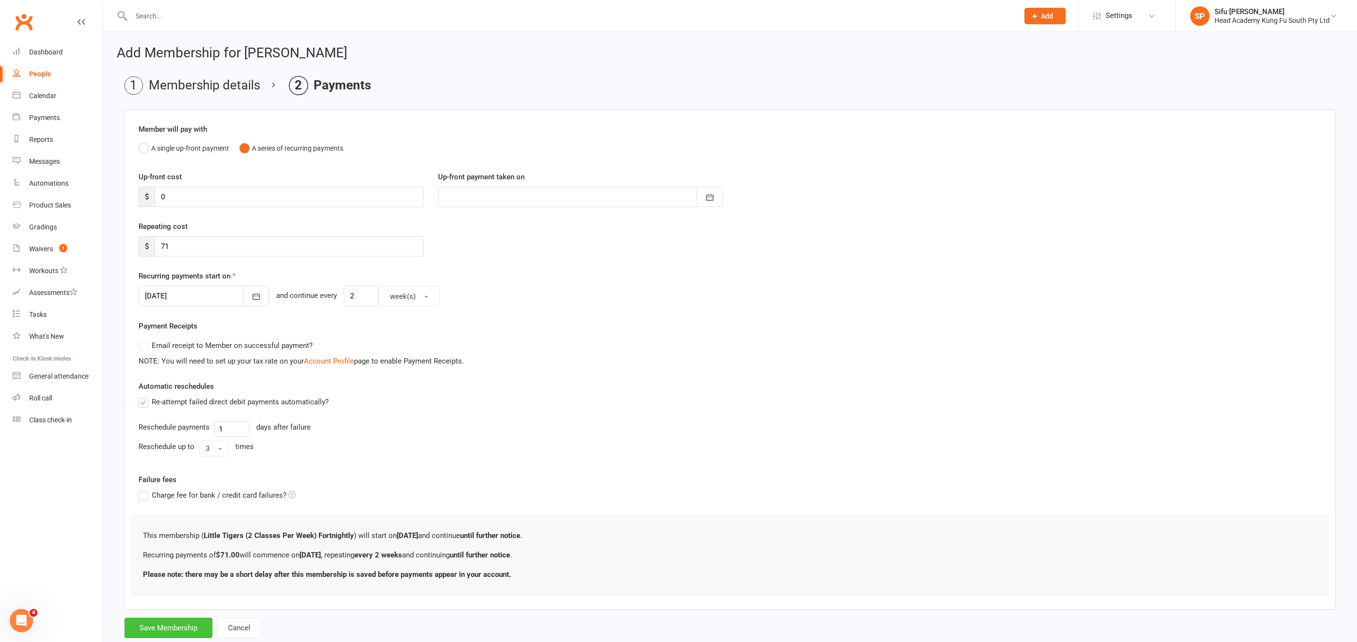
click at [188, 561] on button "Save Membership" at bounding box center [168, 628] width 88 height 20
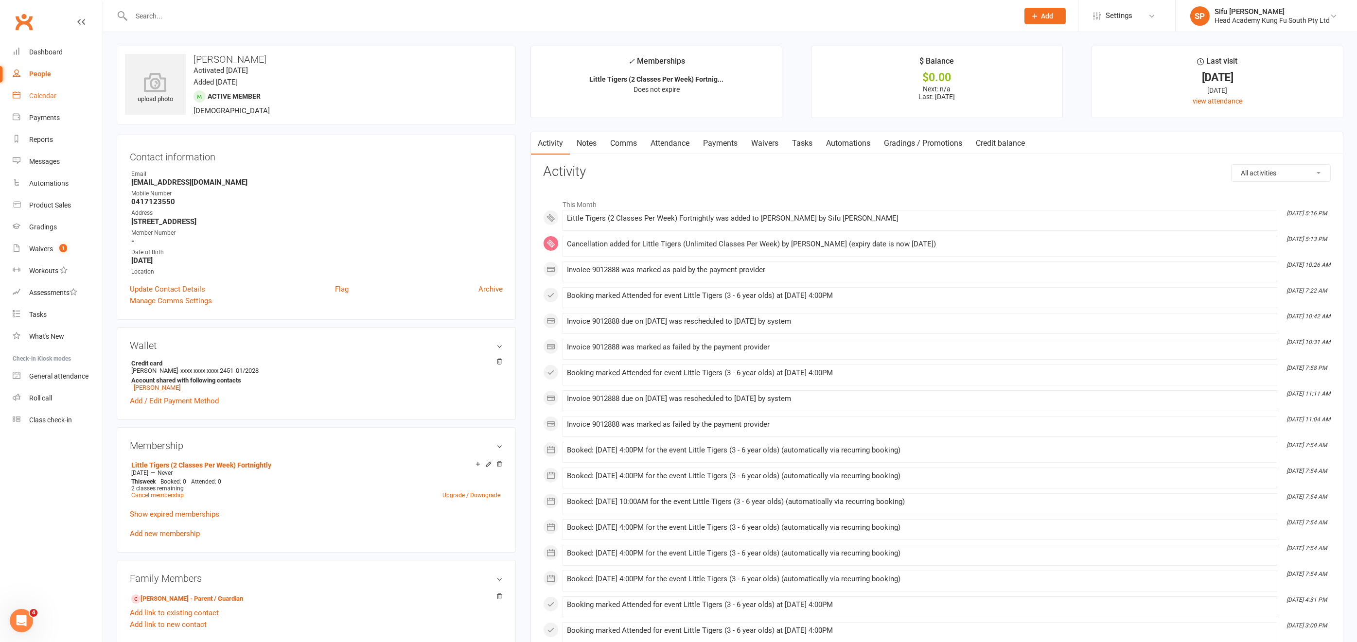
click at [51, 93] on div "Calendar" at bounding box center [42, 96] width 27 height 8
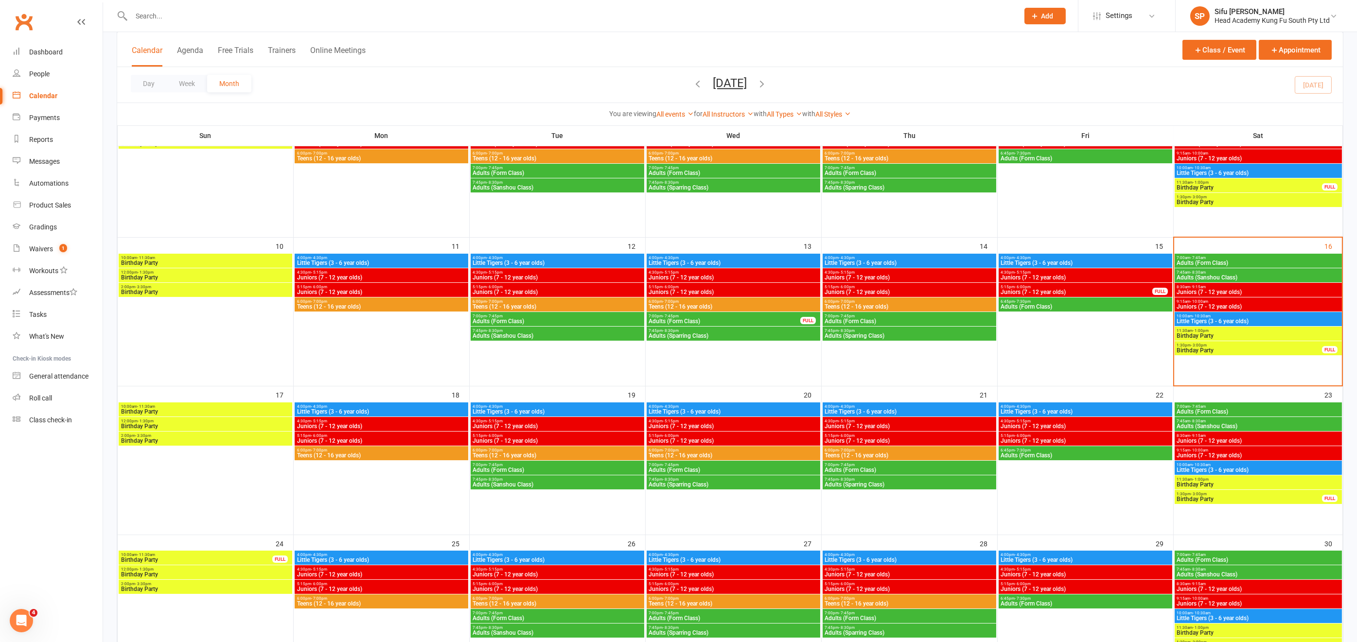
scroll to position [271, 0]
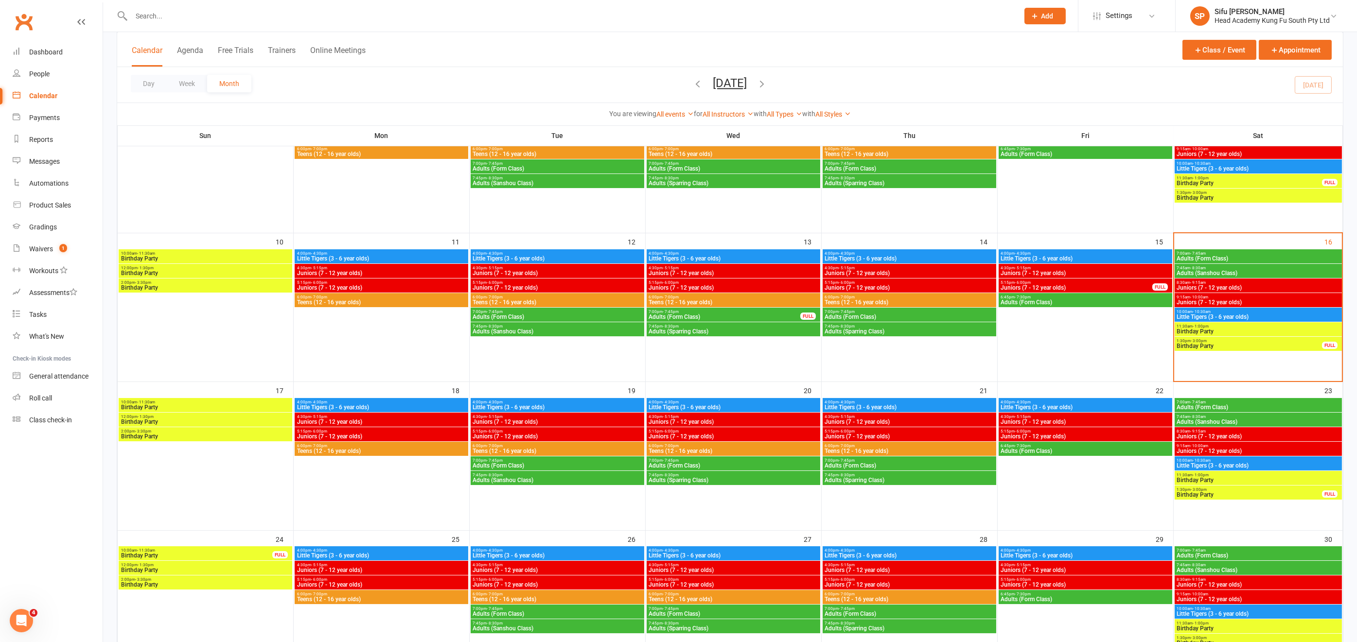
click at [554, 421] on span "Juniors (7 - 12 year olds)" at bounding box center [558, 422] width 170 height 6
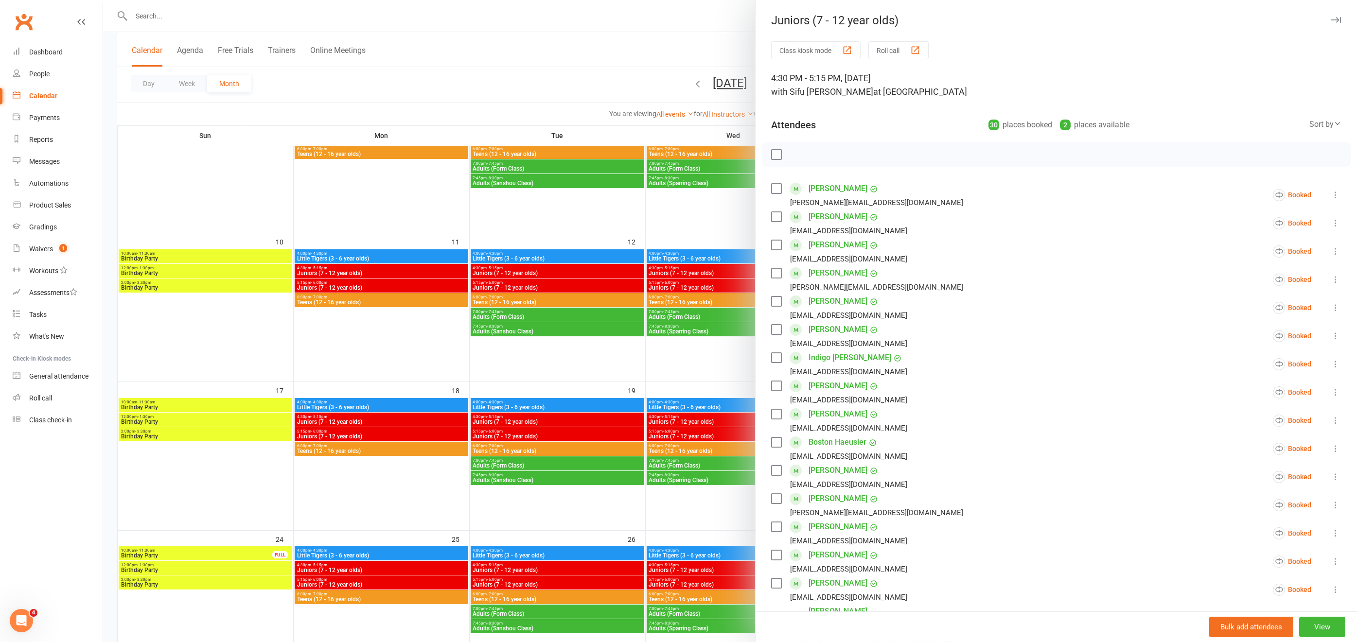
click at [1221, 194] on icon at bounding box center [1336, 195] width 10 height 10
click at [1221, 232] on link "Remove" at bounding box center [1278, 233] width 126 height 19
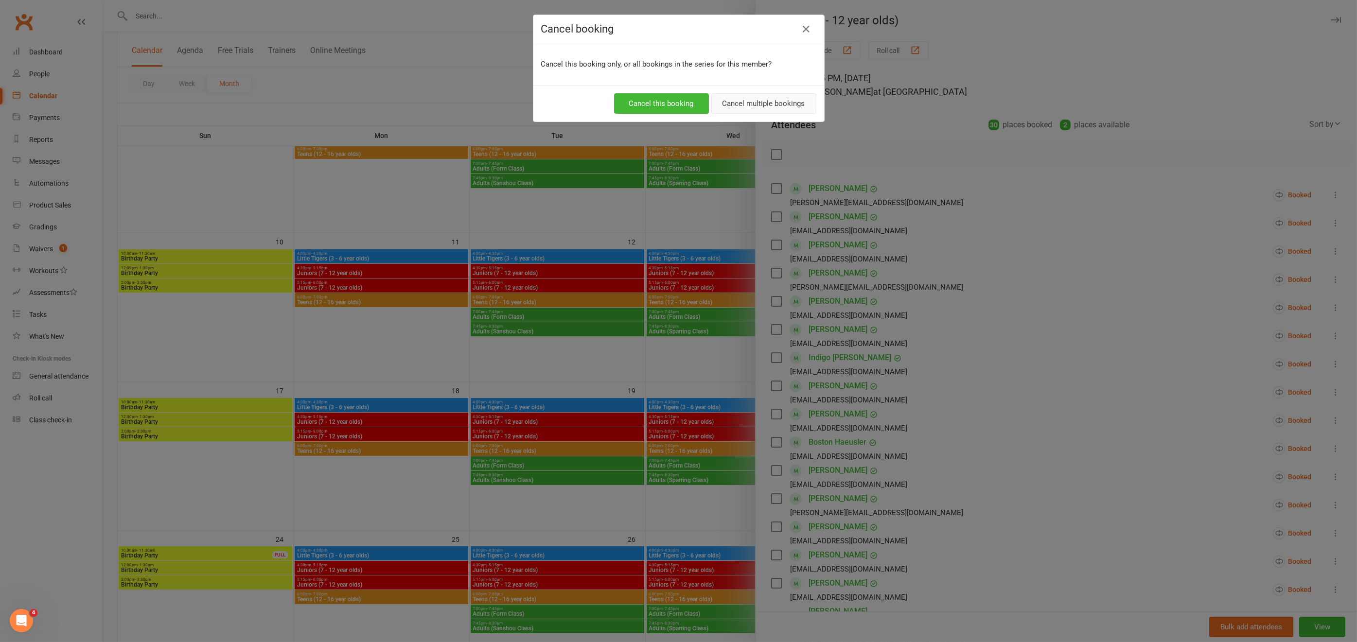
click at [783, 99] on button "Cancel multiple bookings" at bounding box center [763, 103] width 105 height 20
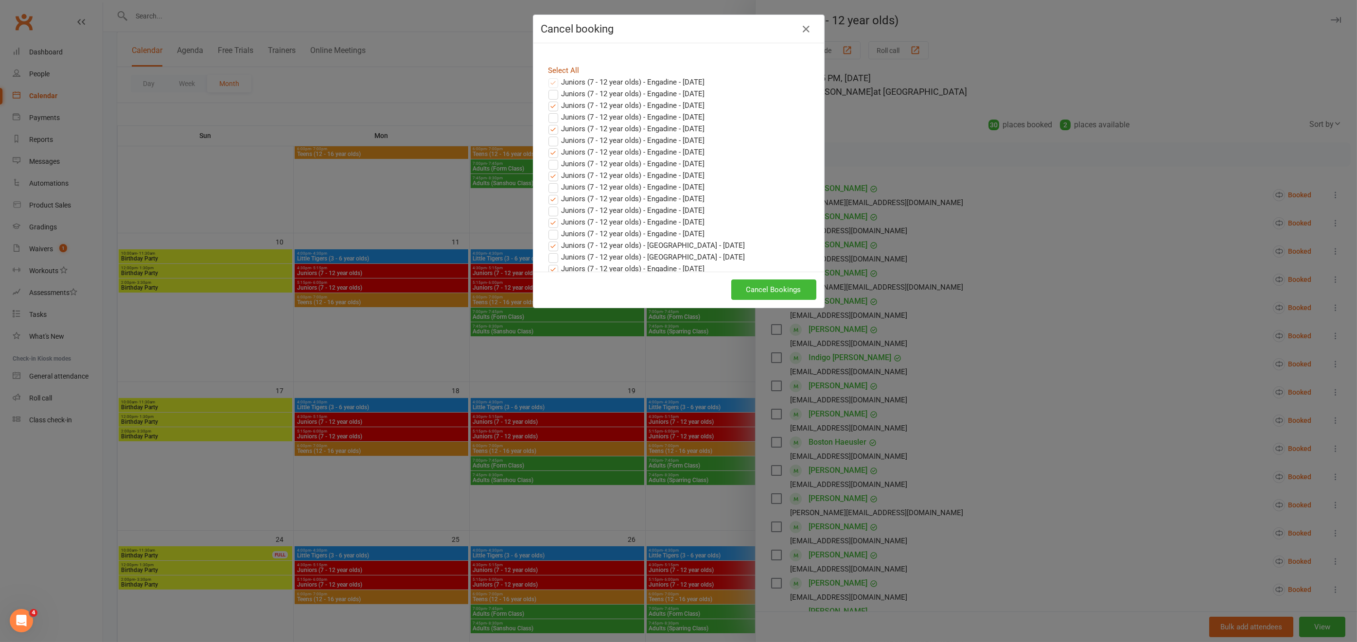
click at [560, 69] on link "Select All" at bounding box center [564, 70] width 31 height 9
click at [762, 286] on button "Cancel Bookings" at bounding box center [773, 290] width 85 height 20
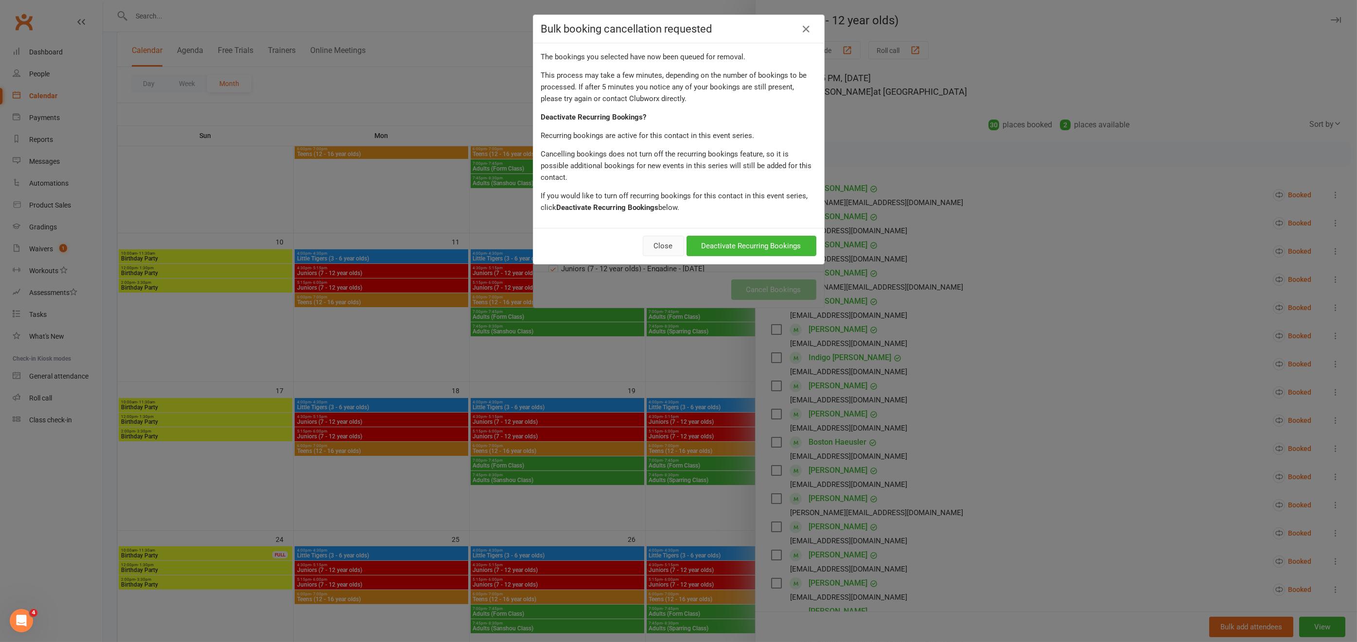
click at [664, 236] on button "Close" at bounding box center [663, 246] width 41 height 20
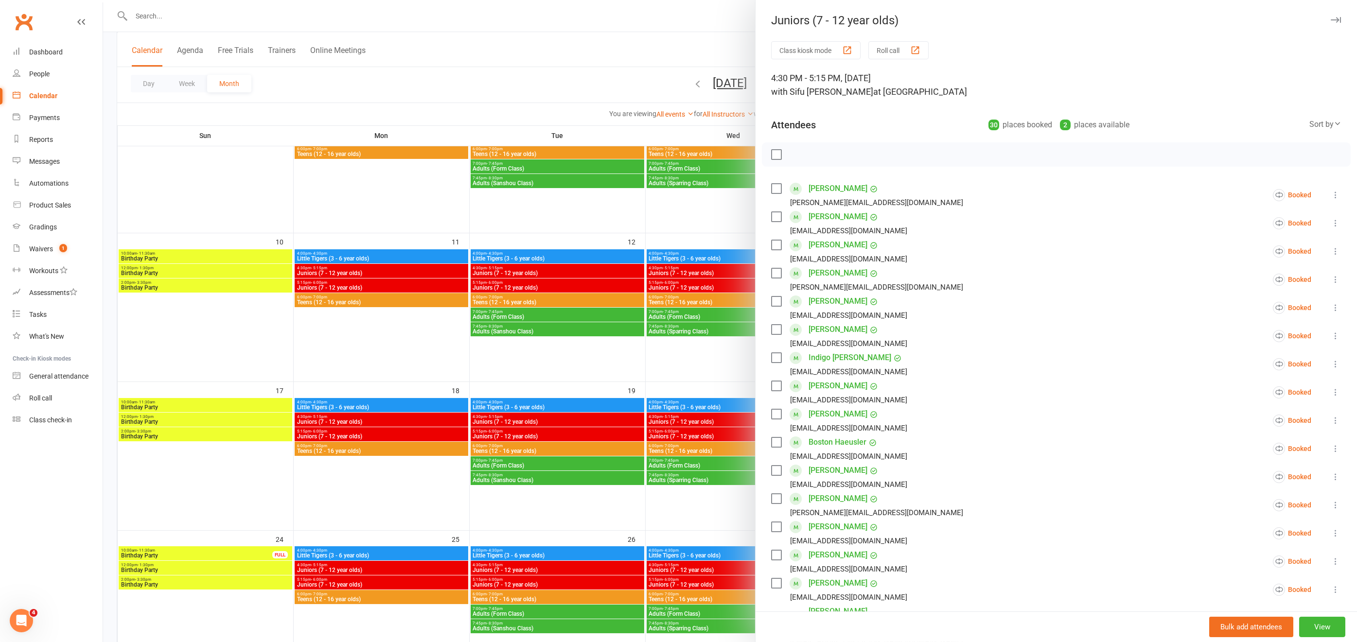
click at [683, 223] on div at bounding box center [730, 321] width 1254 height 642
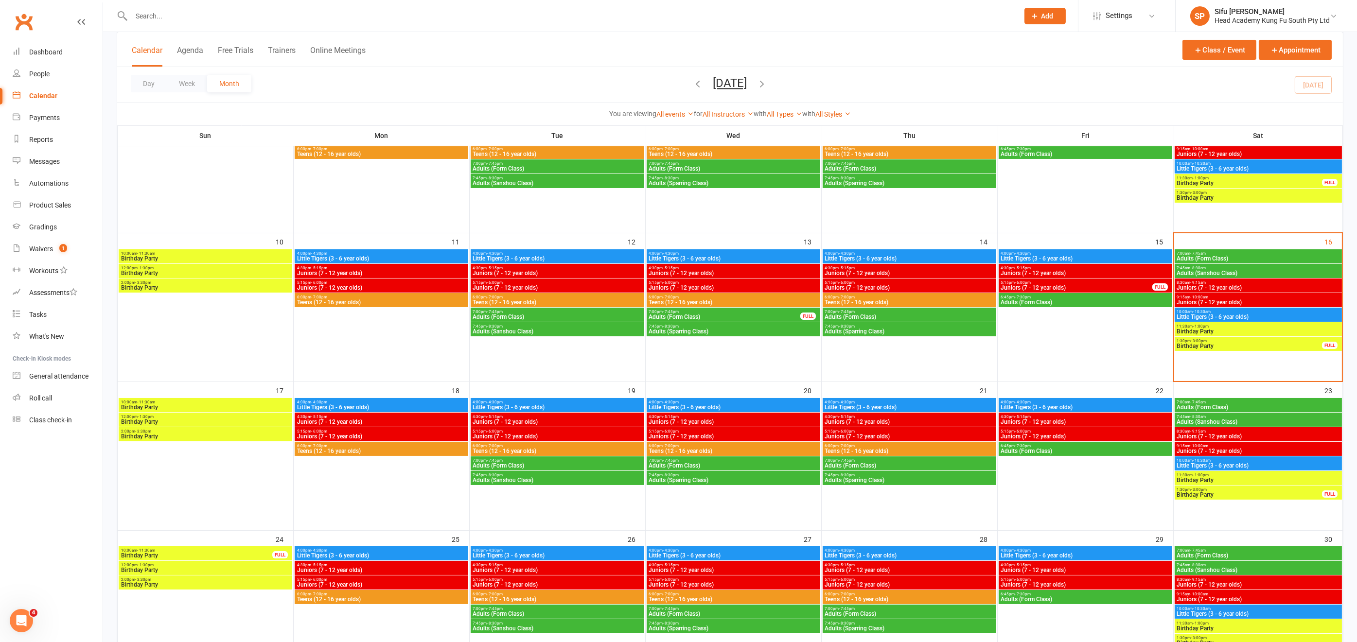
click at [538, 420] on span "Juniors (7 - 12 year olds)" at bounding box center [558, 422] width 170 height 6
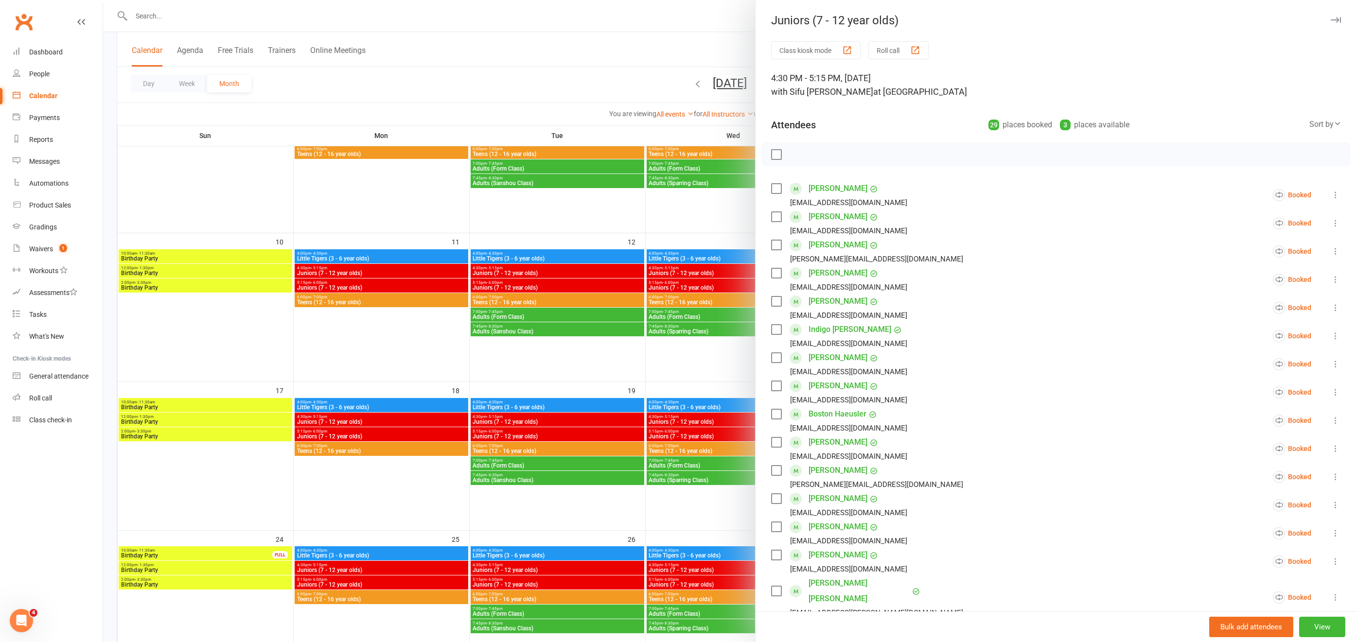
drag, startPoint x: 554, startPoint y: 363, endPoint x: 754, endPoint y: 394, distance: 201.8
click at [555, 363] on div at bounding box center [730, 321] width 1254 height 642
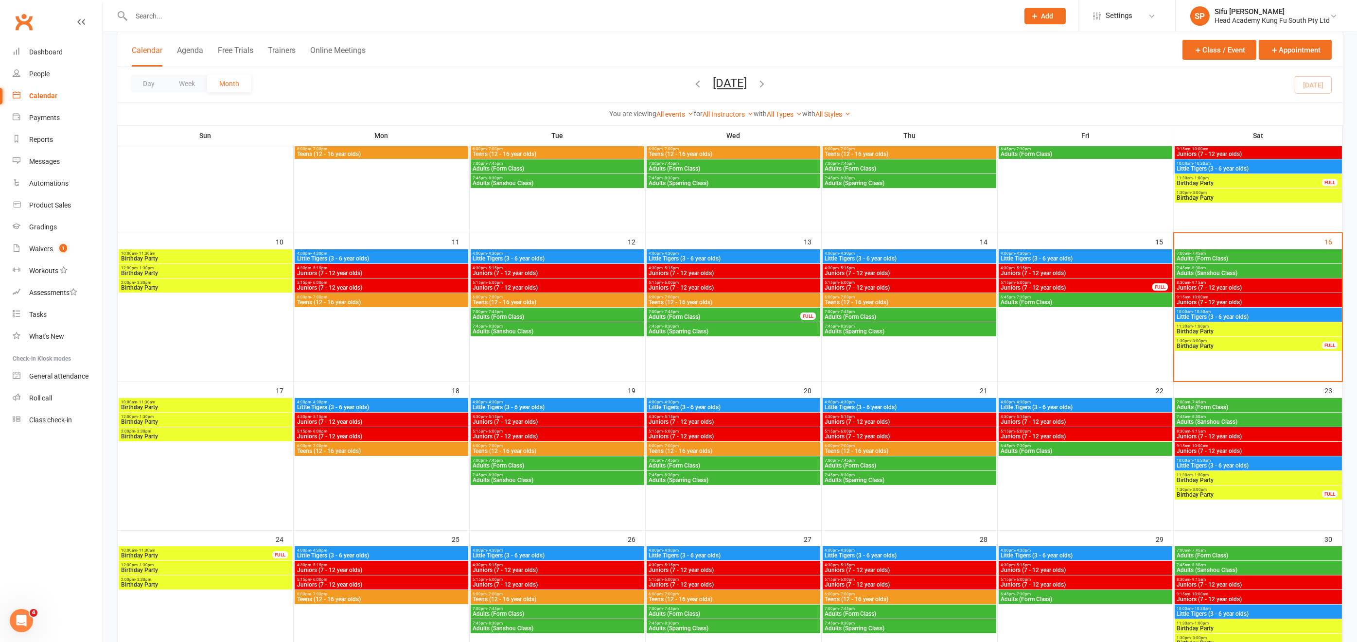
click at [892, 419] on span "Juniors (7 - 12 year olds)" at bounding box center [910, 422] width 170 height 6
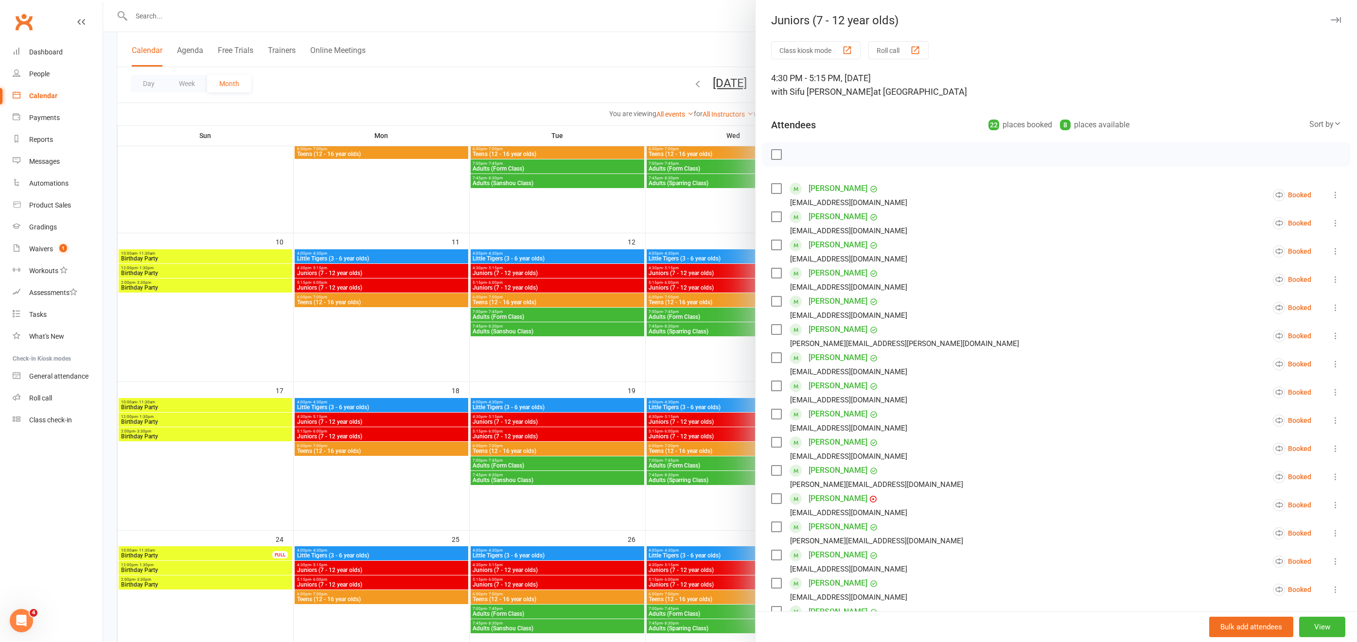
click at [696, 365] on div at bounding box center [730, 321] width 1254 height 642
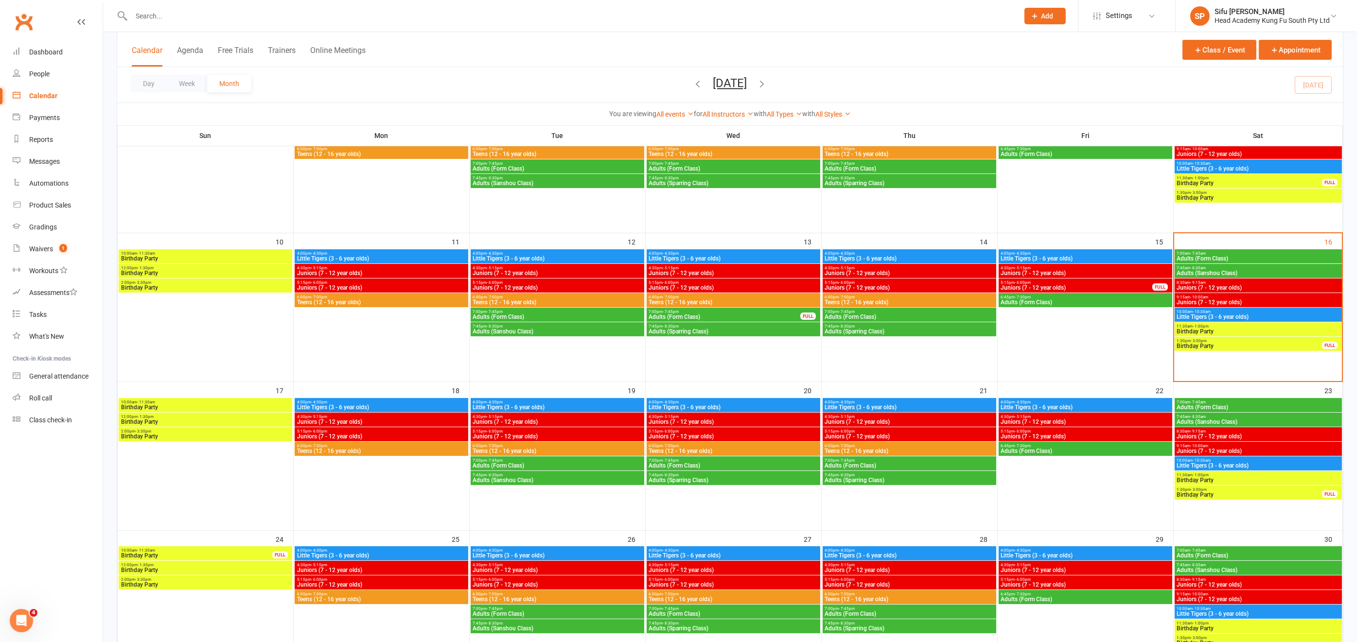
click at [729, 419] on span "Juniors (7 - 12 year olds)" at bounding box center [734, 422] width 170 height 6
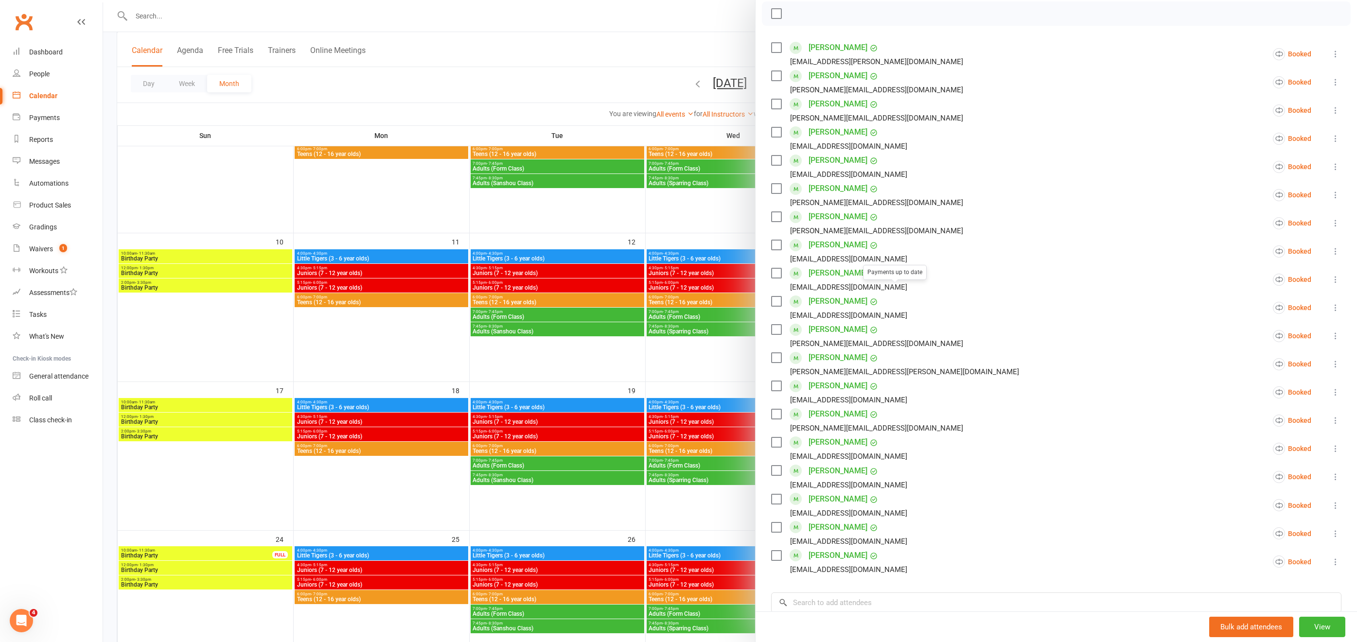
scroll to position [293, 0]
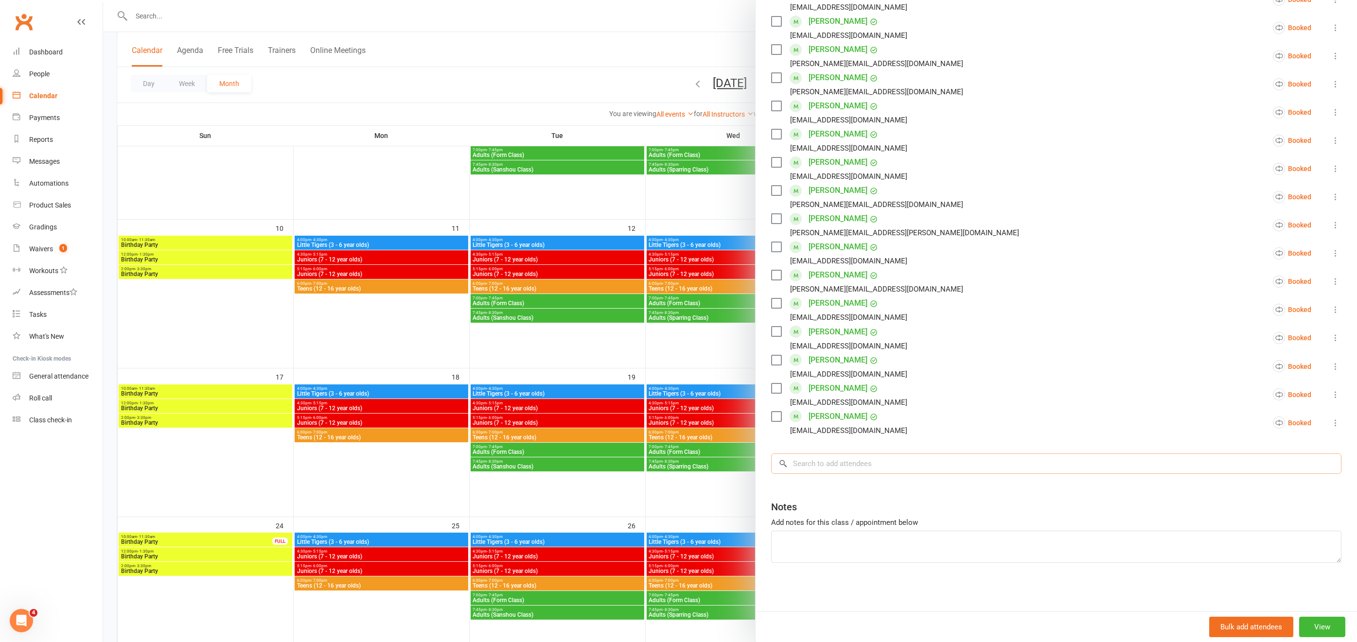
click at [833, 466] on input "search" at bounding box center [1056, 464] width 570 height 20
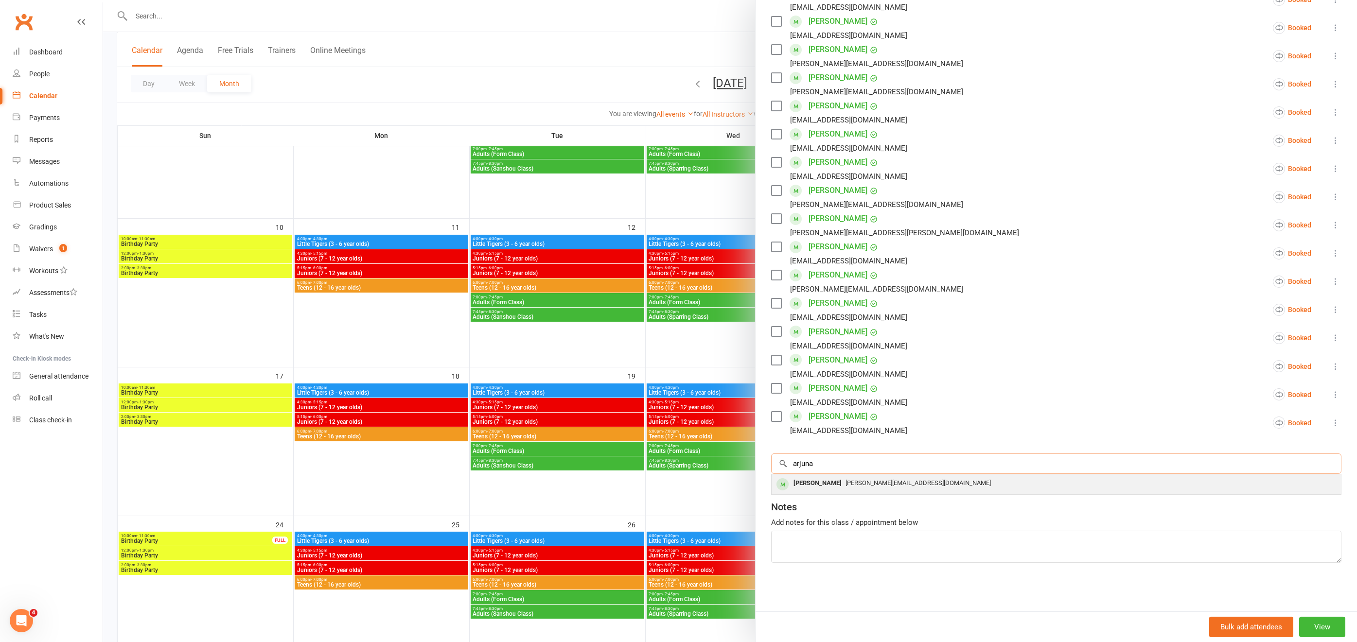
type input "arjuna"
click at [846, 485] on span "[PERSON_NAME][EMAIL_ADDRESS][DOMAIN_NAME]" at bounding box center [918, 482] width 145 height 7
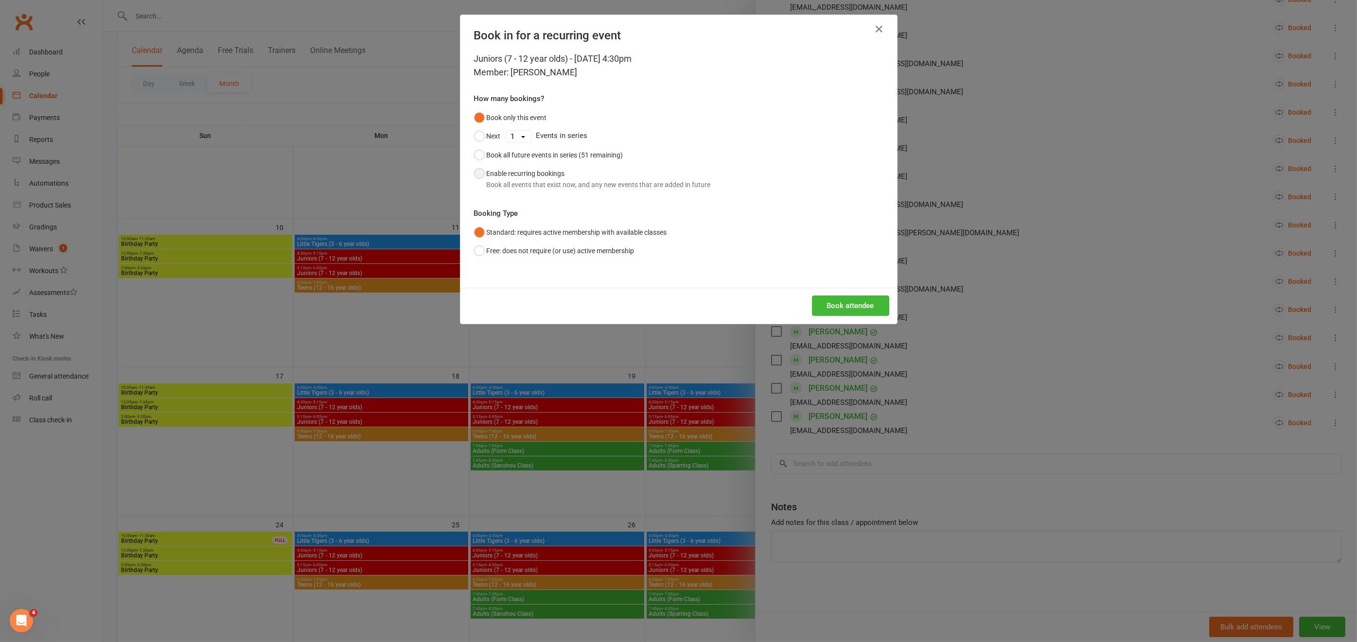
click at [474, 171] on button "Enable recurring bookings Book all events that exist now, and any new events th…" at bounding box center [592, 179] width 237 height 30
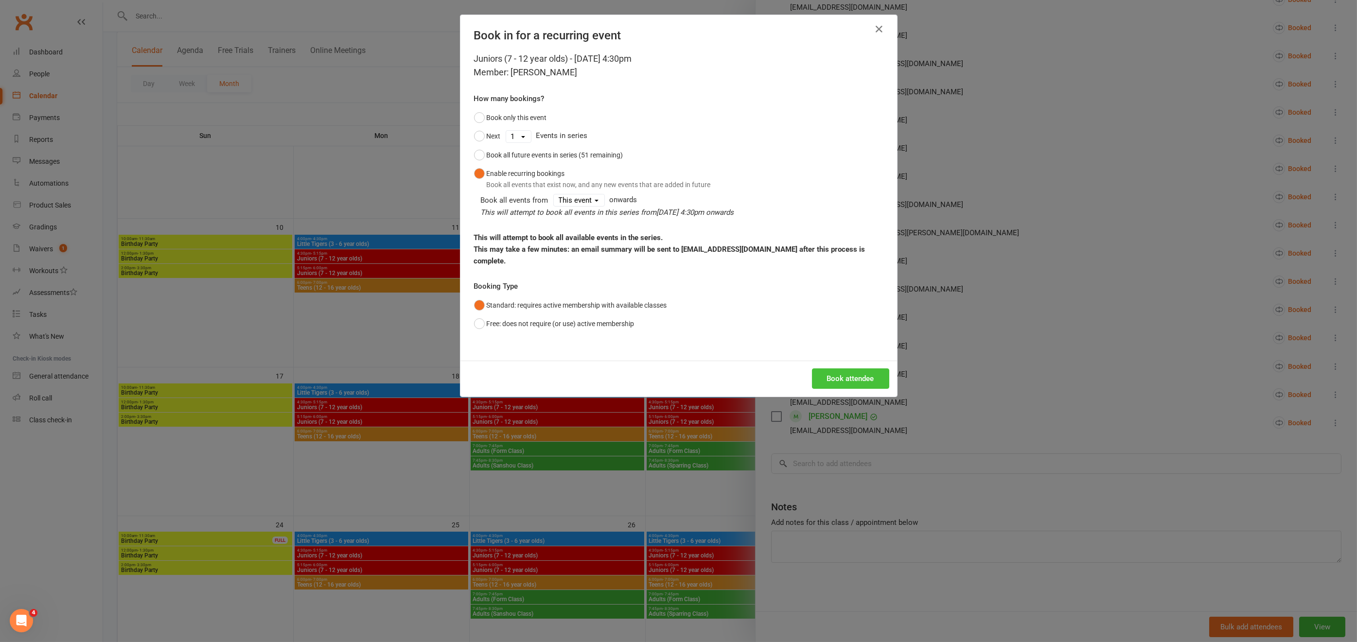
click at [852, 369] on button "Book attendee" at bounding box center [850, 379] width 77 height 20
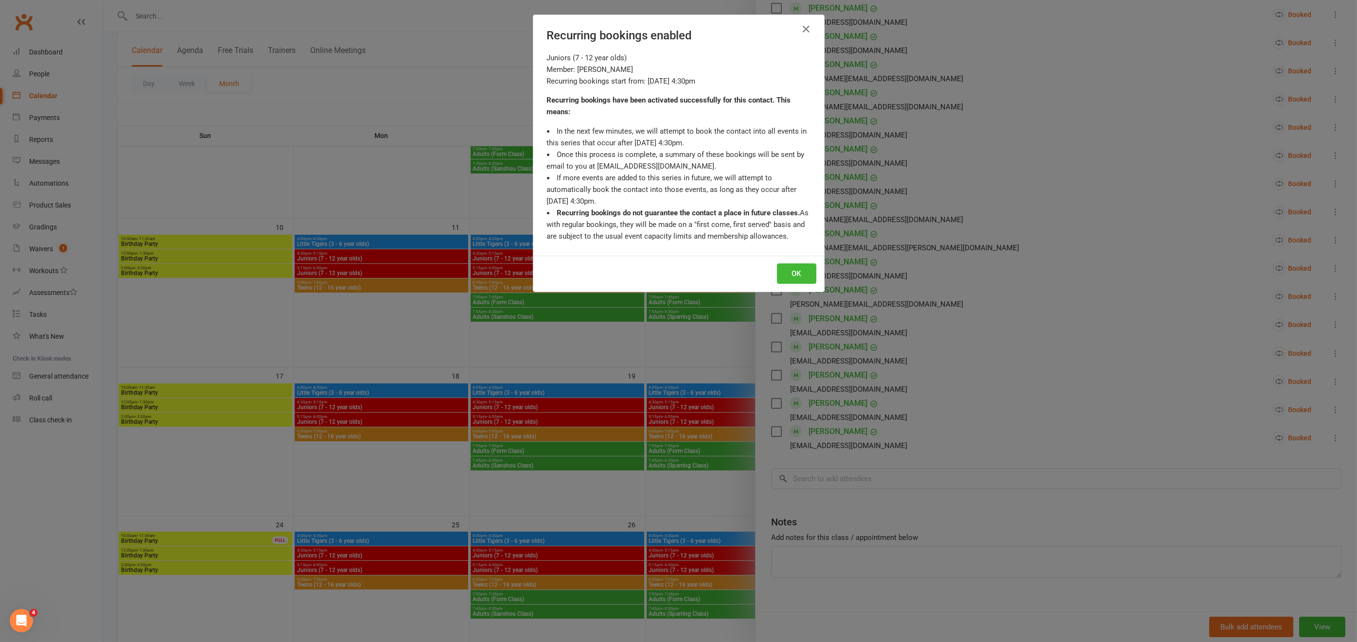
scroll to position [321, 0]
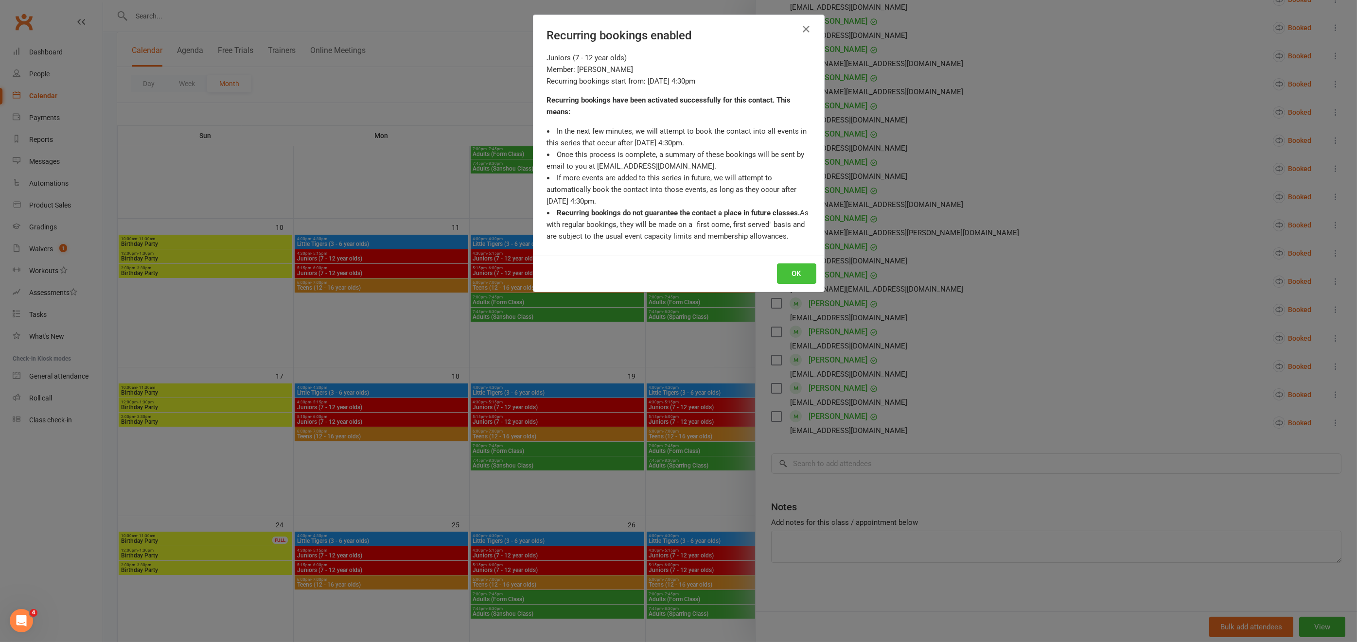
click at [796, 273] on button "OK" at bounding box center [796, 274] width 39 height 20
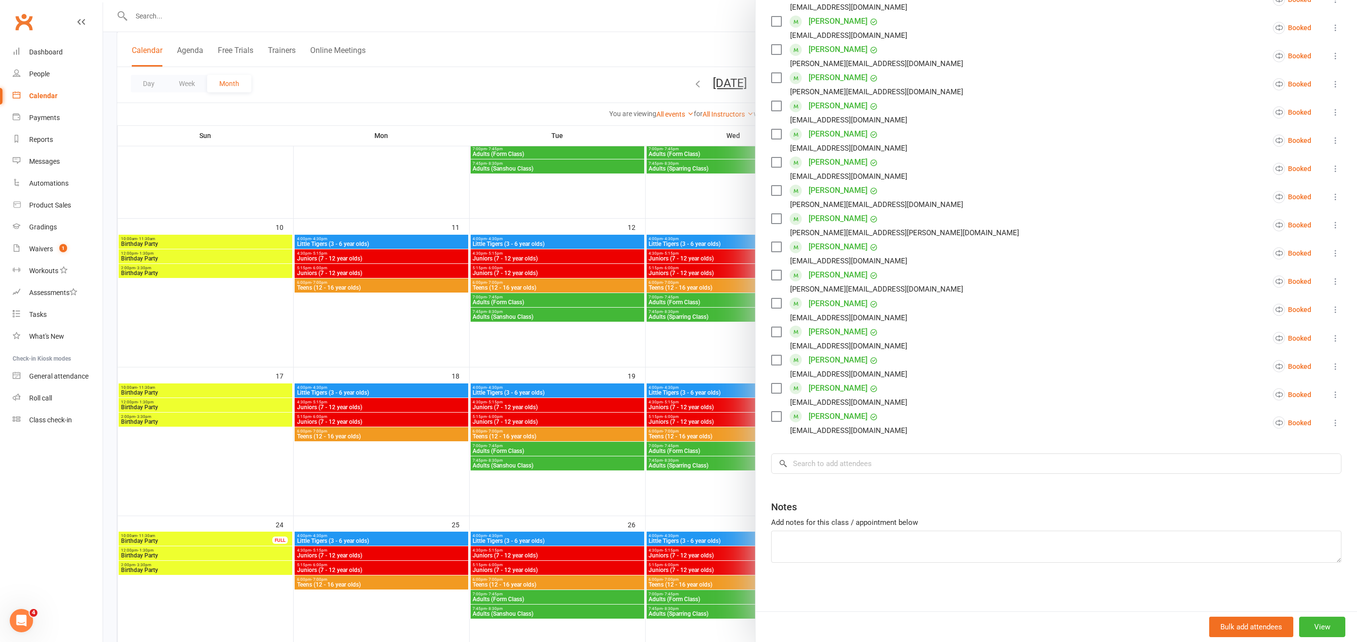
click at [227, 154] on div at bounding box center [730, 321] width 1254 height 642
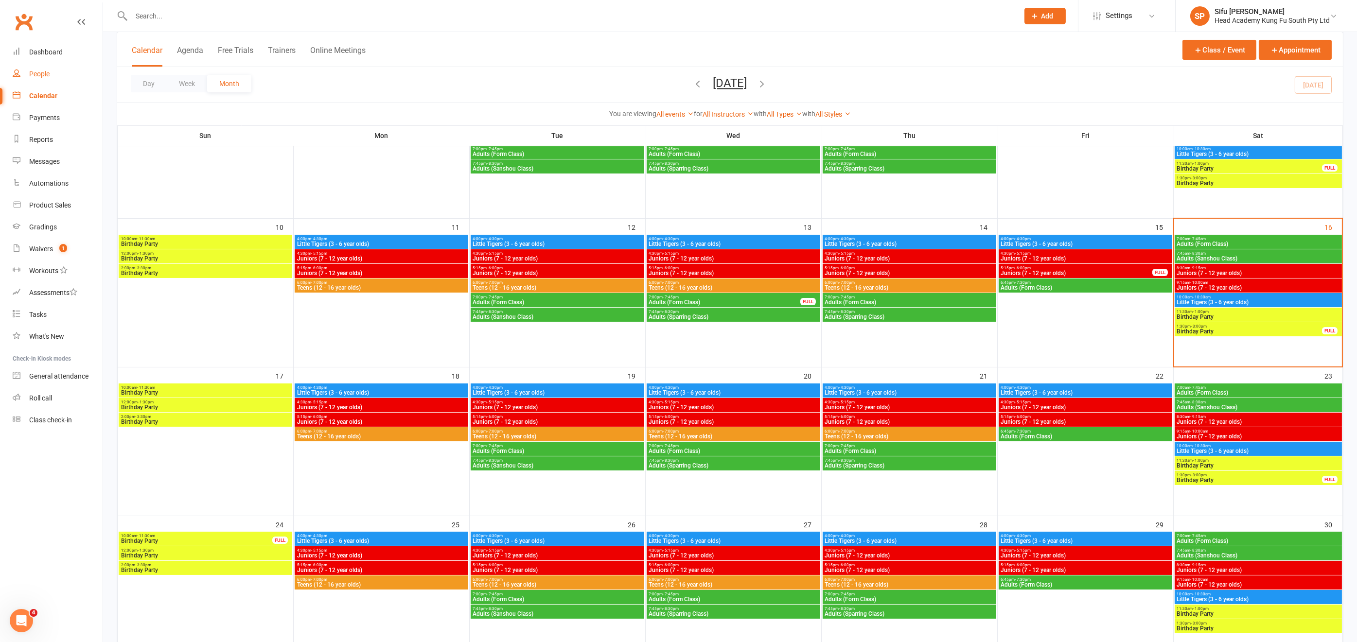
click at [42, 71] on div "People" at bounding box center [39, 74] width 20 height 8
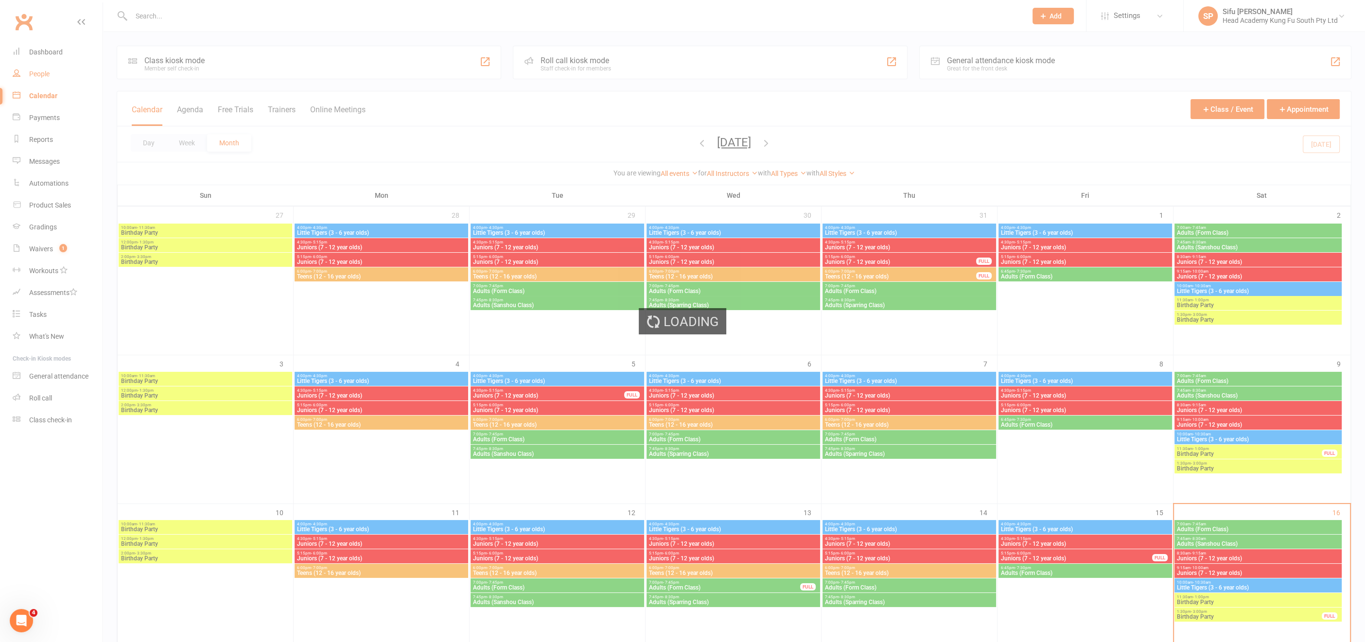
select select "25"
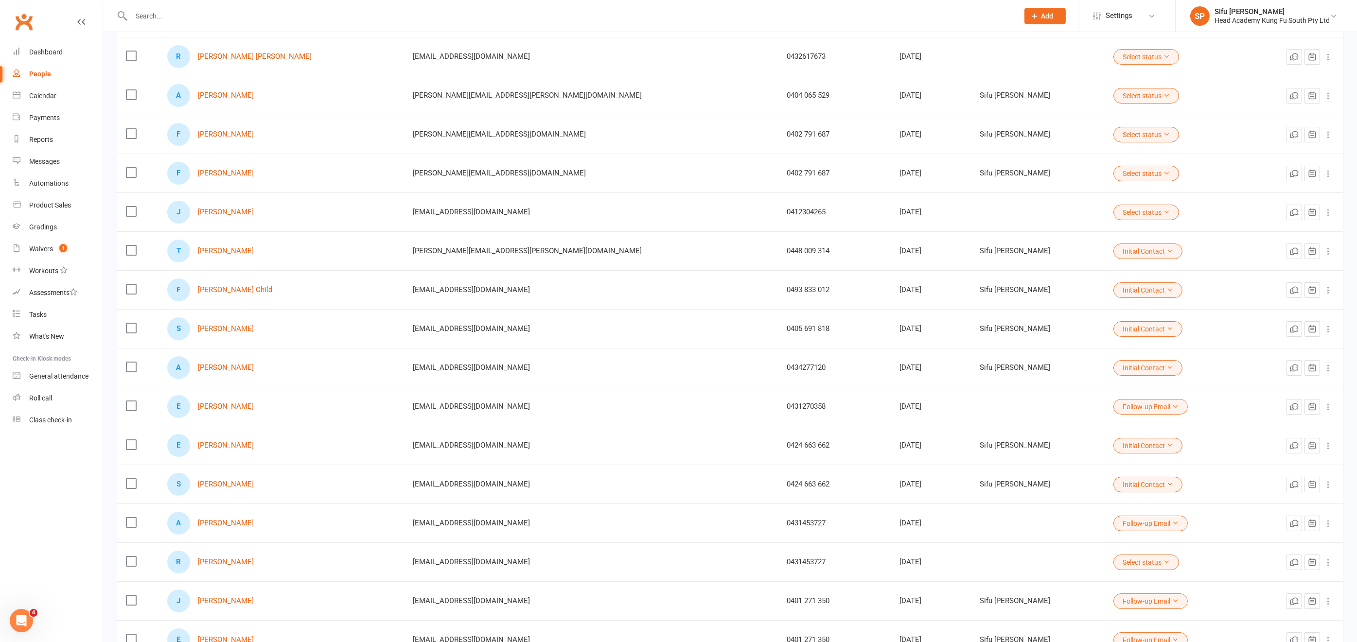
scroll to position [454, 0]
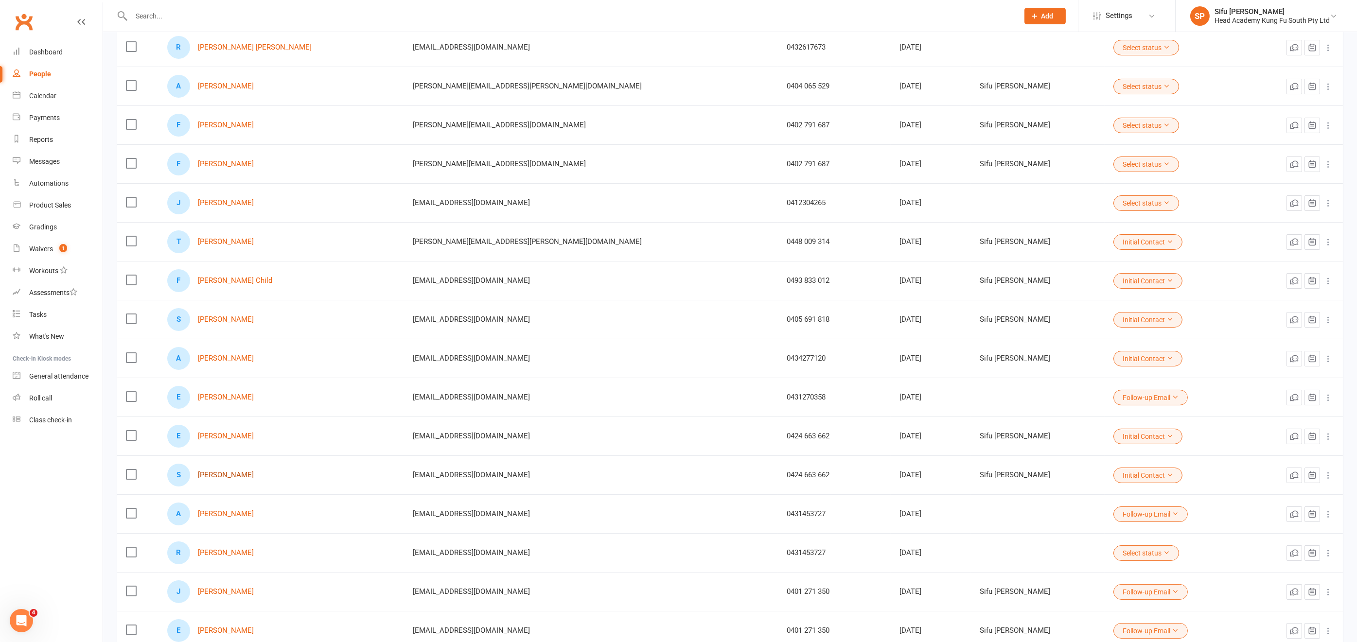
click at [220, 471] on link "[PERSON_NAME]" at bounding box center [226, 475] width 56 height 8
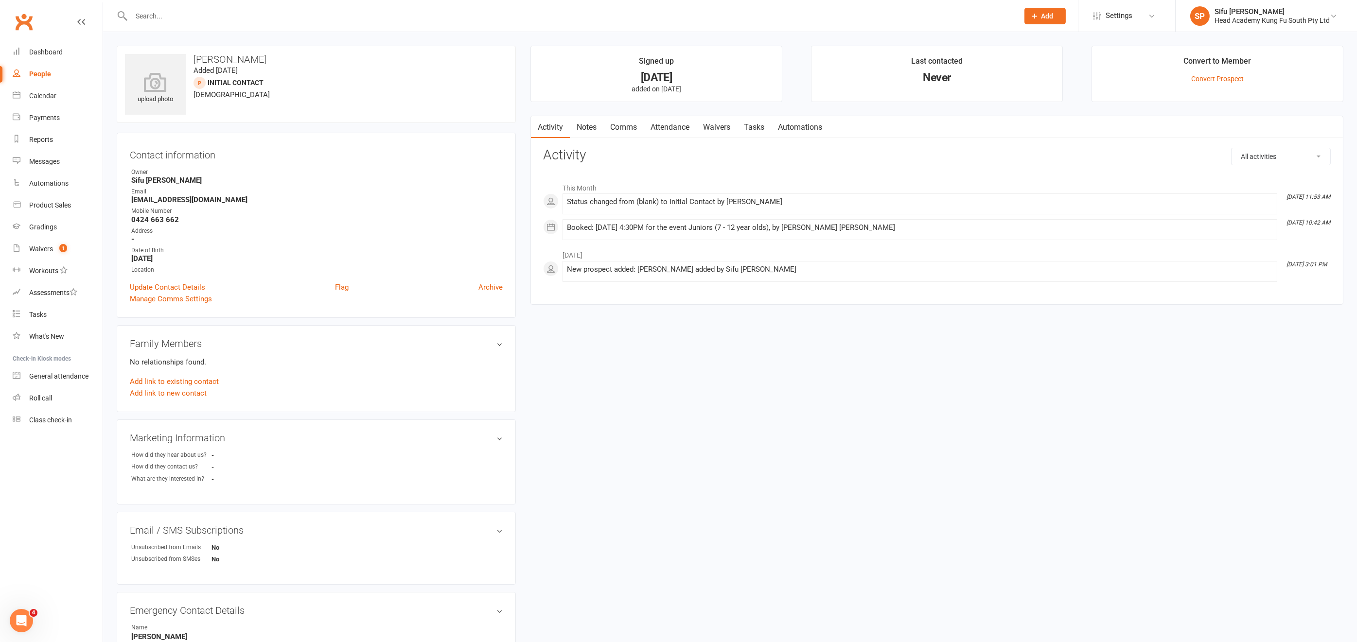
click at [586, 127] on link "Notes" at bounding box center [587, 127] width 34 height 22
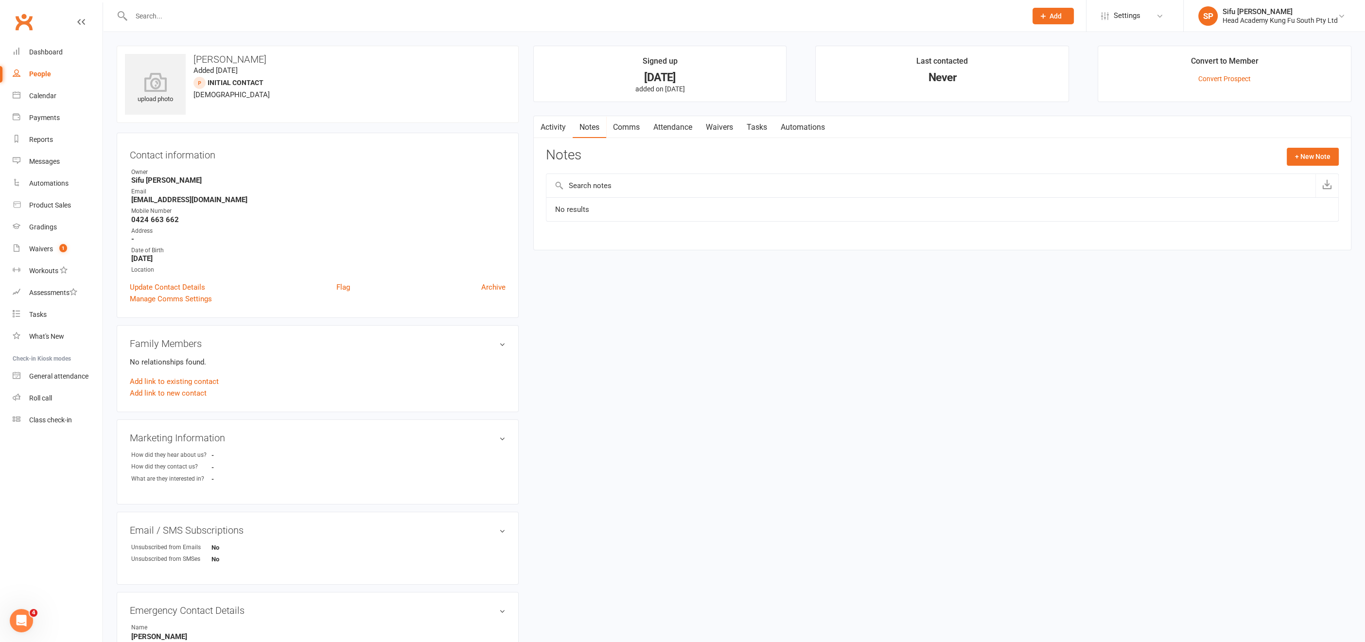
select select "25"
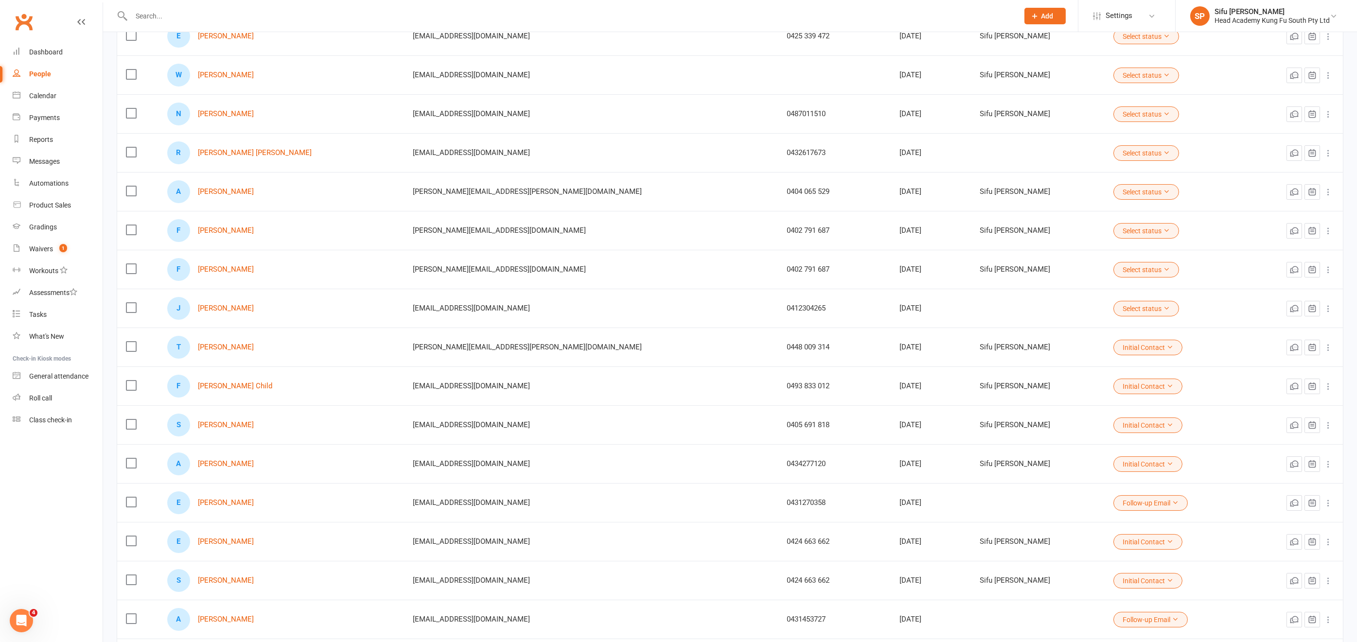
scroll to position [351, 0]
click at [246, 535] on link "[PERSON_NAME]" at bounding box center [226, 539] width 56 height 8
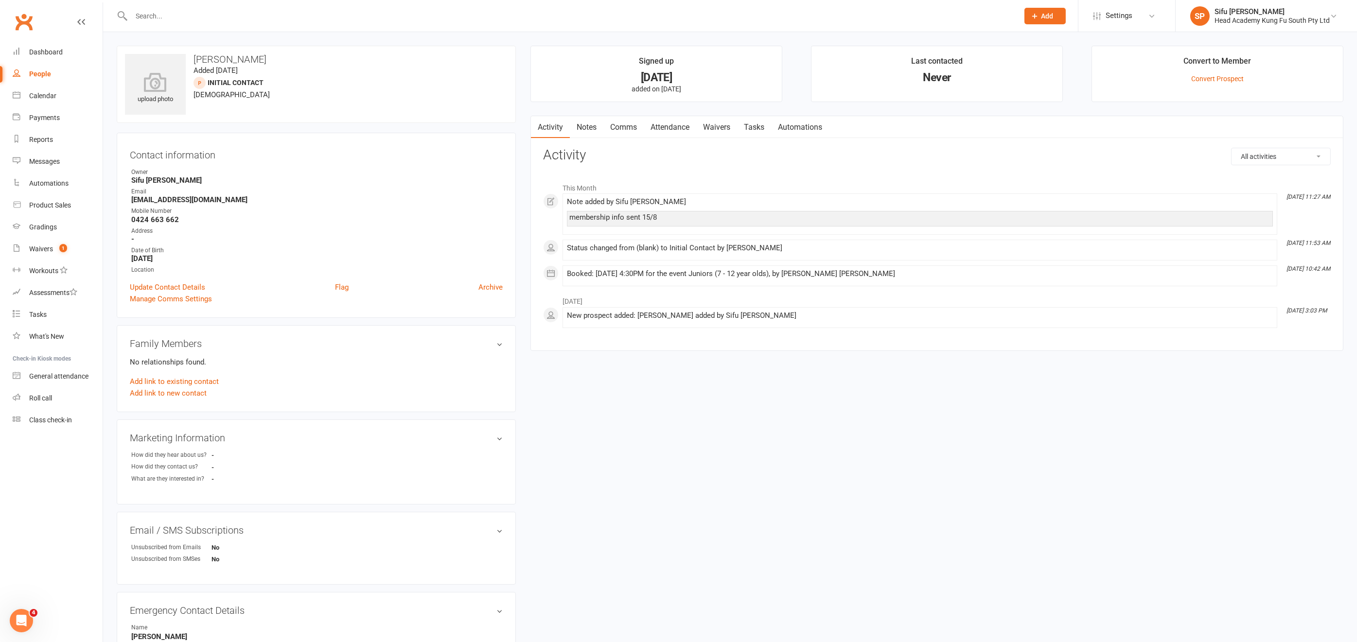
click at [594, 127] on link "Notes" at bounding box center [587, 127] width 34 height 22
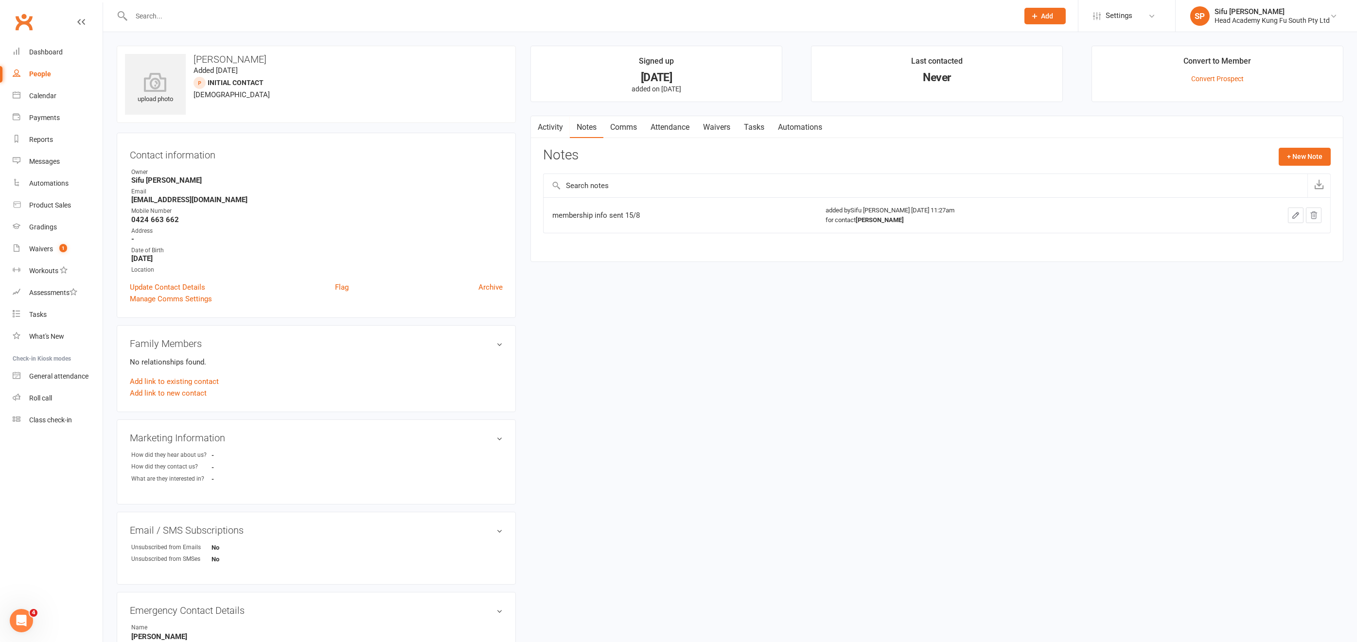
select select "25"
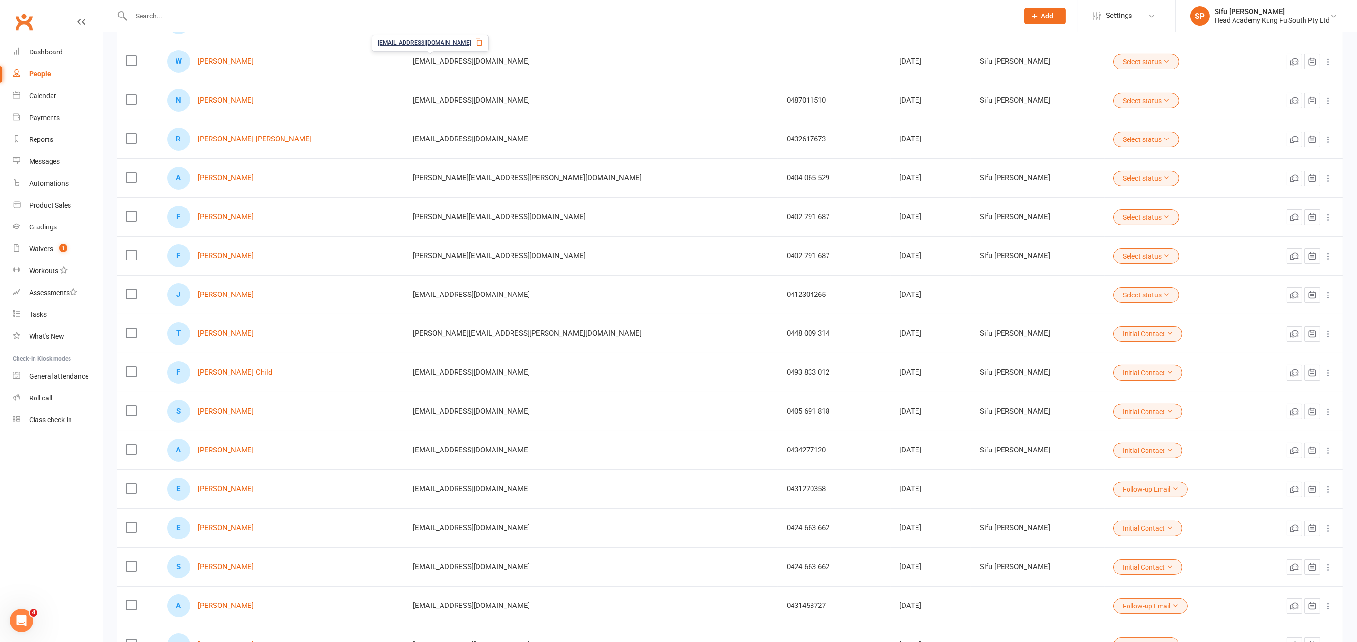
scroll to position [363, 0]
click at [249, 561] on link "[PERSON_NAME]" at bounding box center [226, 566] width 56 height 8
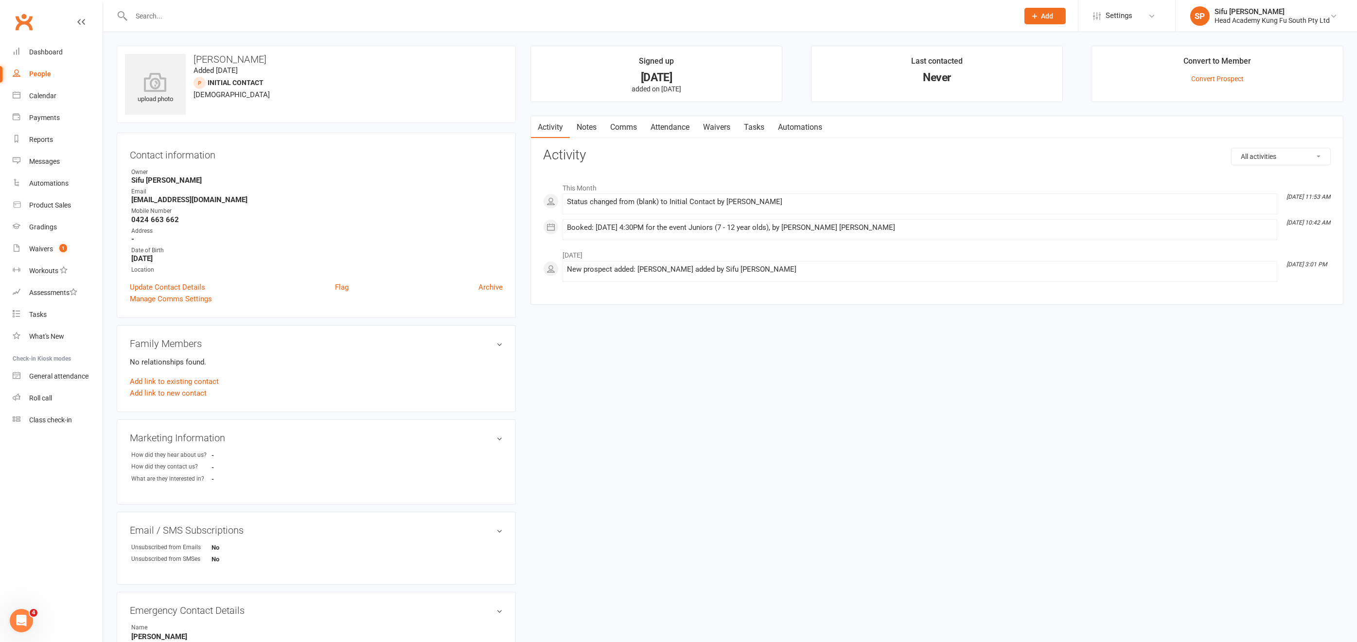
click at [716, 124] on link "Waivers" at bounding box center [716, 127] width 41 height 22
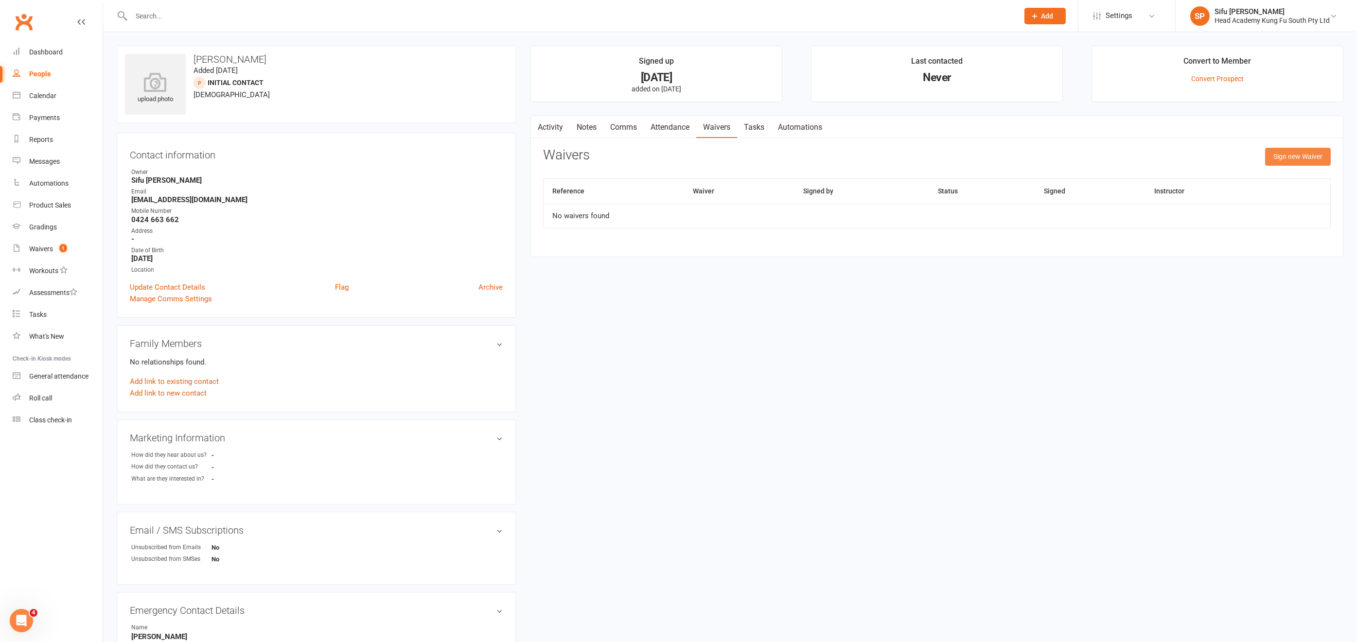
click at [1221, 156] on button "Sign new Waiver" at bounding box center [1298, 157] width 66 height 18
click at [1047, 177] on select "Student Membership" at bounding box center [803, 180] width 519 height 19
select select "12654"
click at [650, 214] on button "Send Link to [GEOGRAPHIC_DATA]" at bounding box center [677, 215] width 92 height 20
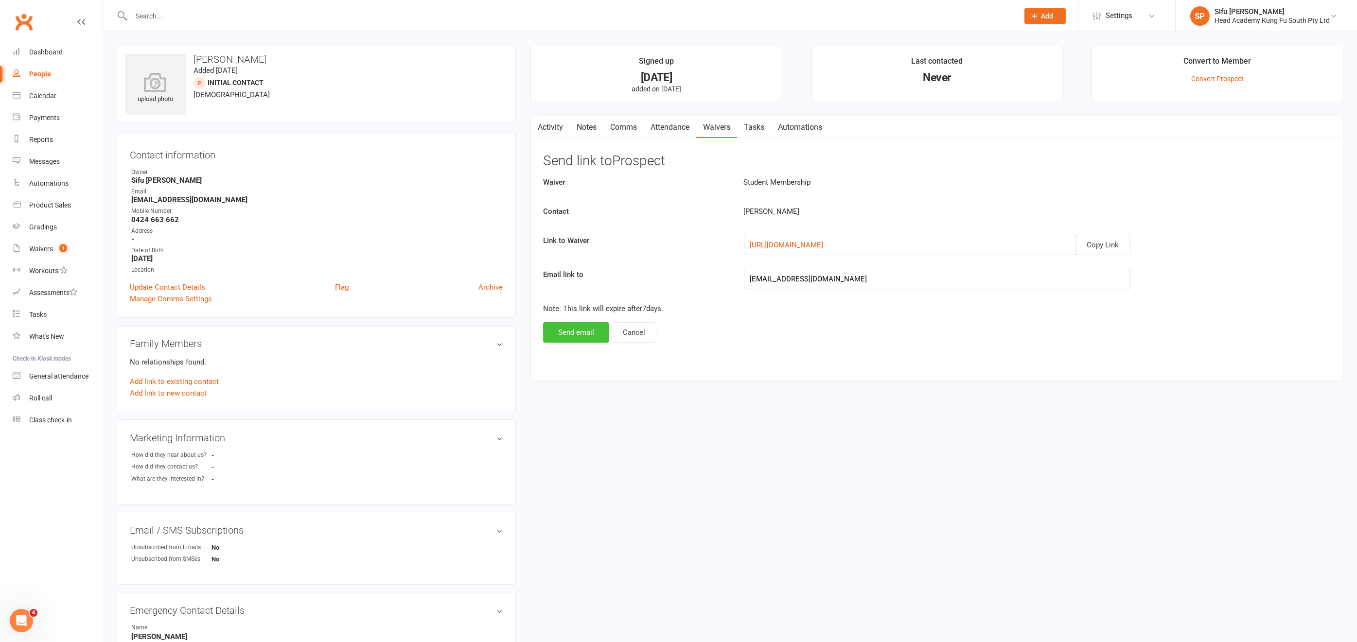
click at [579, 329] on button "Send email" at bounding box center [576, 332] width 66 height 20
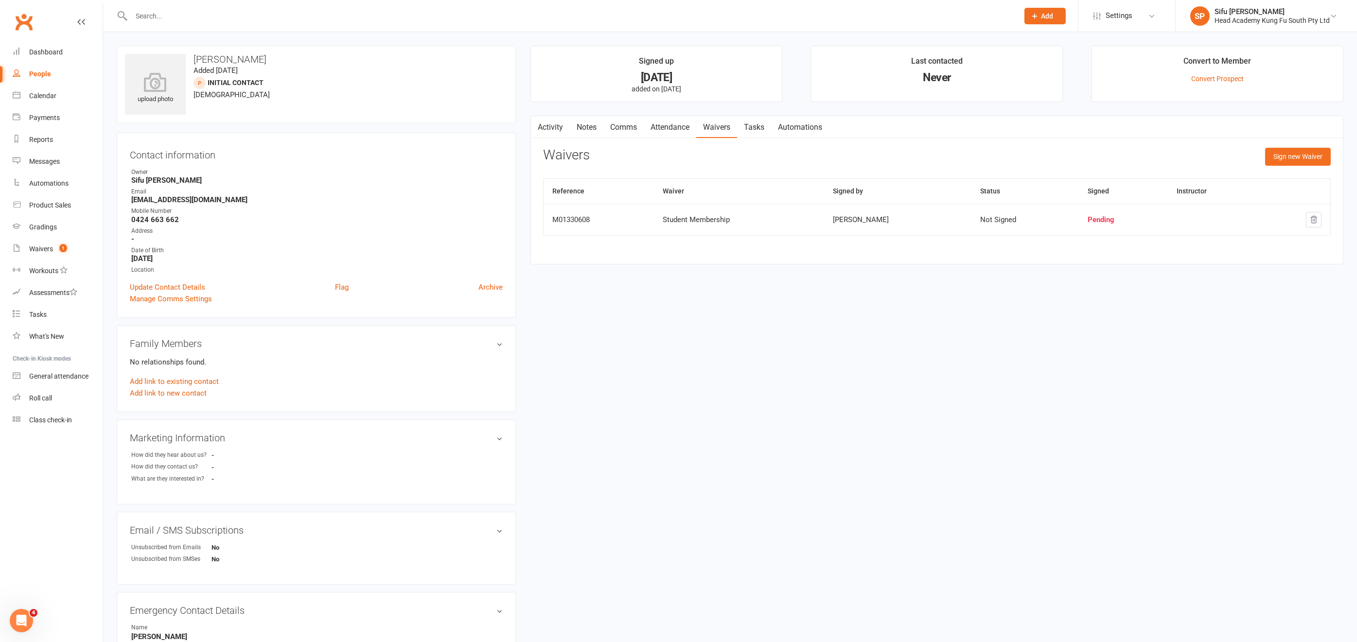
click at [586, 125] on link "Notes" at bounding box center [587, 127] width 34 height 22
click at [603, 189] on input "text" at bounding box center [926, 185] width 764 height 23
drag, startPoint x: 643, startPoint y: 185, endPoint x: 546, endPoint y: 181, distance: 97.3
click at [546, 181] on input "waiver sent 16/8" at bounding box center [926, 185] width 764 height 23
type input "waiver sent 16/8"
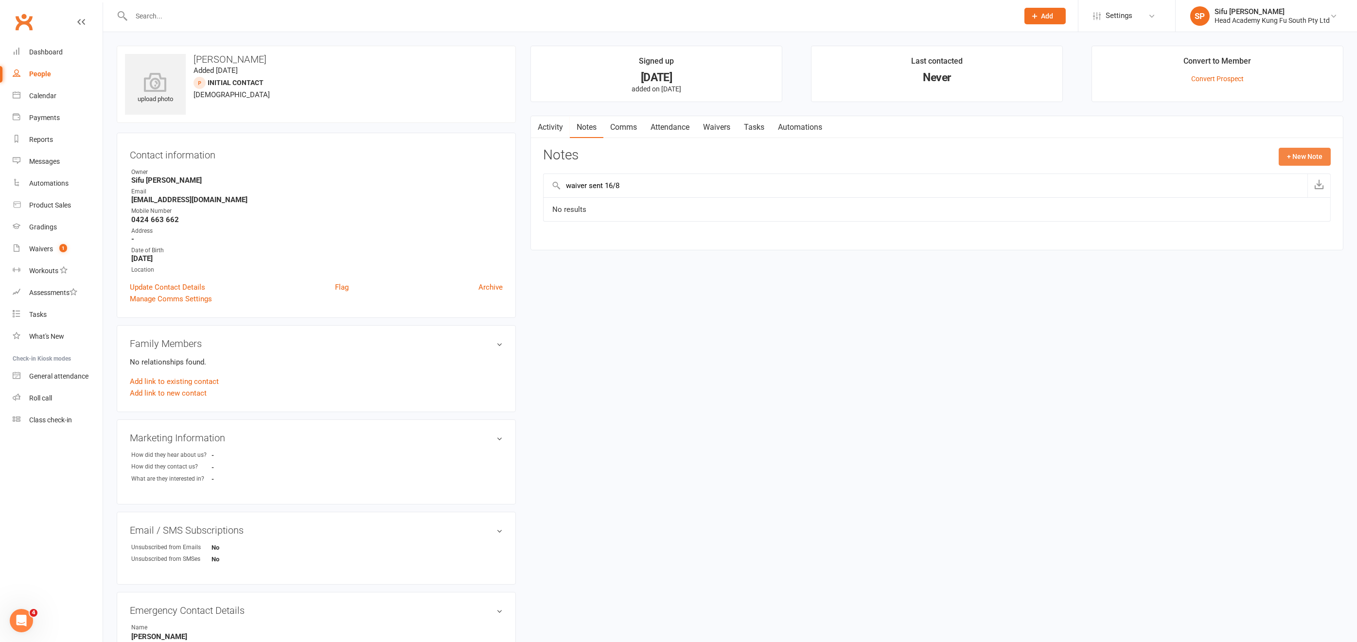
click at [1221, 157] on button "+ New Note" at bounding box center [1305, 157] width 52 height 18
click at [597, 245] on textarea at bounding box center [937, 252] width 788 height 32
paste textarea "waiver sent 16/8"
type textarea "waiver sent 16/8"
click at [584, 325] on button "Save Note" at bounding box center [575, 326] width 64 height 20
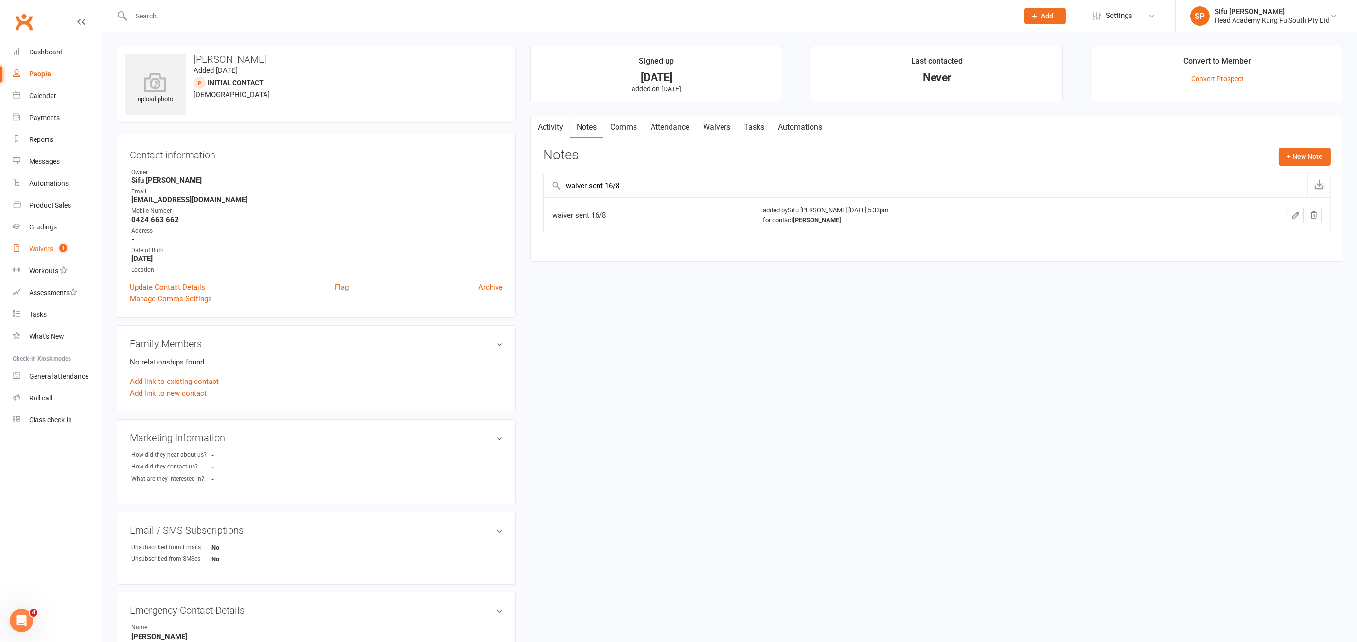
click at [36, 249] on div "Waivers" at bounding box center [41, 249] width 24 height 8
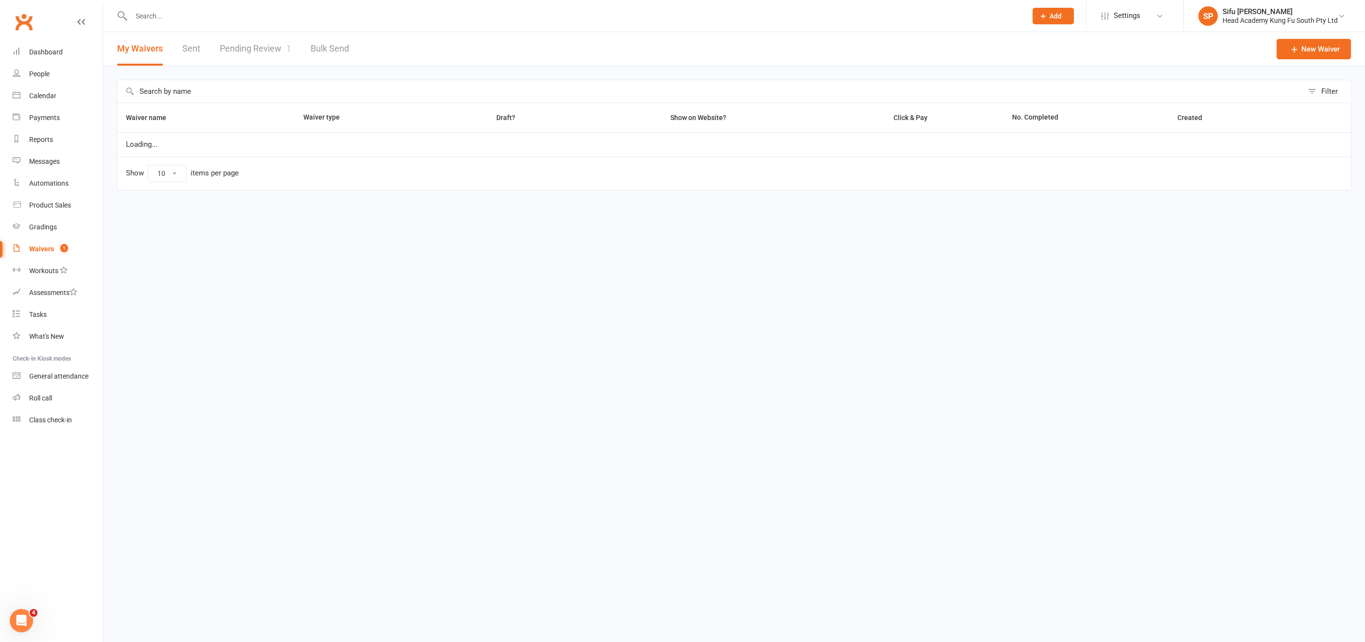
select select "100"
click at [44, 71] on div "People" at bounding box center [39, 74] width 20 height 8
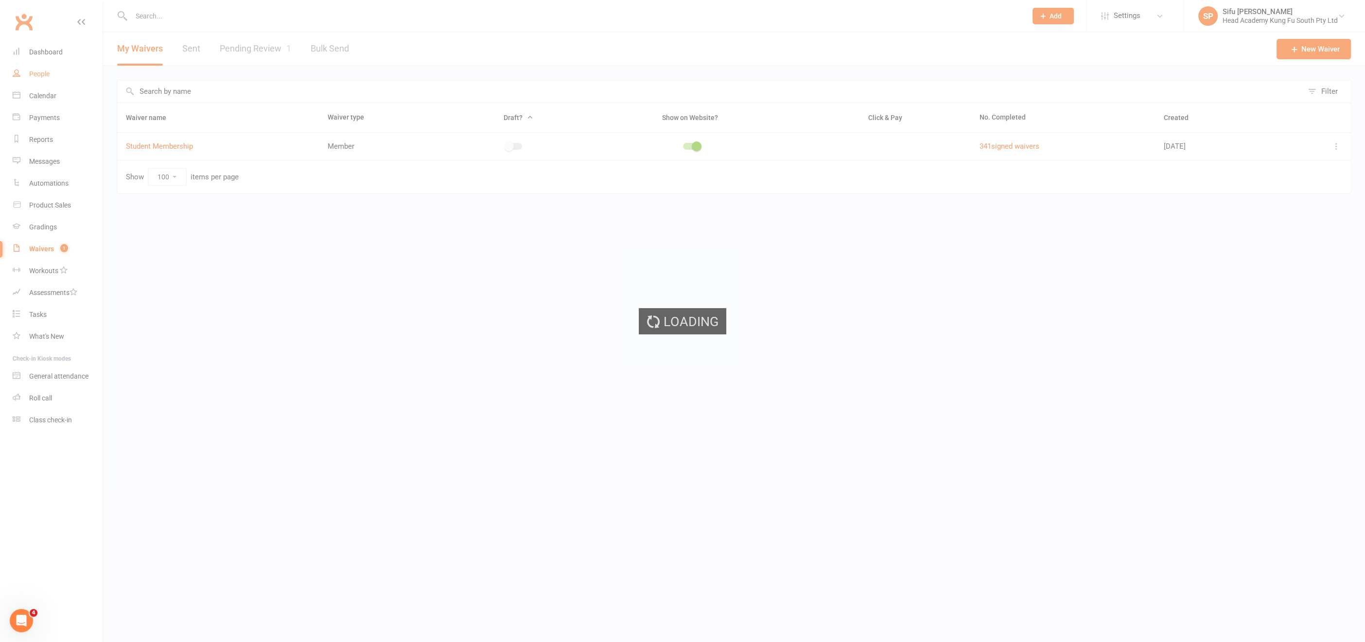
select select "25"
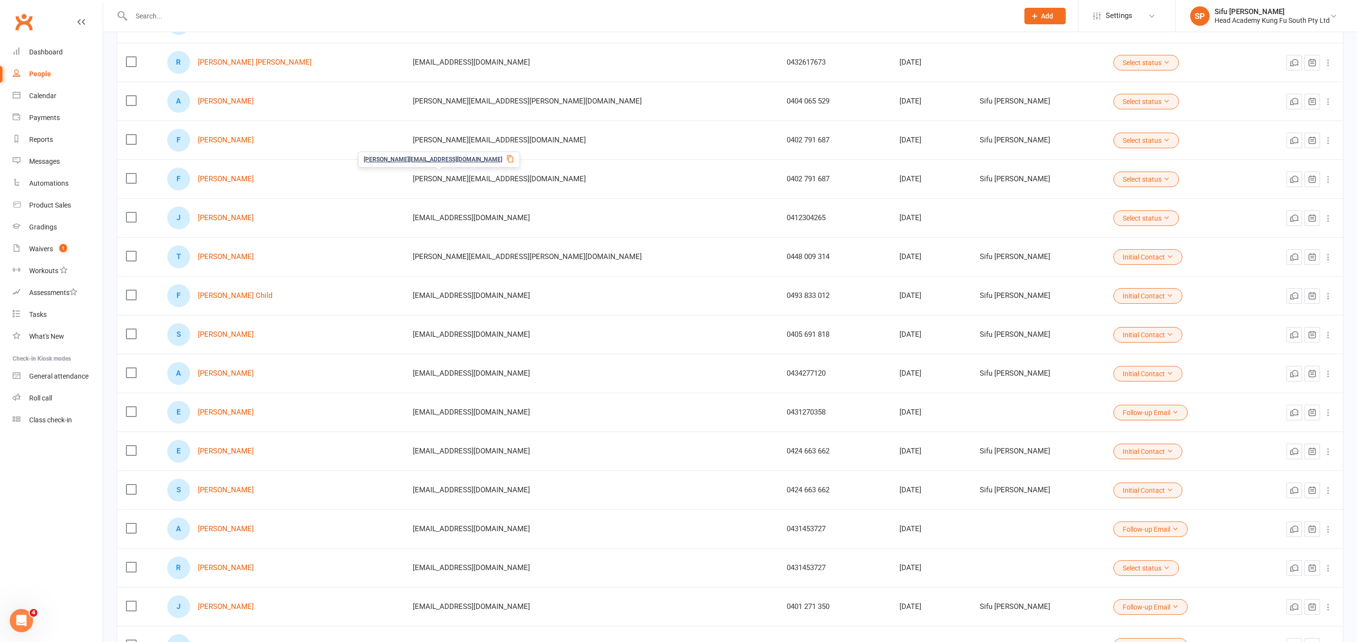
scroll to position [443, 0]
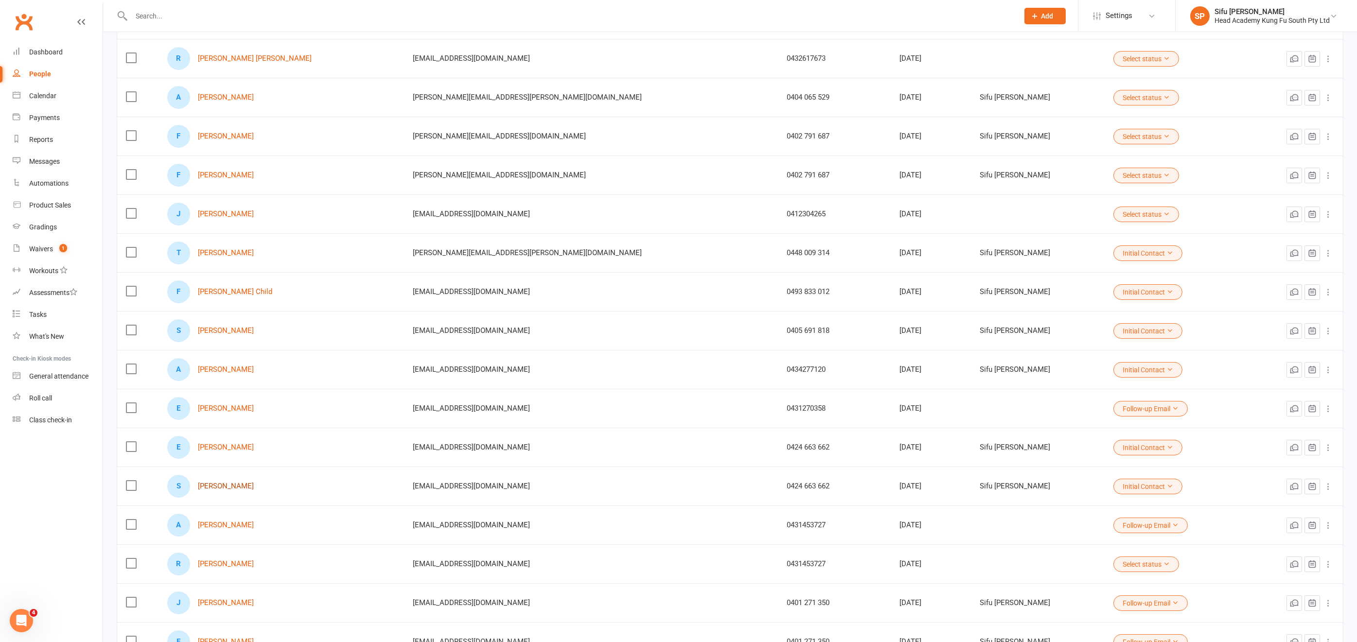
click at [244, 482] on link "[PERSON_NAME]" at bounding box center [226, 486] width 56 height 8
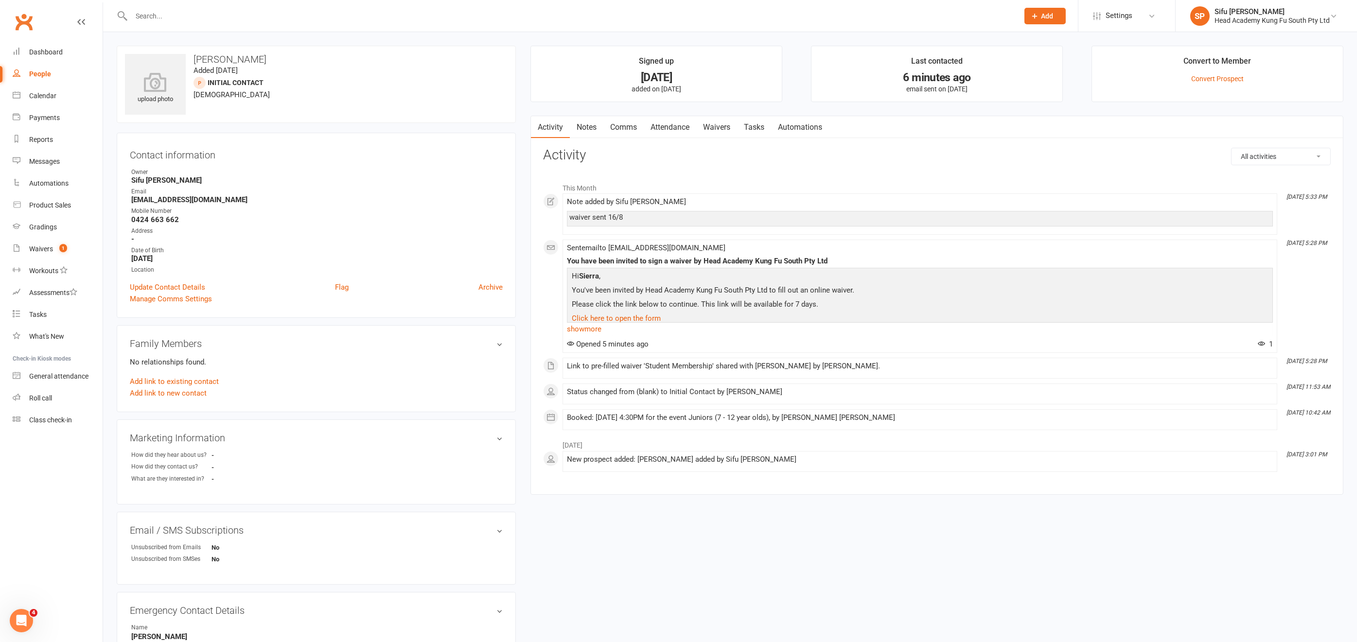
drag, startPoint x: 194, startPoint y: 56, endPoint x: 269, endPoint y: 62, distance: 76.1
click at [269, 62] on h3 "[PERSON_NAME]" at bounding box center [316, 59] width 383 height 11
copy h3 "[PERSON_NAME]"
click at [44, 94] on div "Calendar" at bounding box center [42, 96] width 27 height 8
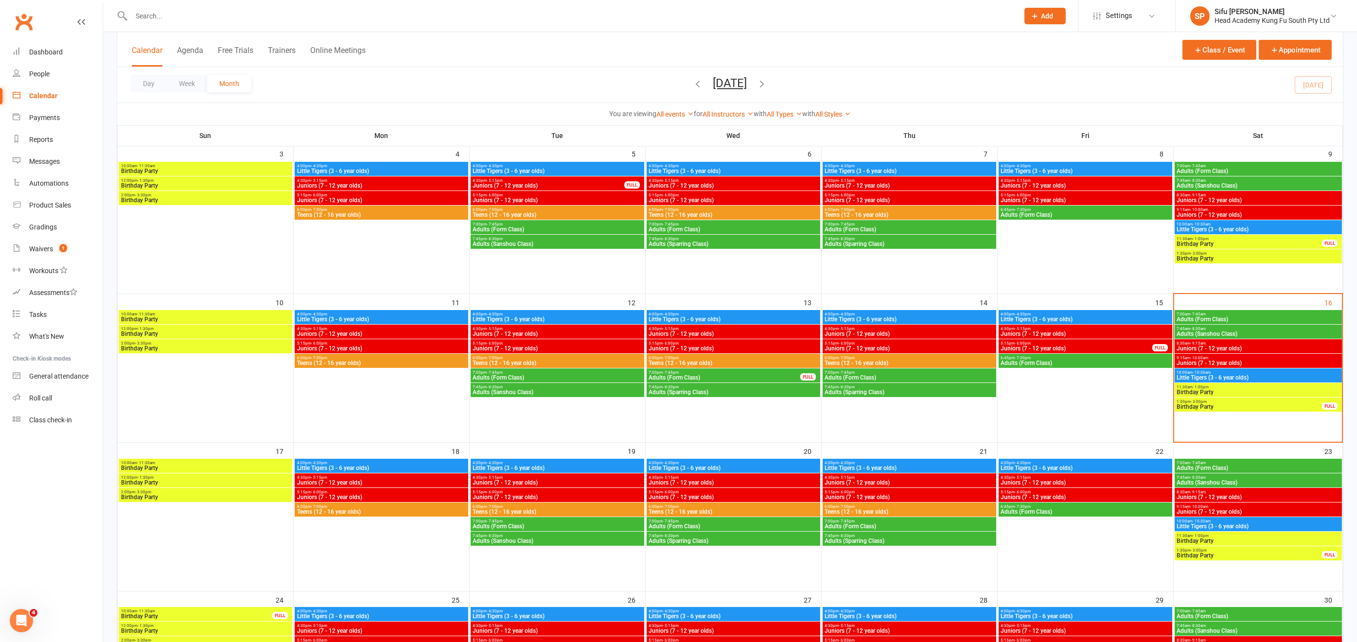
scroll to position [217, 0]
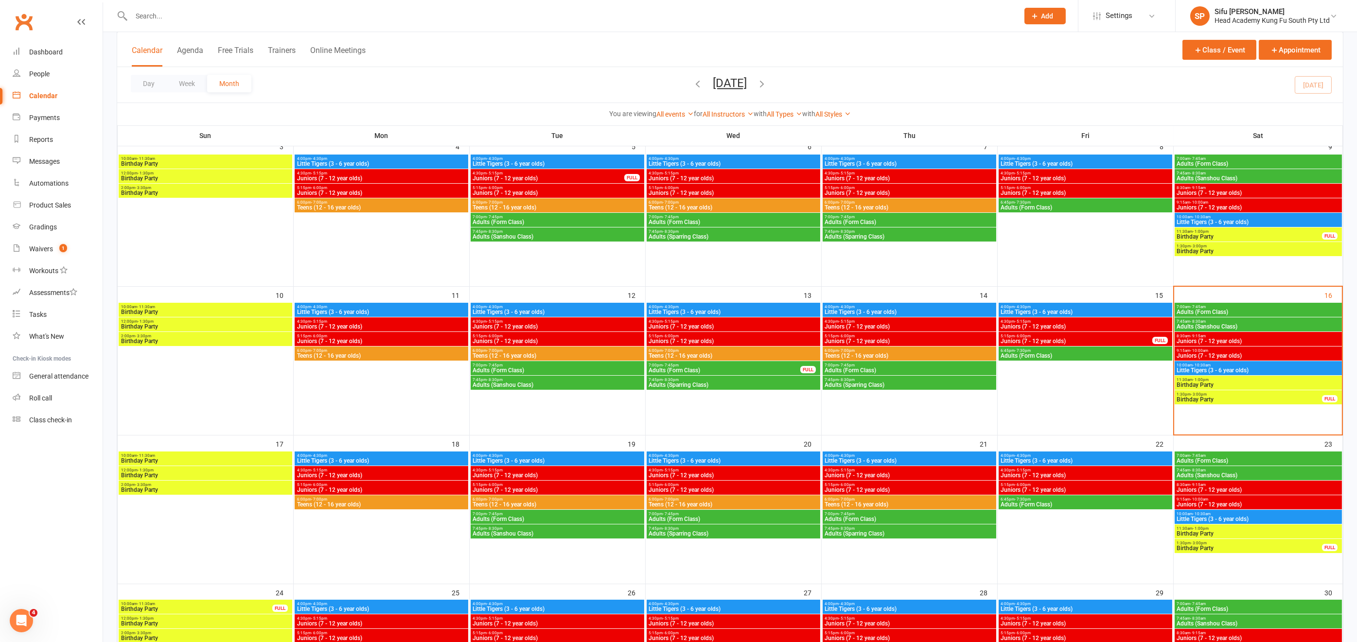
click at [861, 474] on span "Juniors (7 - 12 year olds)" at bounding box center [910, 476] width 170 height 6
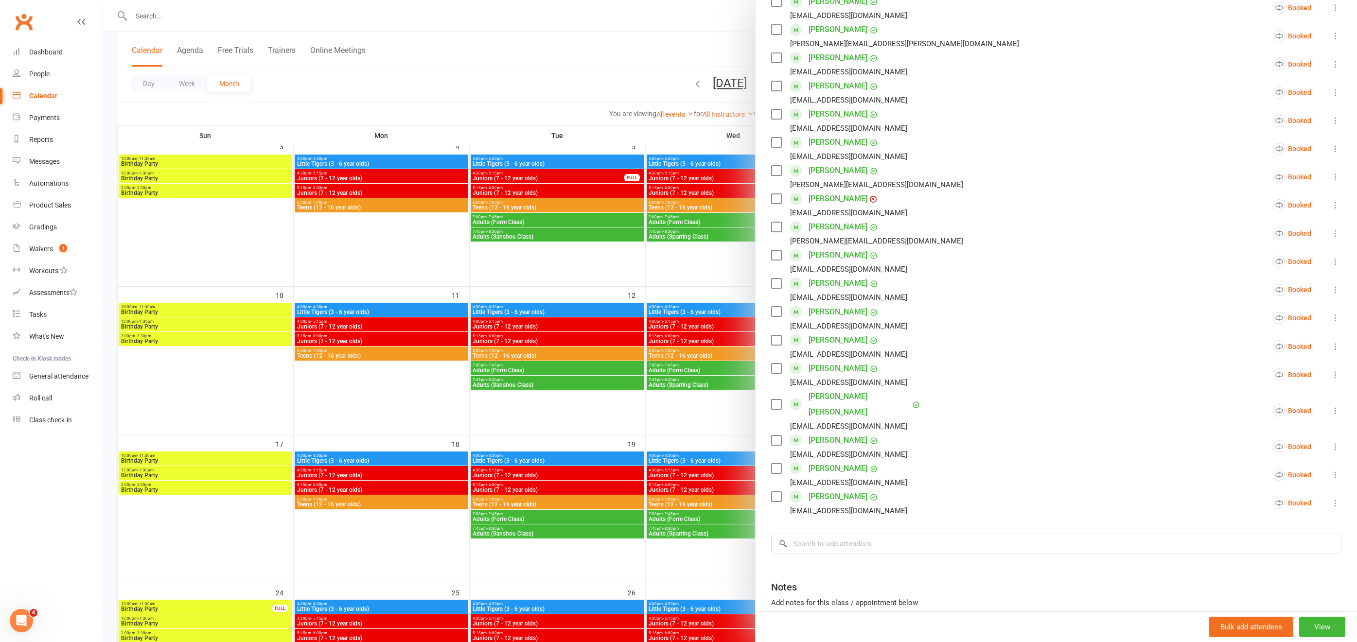
scroll to position [301, 0]
click at [813, 532] on input "search" at bounding box center [1056, 542] width 570 height 20
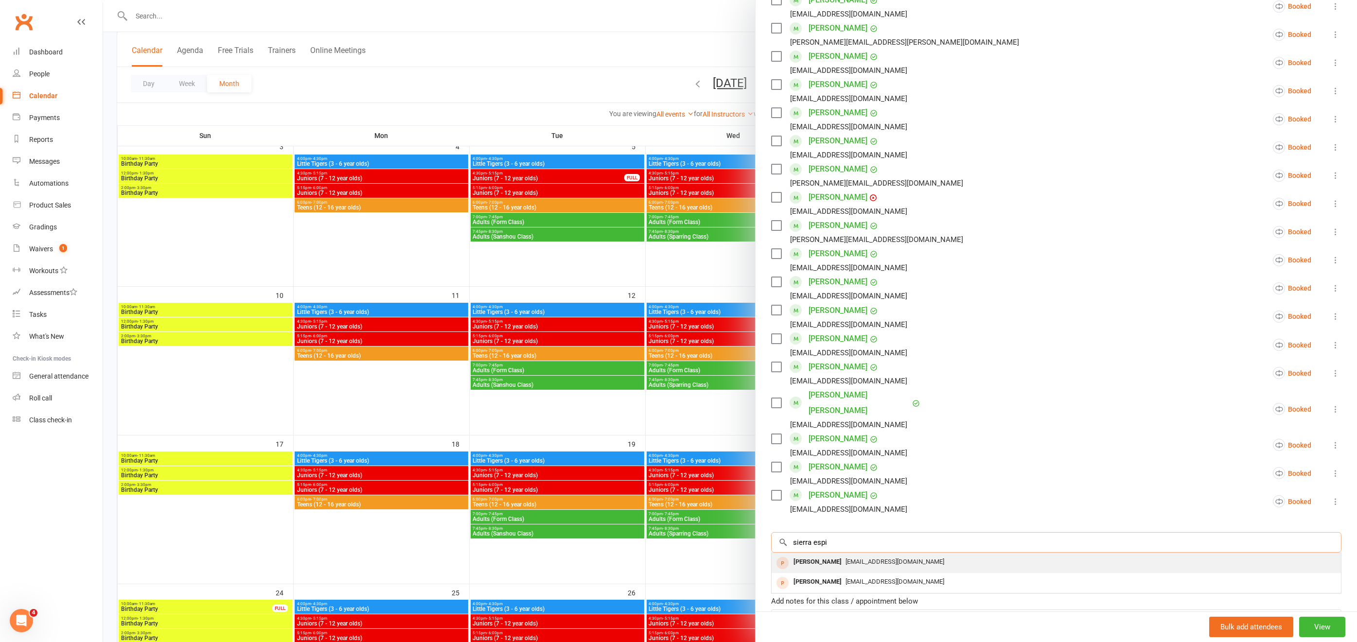
type input "sierra espi"
click at [820, 555] on div "[PERSON_NAME]" at bounding box center [818, 562] width 56 height 14
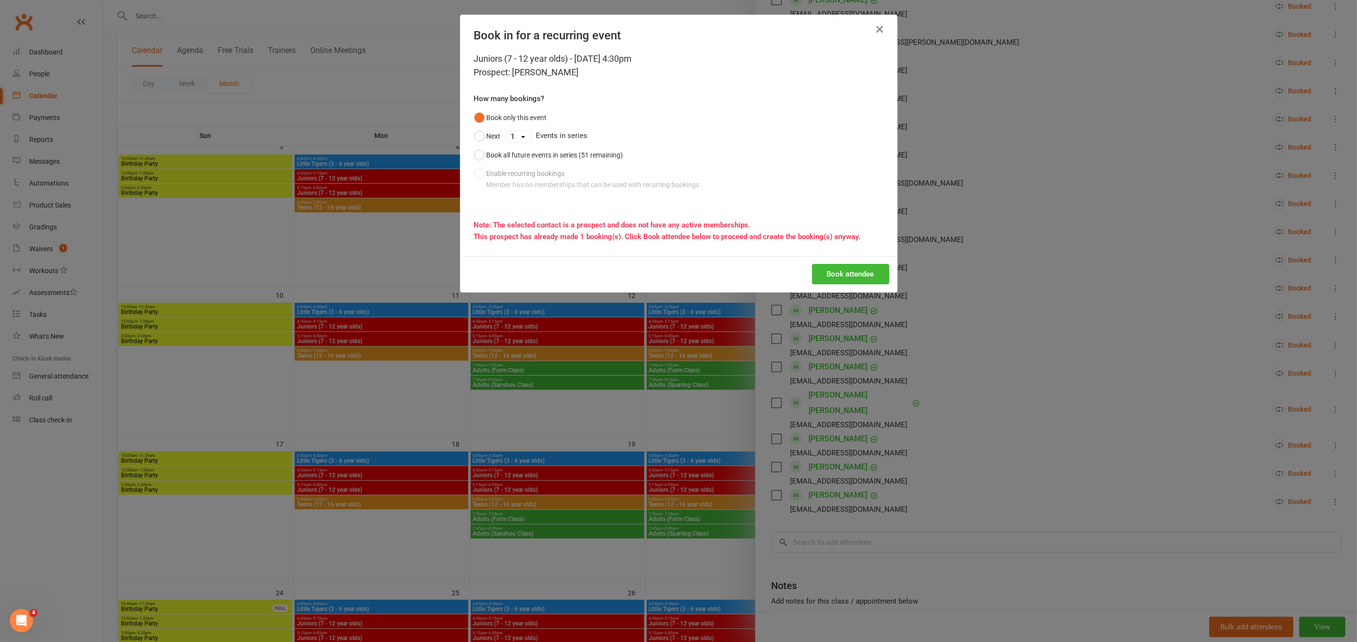
click at [875, 28] on icon "button" at bounding box center [880, 29] width 12 height 12
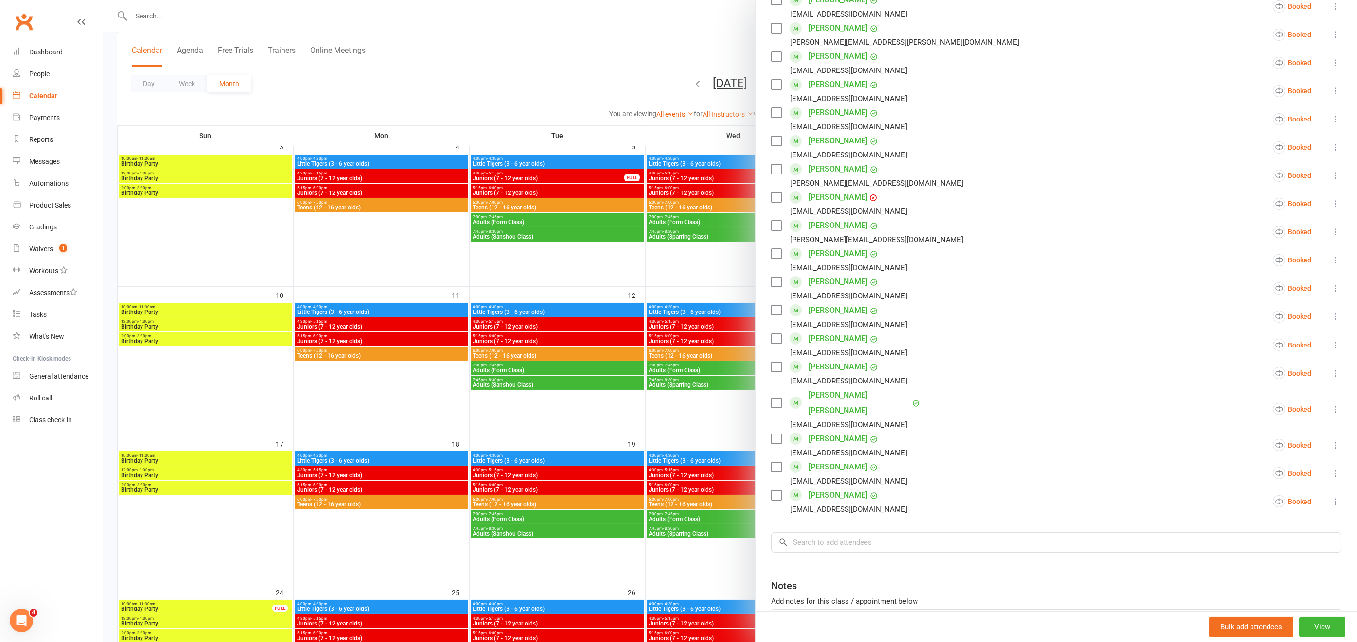
drag, startPoint x: 517, startPoint y: 67, endPoint x: 512, endPoint y: 72, distance: 6.9
click at [517, 68] on div at bounding box center [730, 321] width 1254 height 642
